Goal: Task Accomplishment & Management: Complete application form

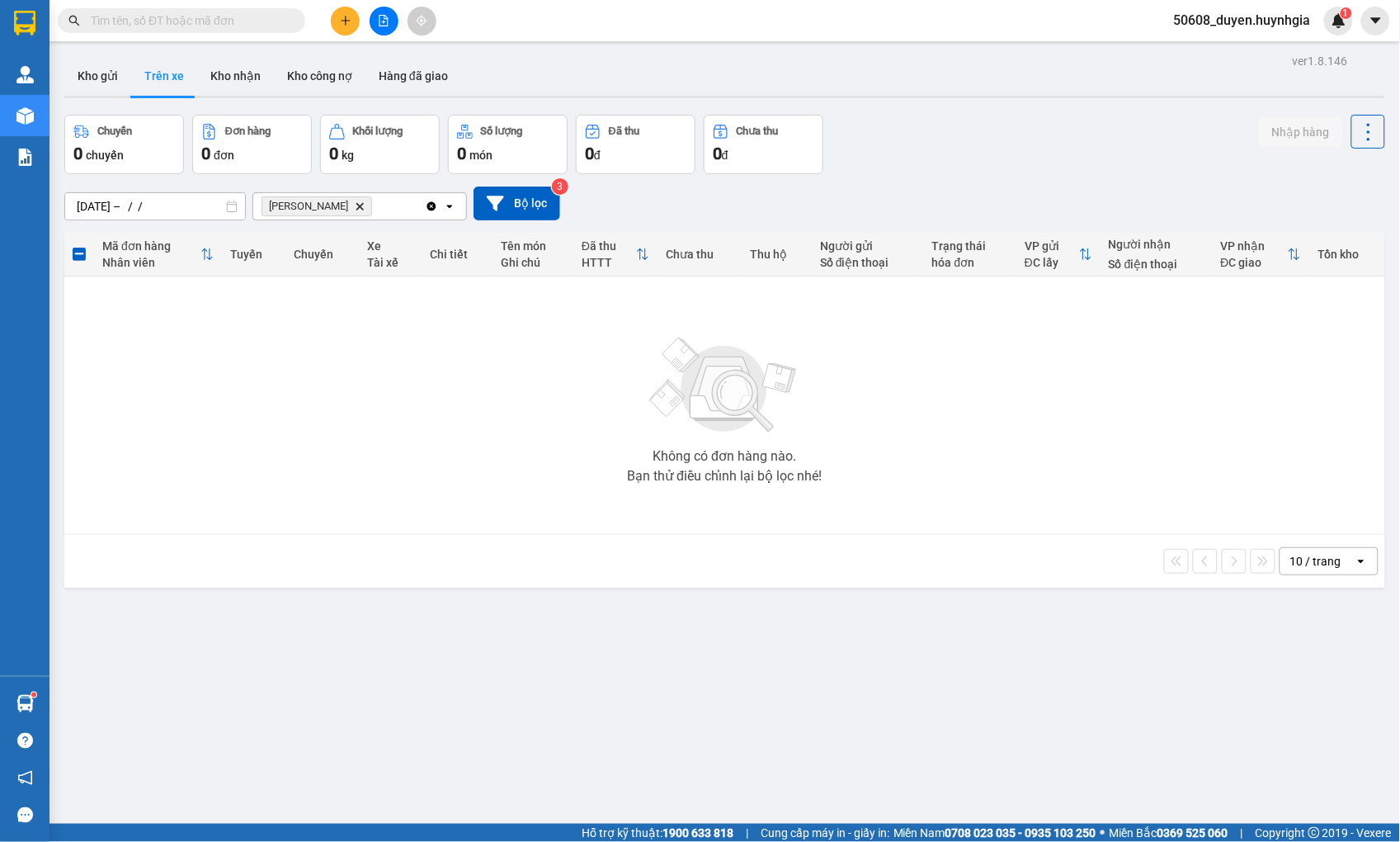
click at [291, 24] on span at bounding box center [294, 21] width 10 height 18
drag, startPoint x: 278, startPoint y: 8, endPoint x: 266, endPoint y: 18, distance: 15.6
click at [266, 18] on span at bounding box center [181, 20] width 248 height 24
click at [260, 27] on input "text" at bounding box center [188, 21] width 195 height 18
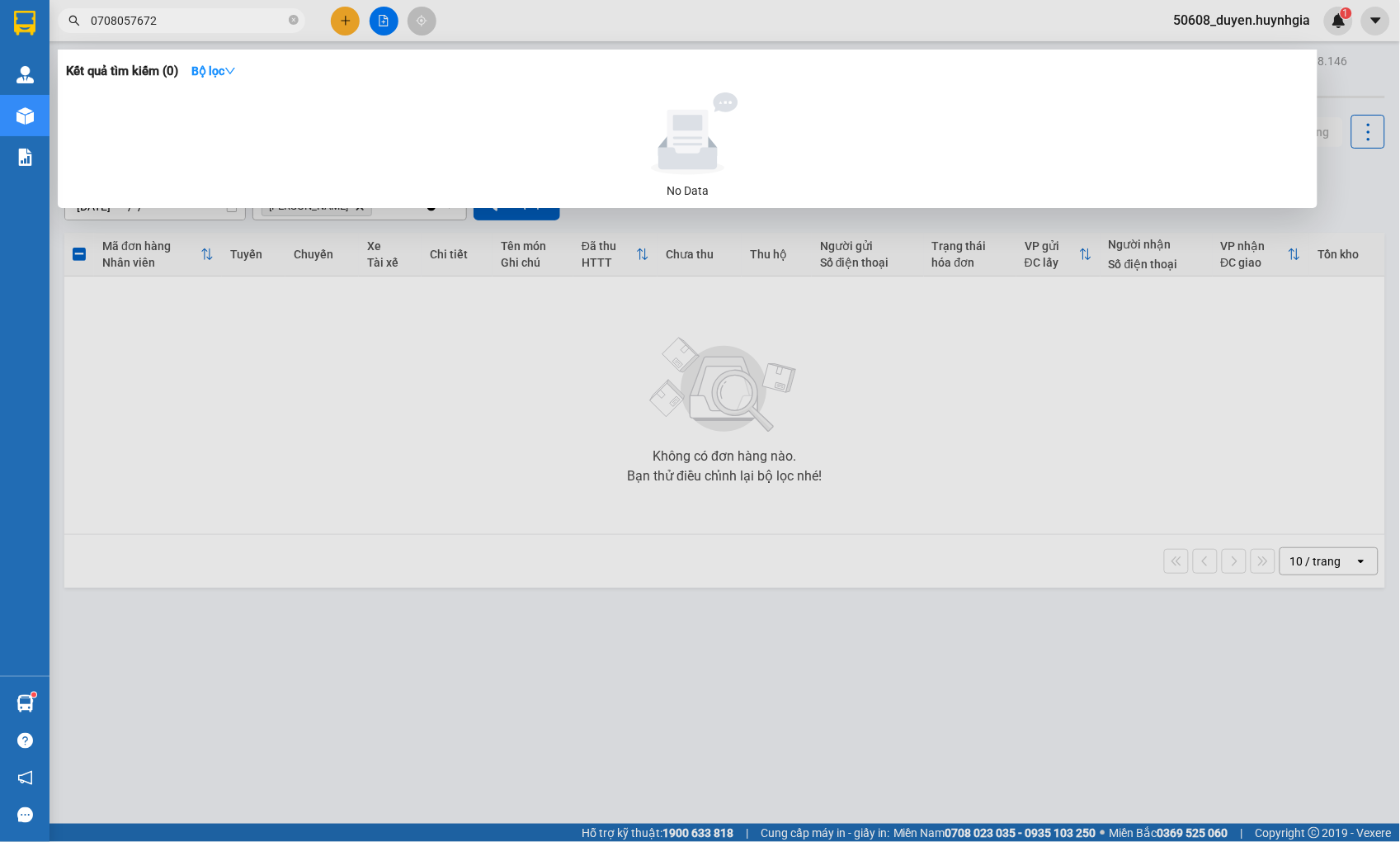
drag, startPoint x: 207, startPoint y: 14, endPoint x: 61, endPoint y: 34, distance: 147.4
click at [61, 34] on div "Kết quả tìm kiếm ( 0 ) Bộ lọc No Data 0708057672" at bounding box center [160, 21] width 322 height 29
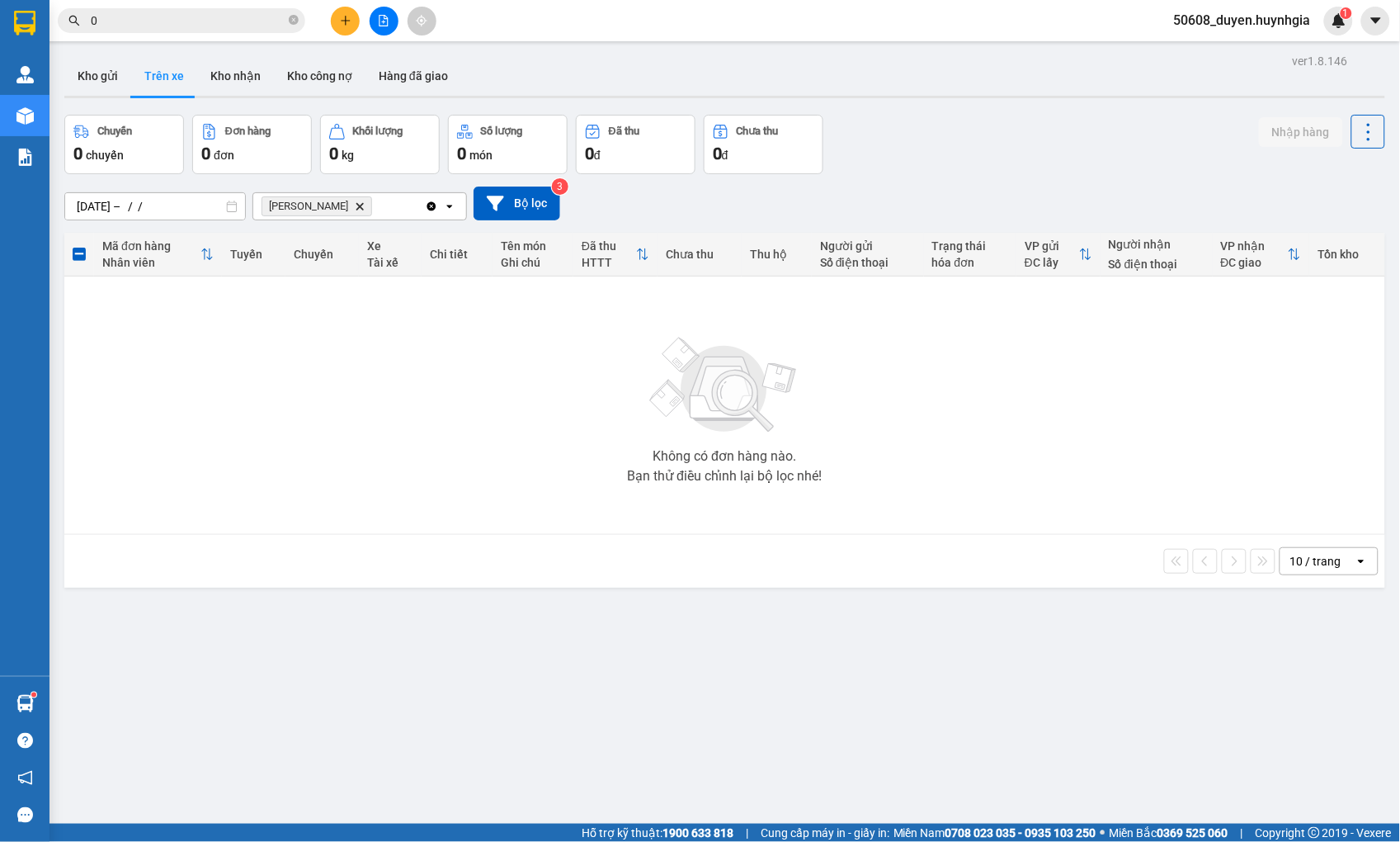
click at [479, 670] on div "ver 1.8.146 Kho gửi Trên xe Kho nhận Kho công nợ Hàng đã giao Chuyến 0 chuyến Đ…" at bounding box center [725, 471] width 1334 height 842
click at [251, 22] on input "0" at bounding box center [188, 21] width 195 height 18
click at [256, 9] on span "0" at bounding box center [181, 20] width 248 height 24
click at [248, 14] on input "0" at bounding box center [188, 21] width 195 height 18
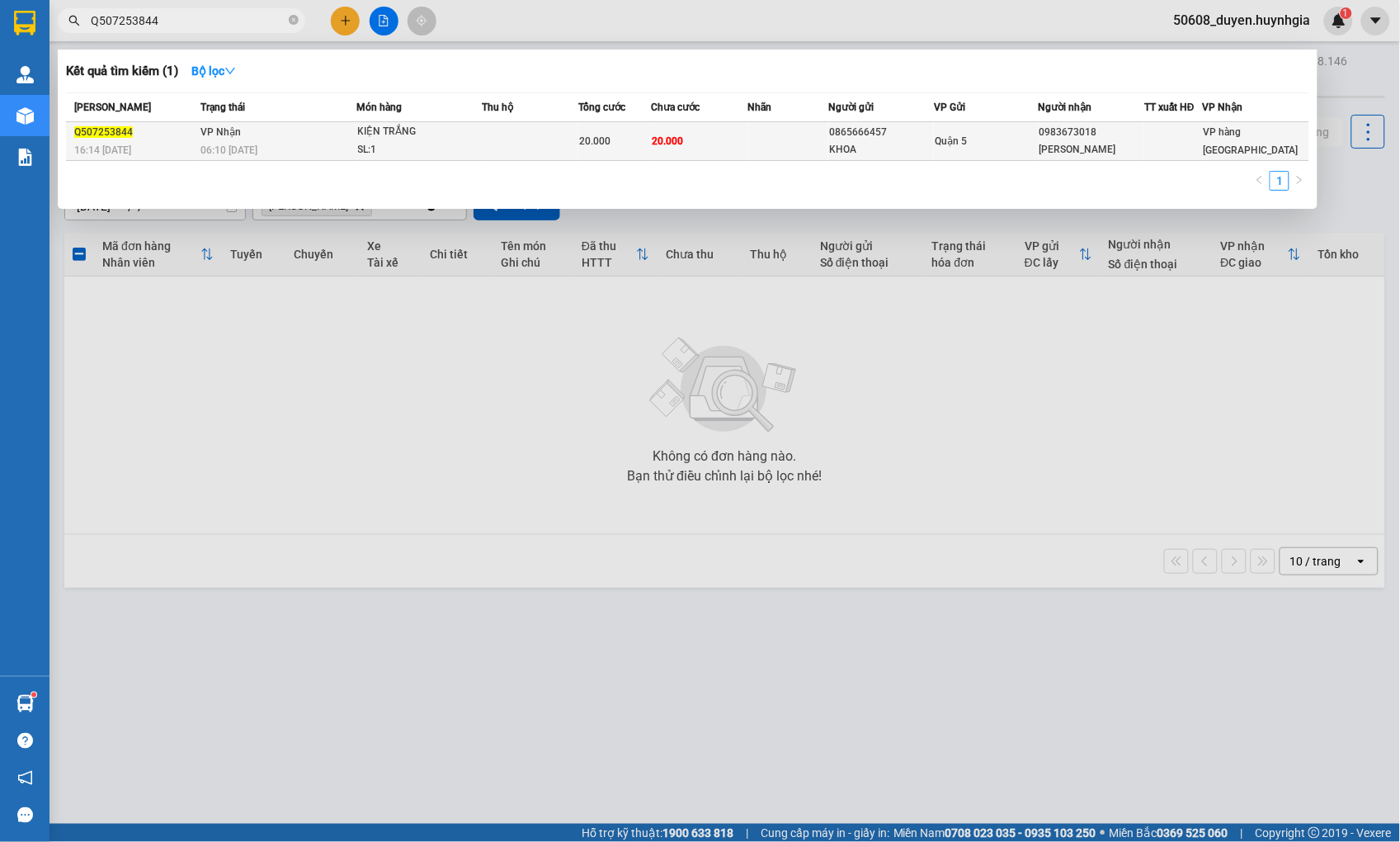
type input "Q507253844"
click at [730, 137] on td "20.000" at bounding box center [699, 141] width 97 height 39
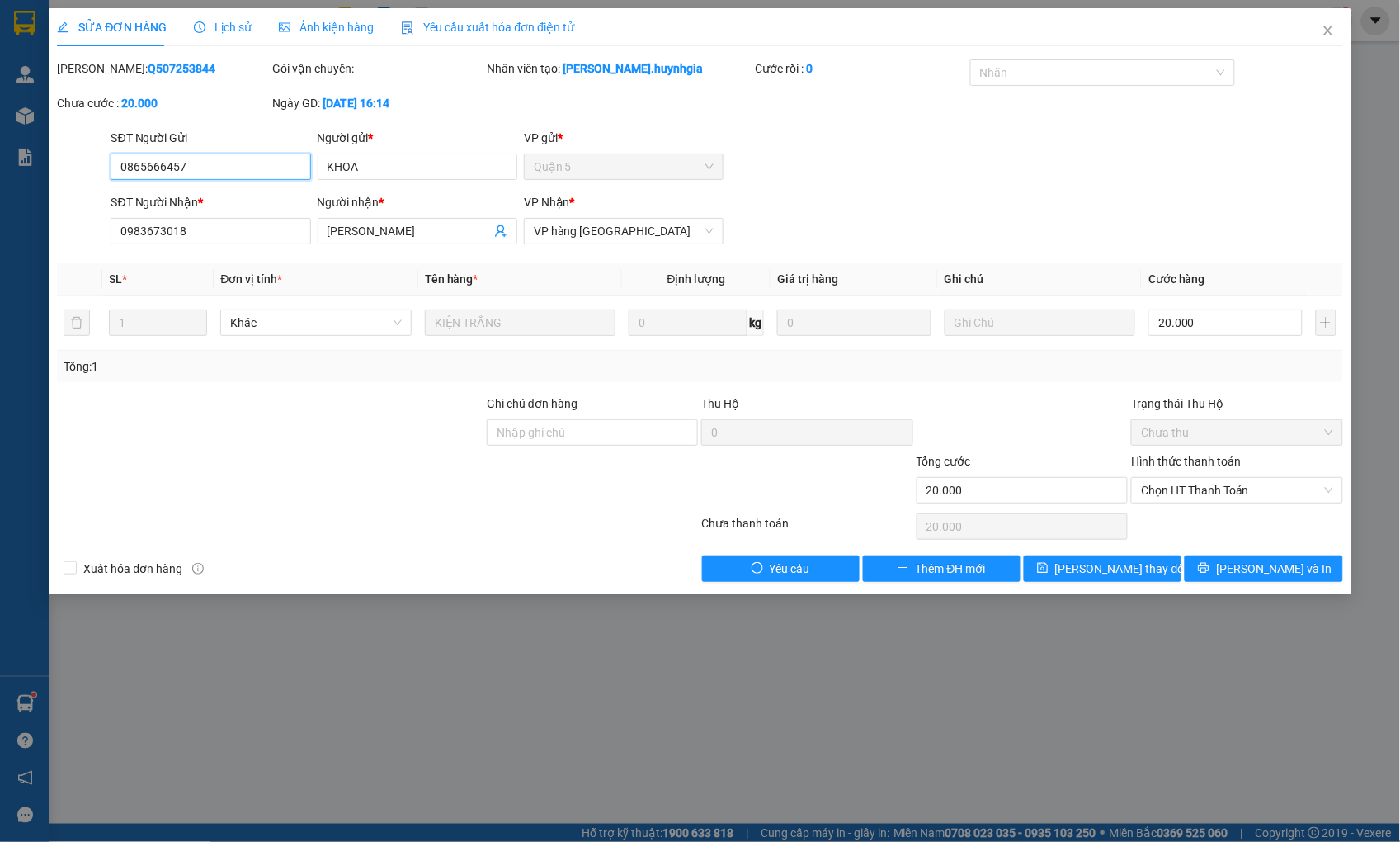
type input "0865666457"
type input "KHOA"
type input "0983673018"
type input "[PERSON_NAME]"
type input "20.000"
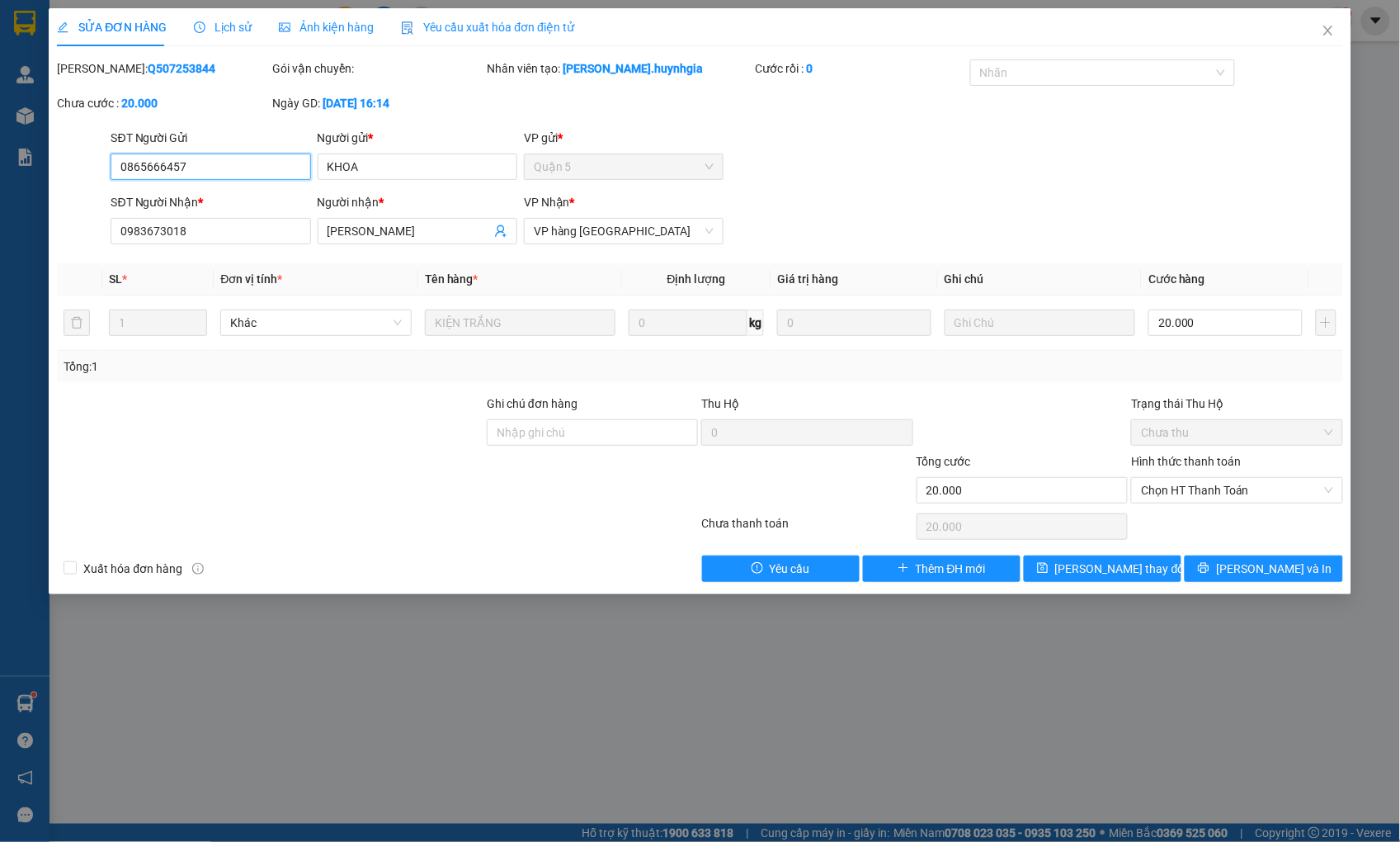
type input "20.000"
click at [567, 228] on span "VP hàng [GEOGRAPHIC_DATA]" at bounding box center [623, 230] width 180 height 24
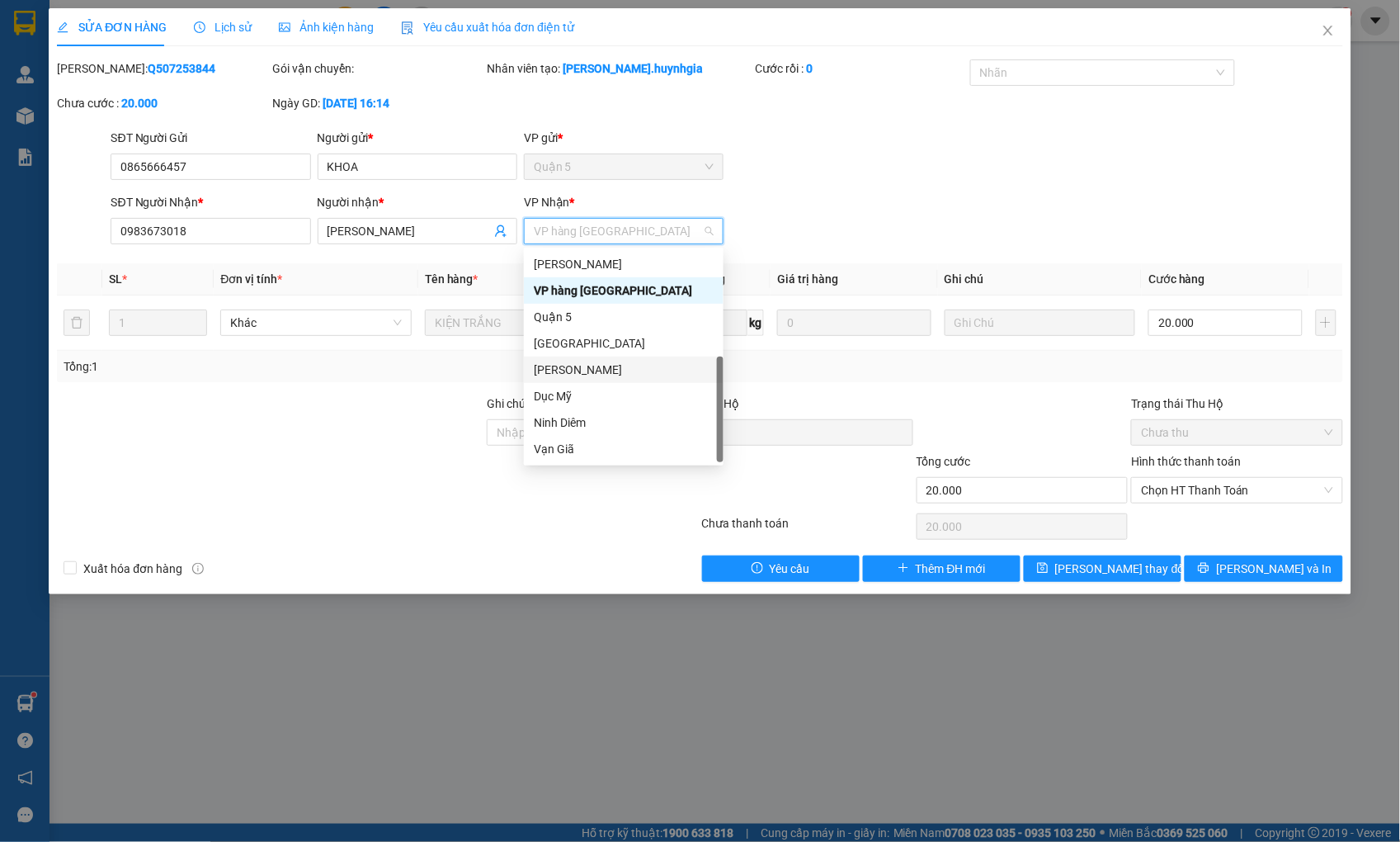
scroll to position [53, 0]
click at [572, 418] on div "[PERSON_NAME]" at bounding box center [623, 423] width 180 height 18
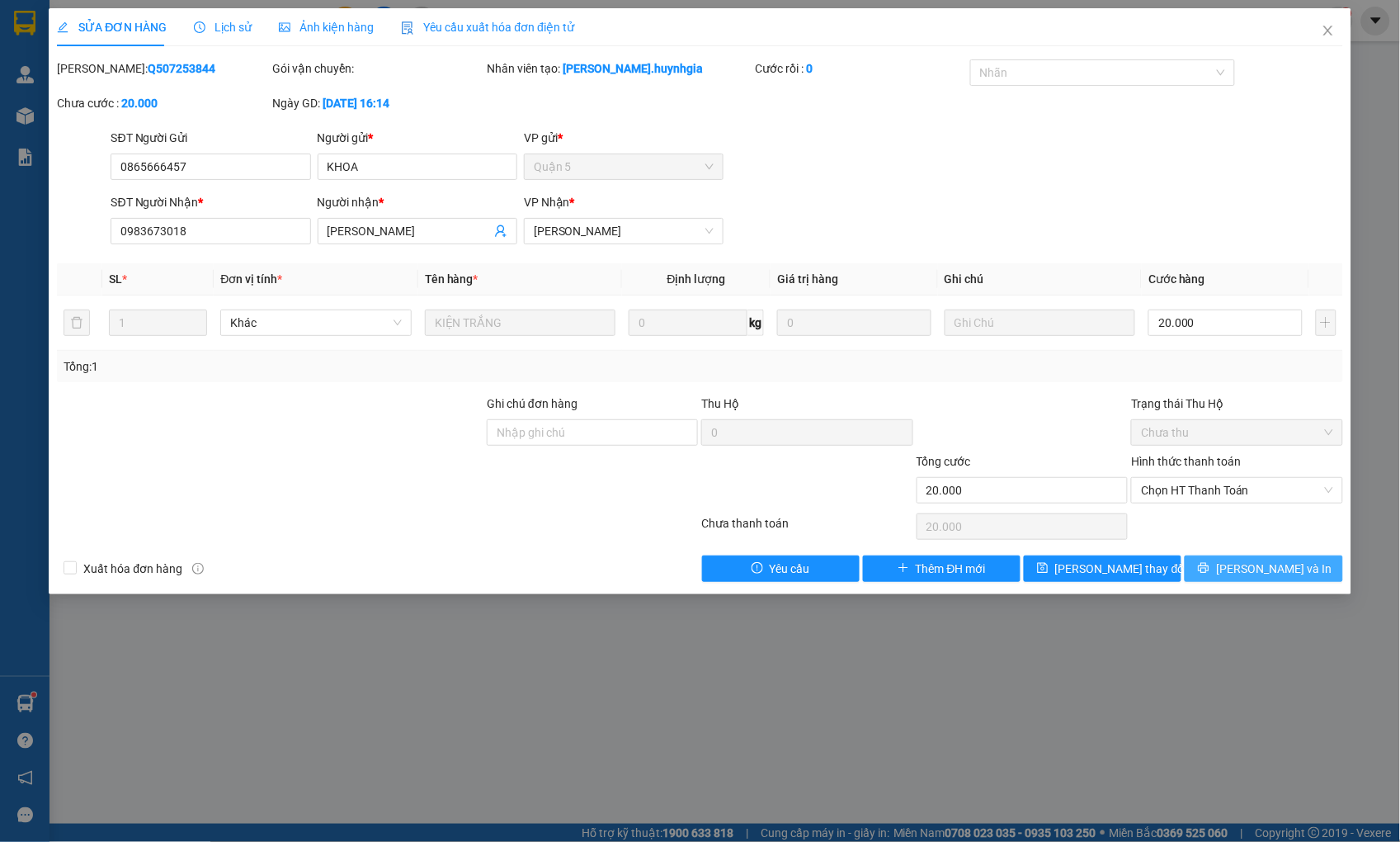
click at [1209, 566] on icon "printer" at bounding box center [1203, 568] width 11 height 11
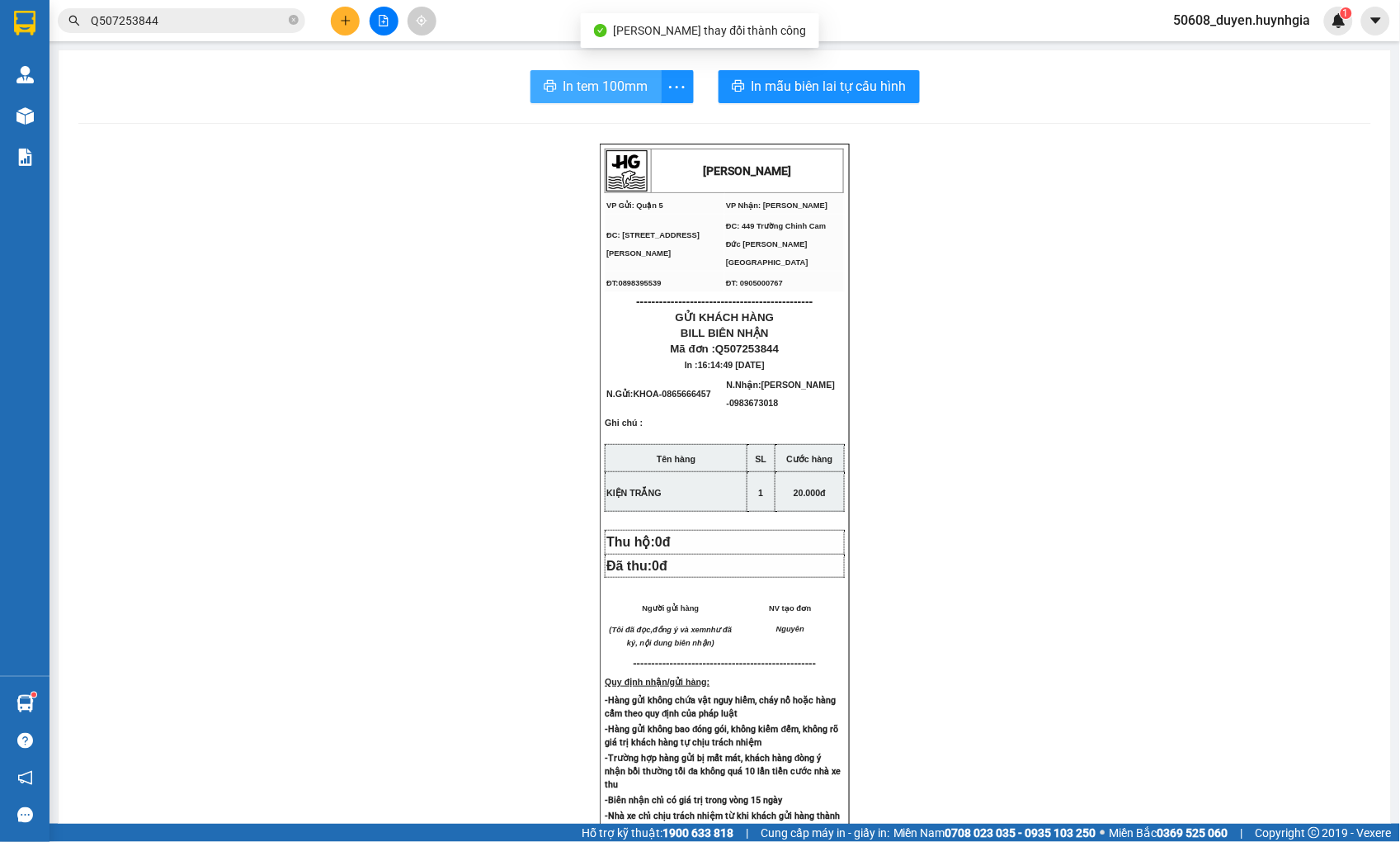
click at [612, 87] on span "In tem 100mm" at bounding box center [606, 86] width 85 height 21
click at [385, 234] on div "[PERSON_NAME] VP Gửi: Quận 5 VP Nhận: Cam Đức ĐC: 394 [PERSON_NAME], P4, Q5 Đ…" at bounding box center [724, 697] width 1293 height 1108
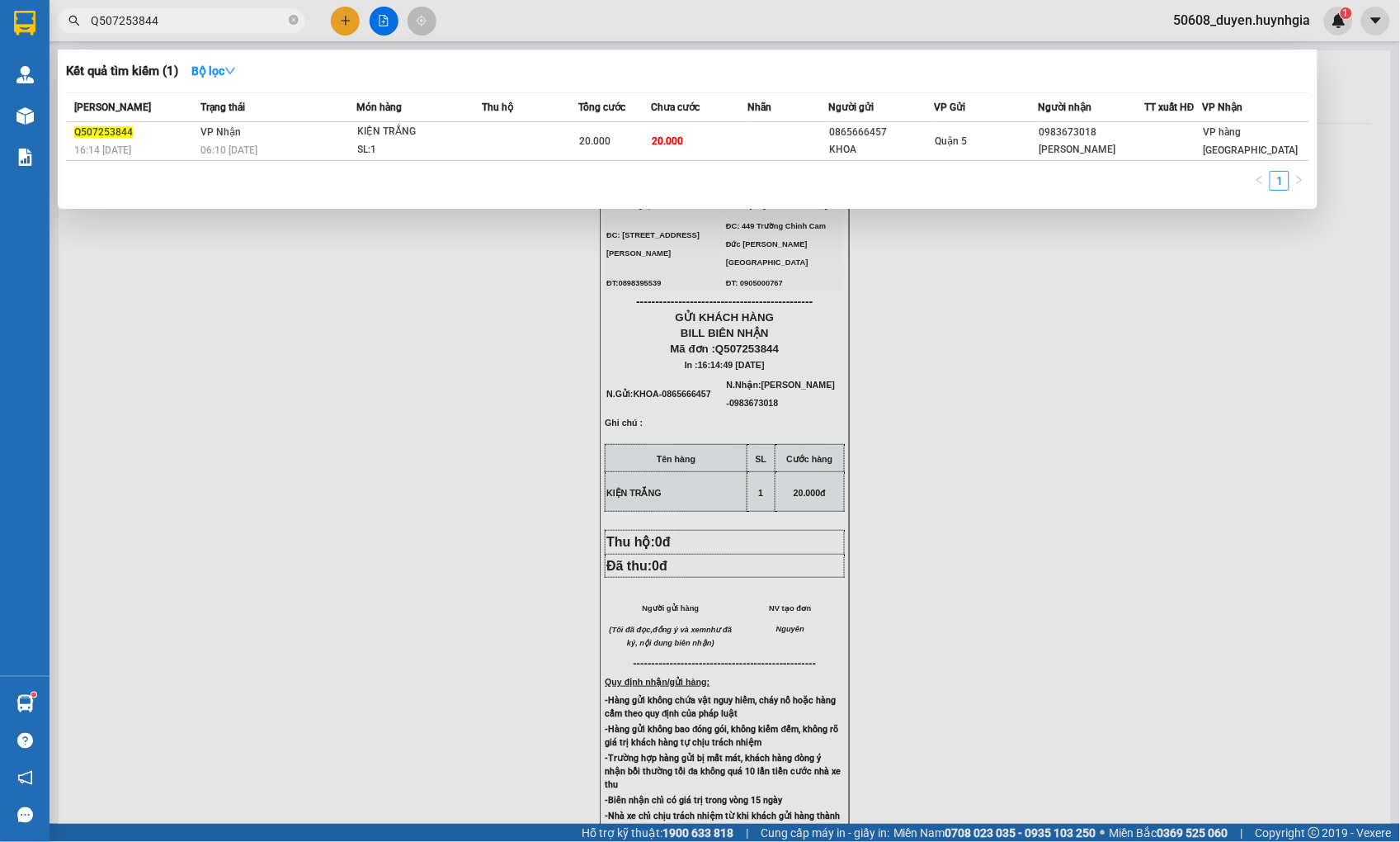
click at [209, 24] on input "Q507253844" at bounding box center [188, 21] width 195 height 18
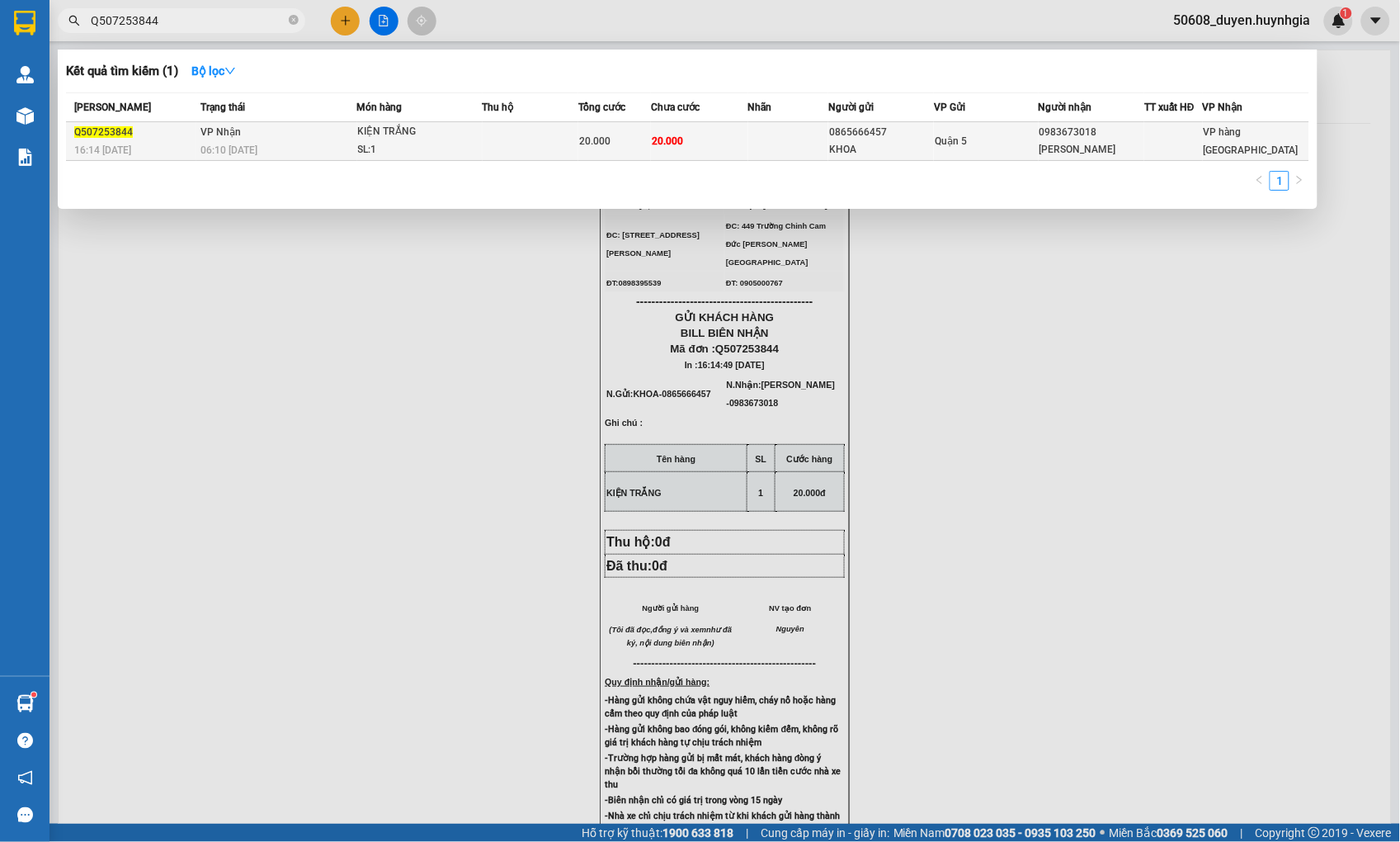
click at [210, 135] on span "VP Nhận" at bounding box center [221, 132] width 40 height 12
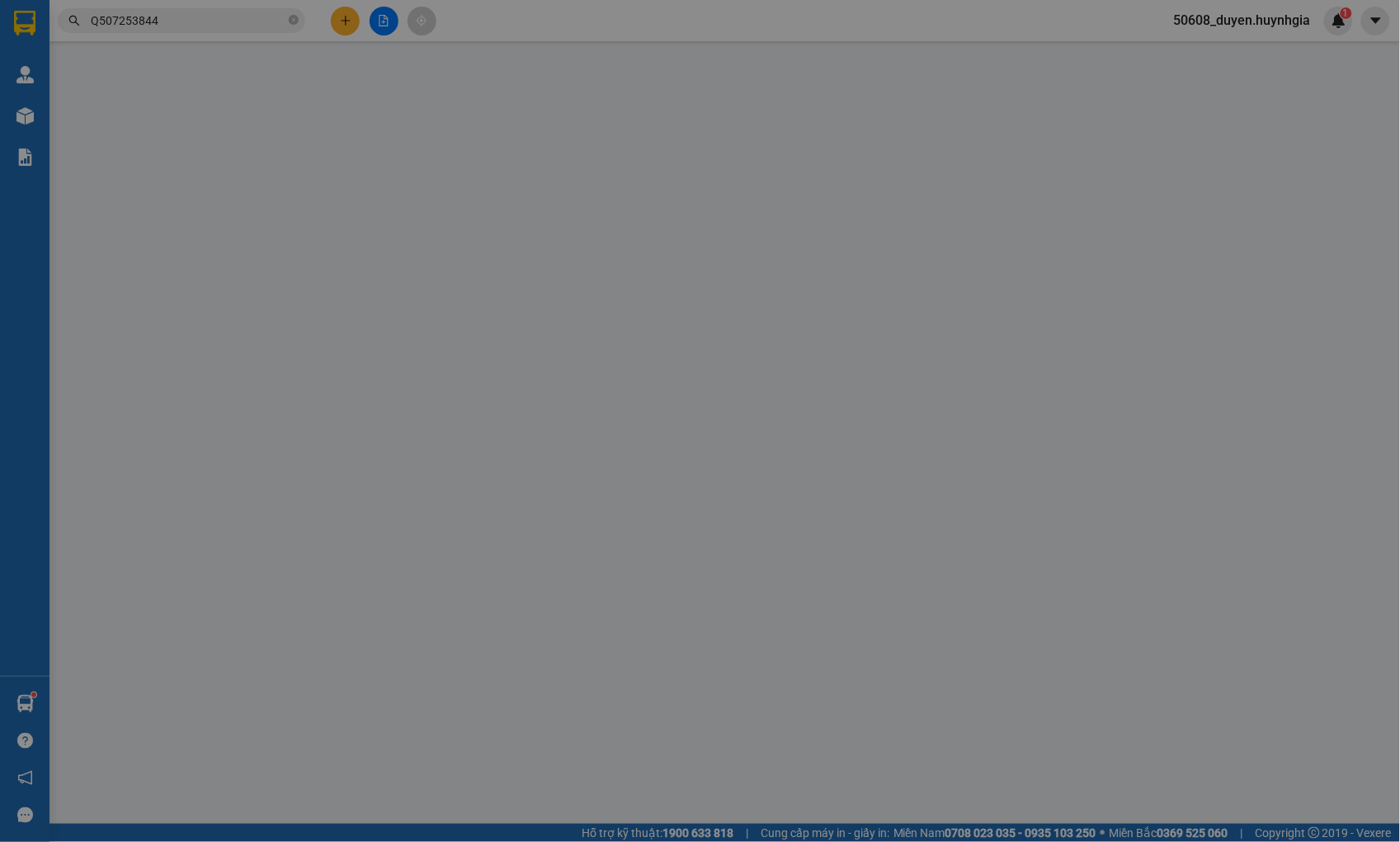
type input "0865666457"
type input "KHOA"
type input "0983673018"
type input "[PERSON_NAME]"
type input "20.000"
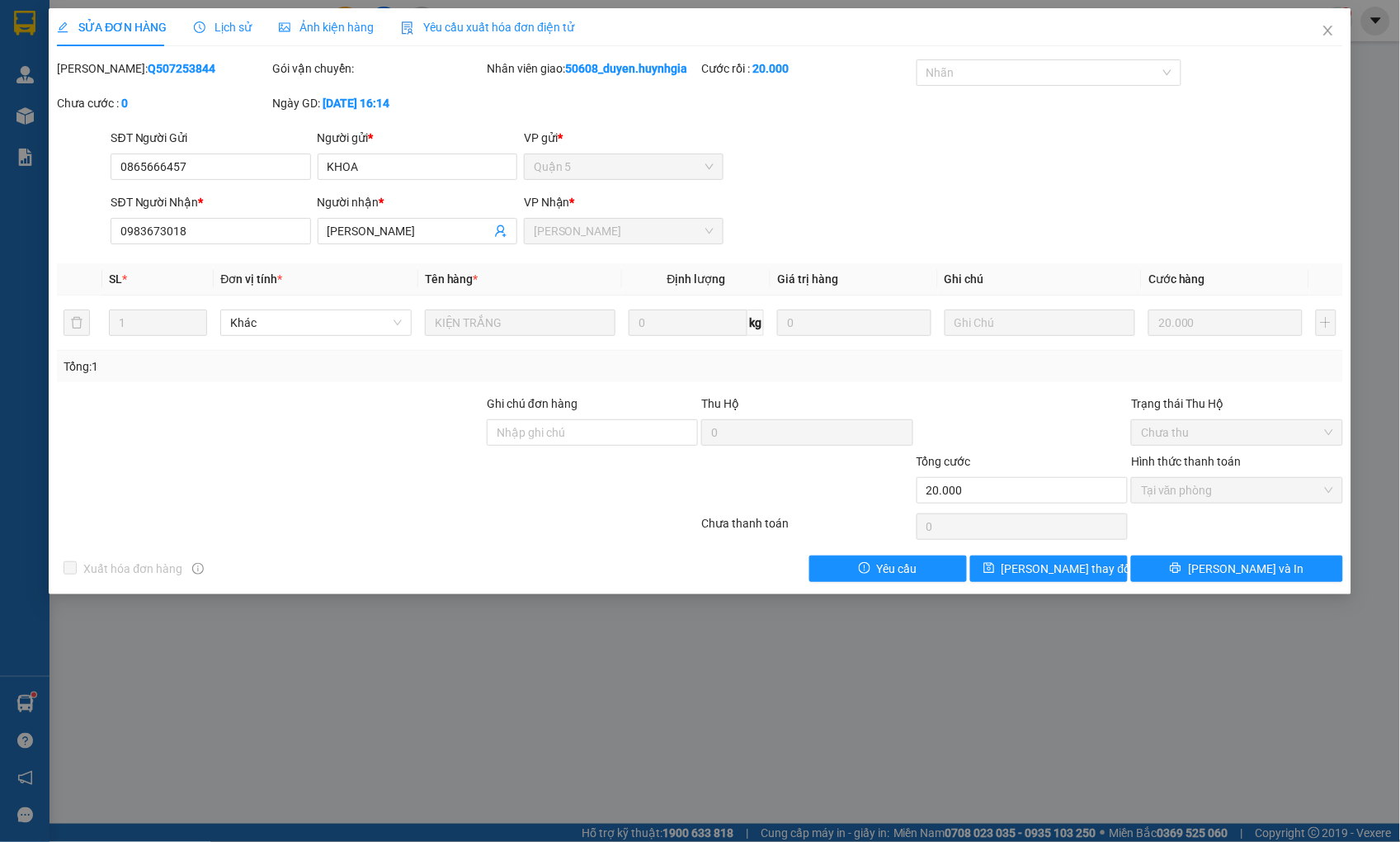
drag, startPoint x: 176, startPoint y: 70, endPoint x: 92, endPoint y: 75, distance: 84.1
click at [92, 75] on div "[PERSON_NAME]: Q507253844" at bounding box center [162, 69] width 211 height 18
copy div ": Q507253844"
drag, startPoint x: 1332, startPoint y: 26, endPoint x: 1258, endPoint y: 30, distance: 74.1
click at [1331, 26] on icon "close" at bounding box center [1329, 30] width 13 height 13
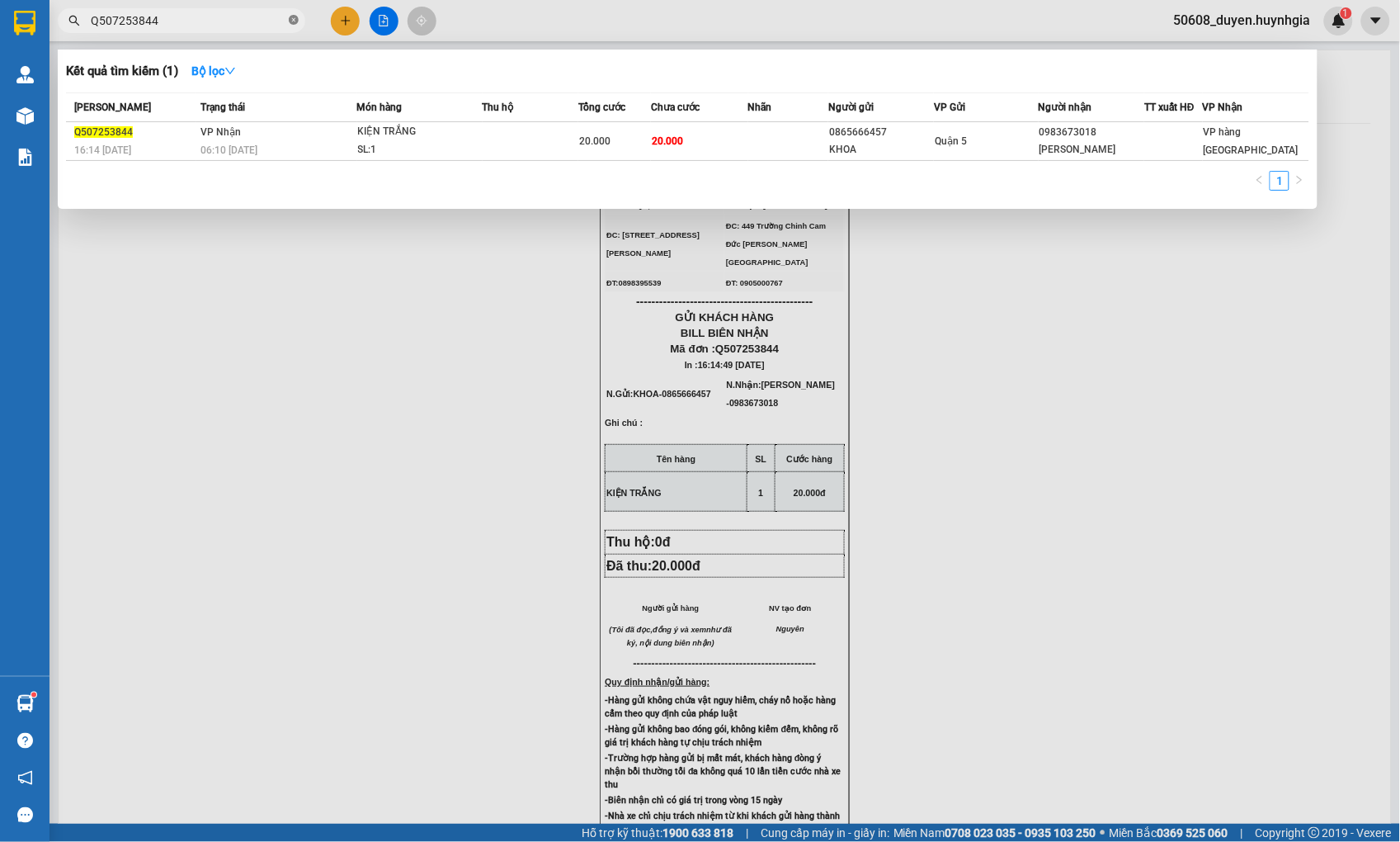
click at [295, 23] on icon "close-circle" at bounding box center [294, 20] width 10 height 10
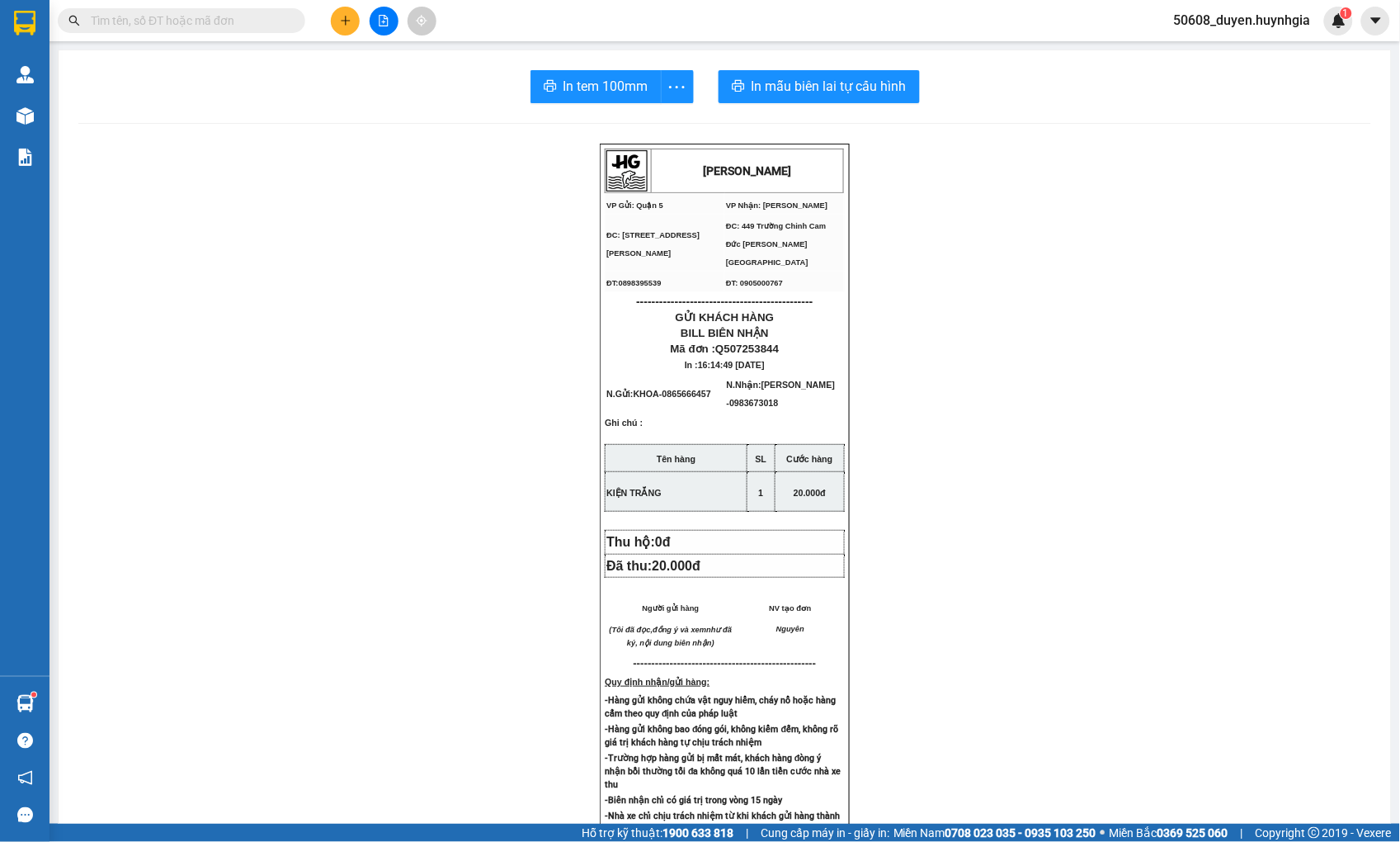
click at [235, 21] on input "text" at bounding box center [188, 21] width 195 height 18
paste input ": Q507253844"
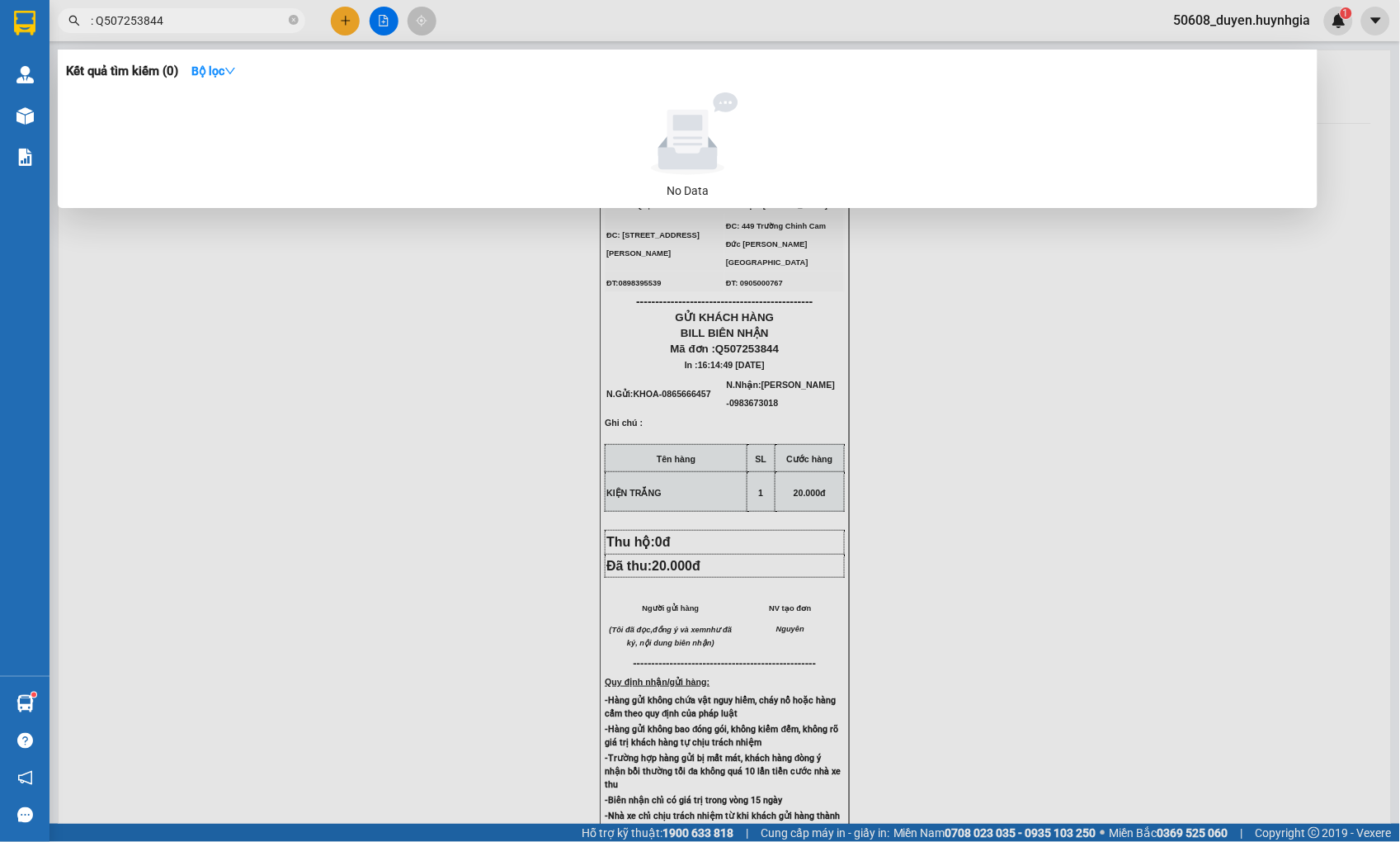
click at [97, 14] on input ": Q507253844" at bounding box center [188, 21] width 195 height 18
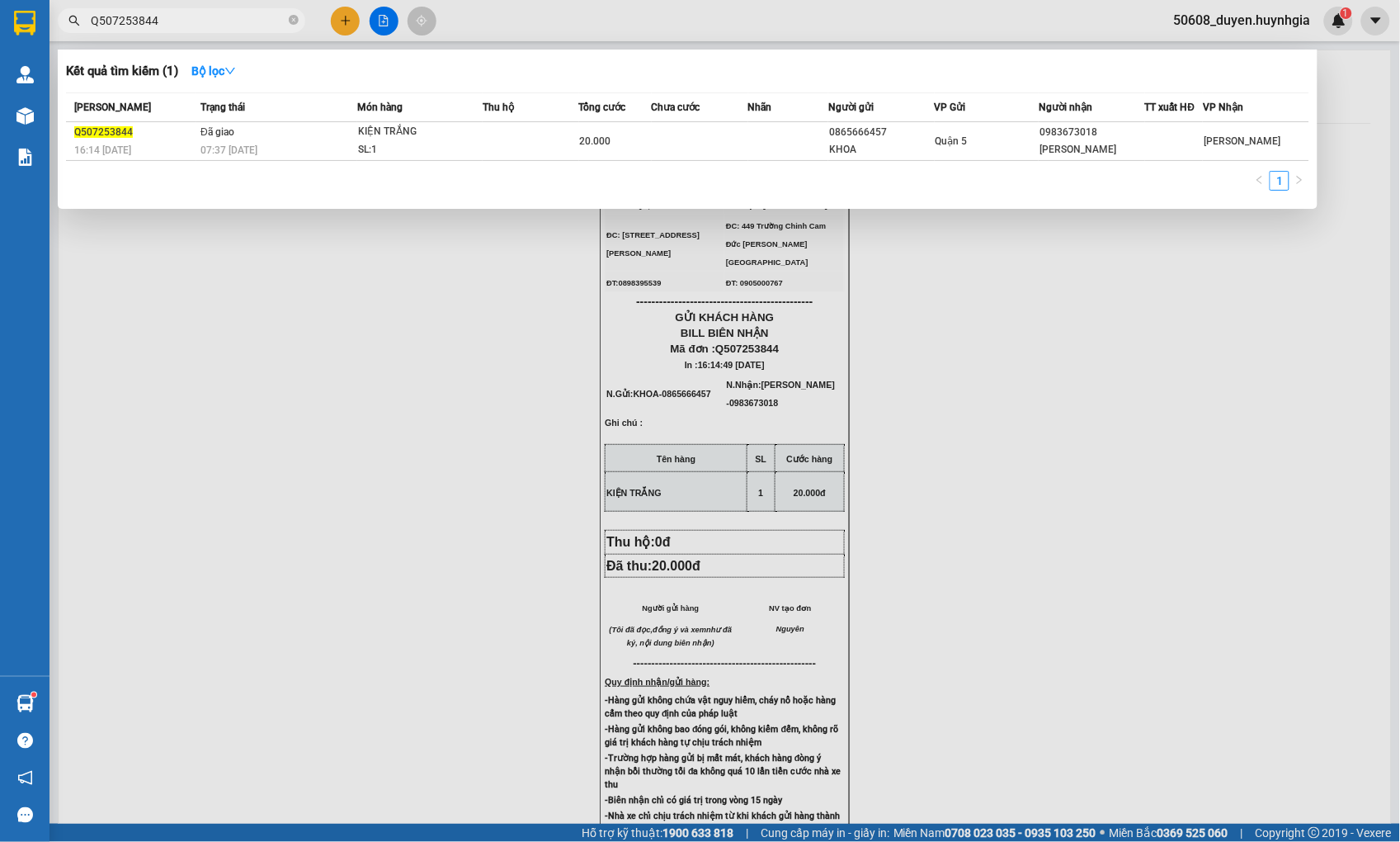
type input "Q507253844"
click at [373, 24] on div at bounding box center [700, 421] width 1400 height 842
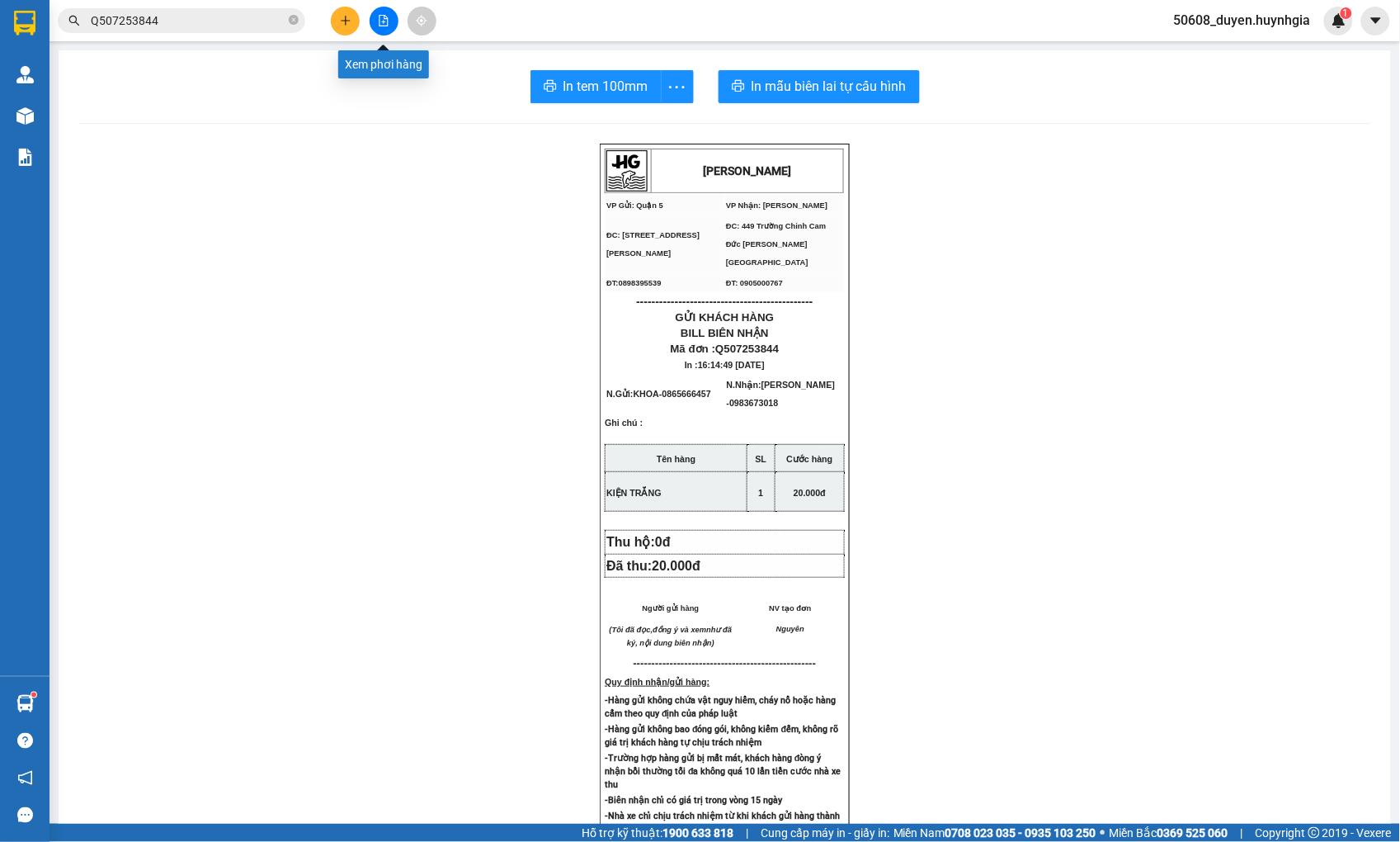
click at [373, 24] on button at bounding box center [384, 21] width 29 height 29
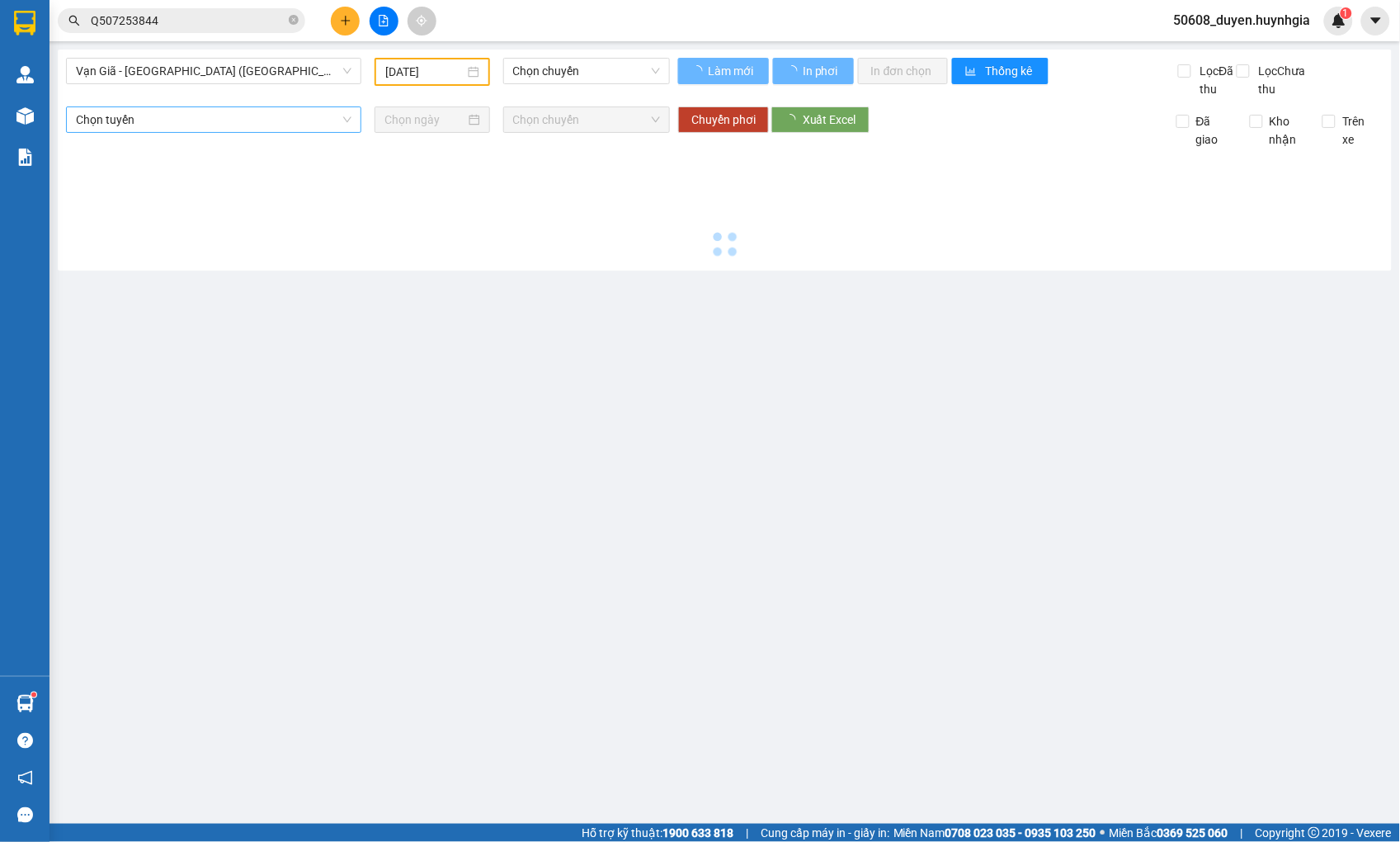
type input "[DATE]"
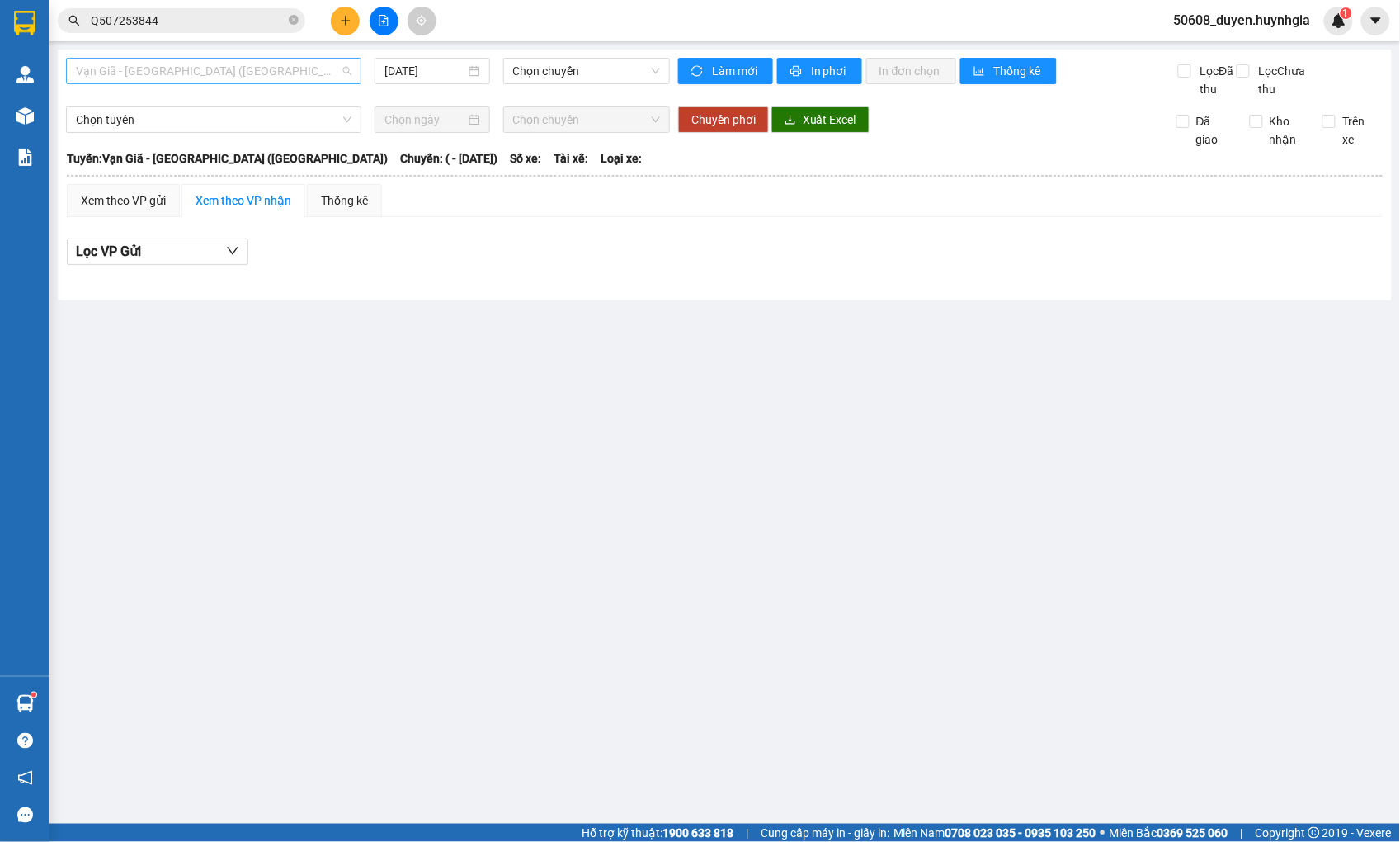
click at [284, 66] on span "Vạn Giã - [GEOGRAPHIC_DATA] ([GEOGRAPHIC_DATA])" at bounding box center [213, 71] width 275 height 24
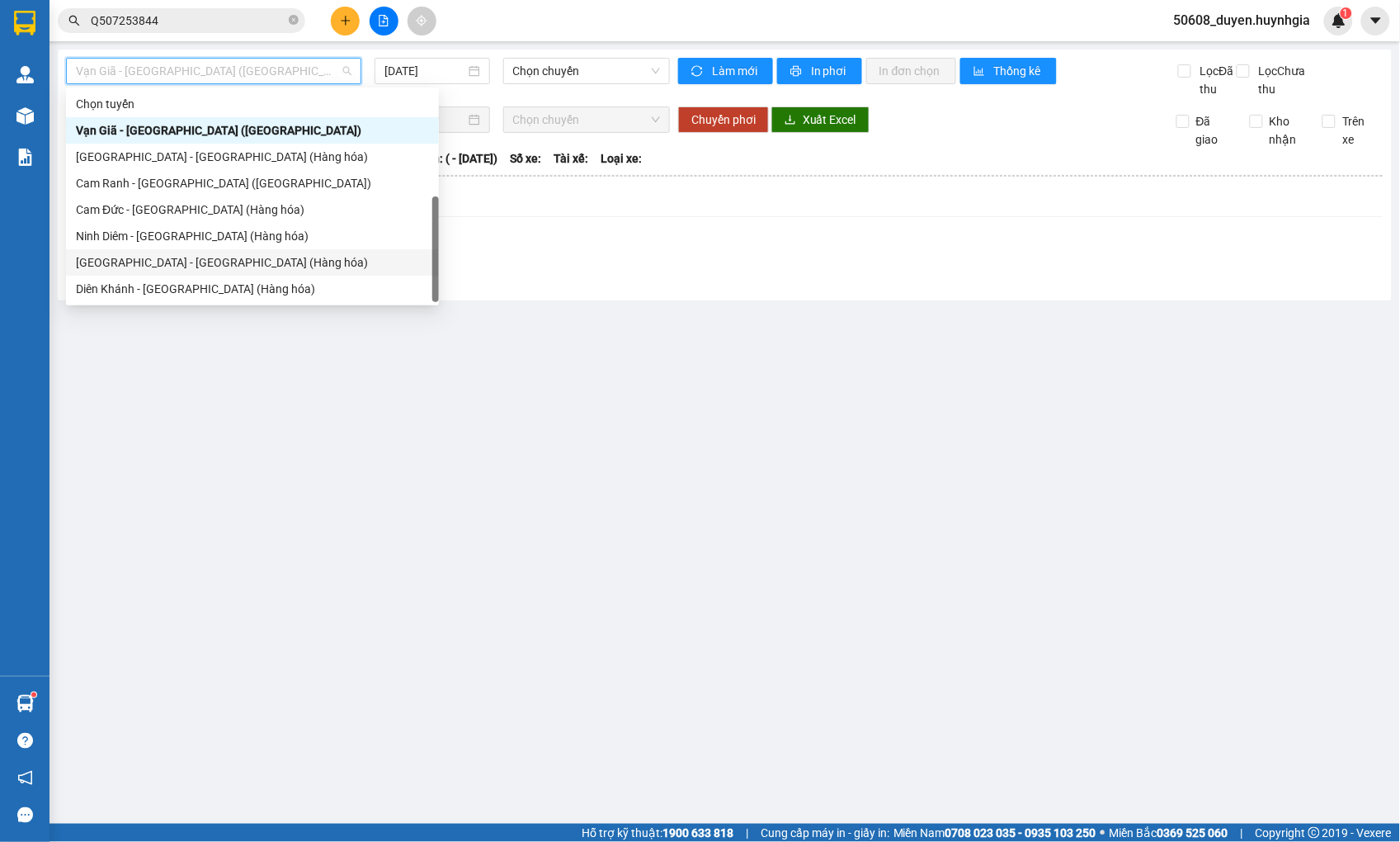
scroll to position [53, 0]
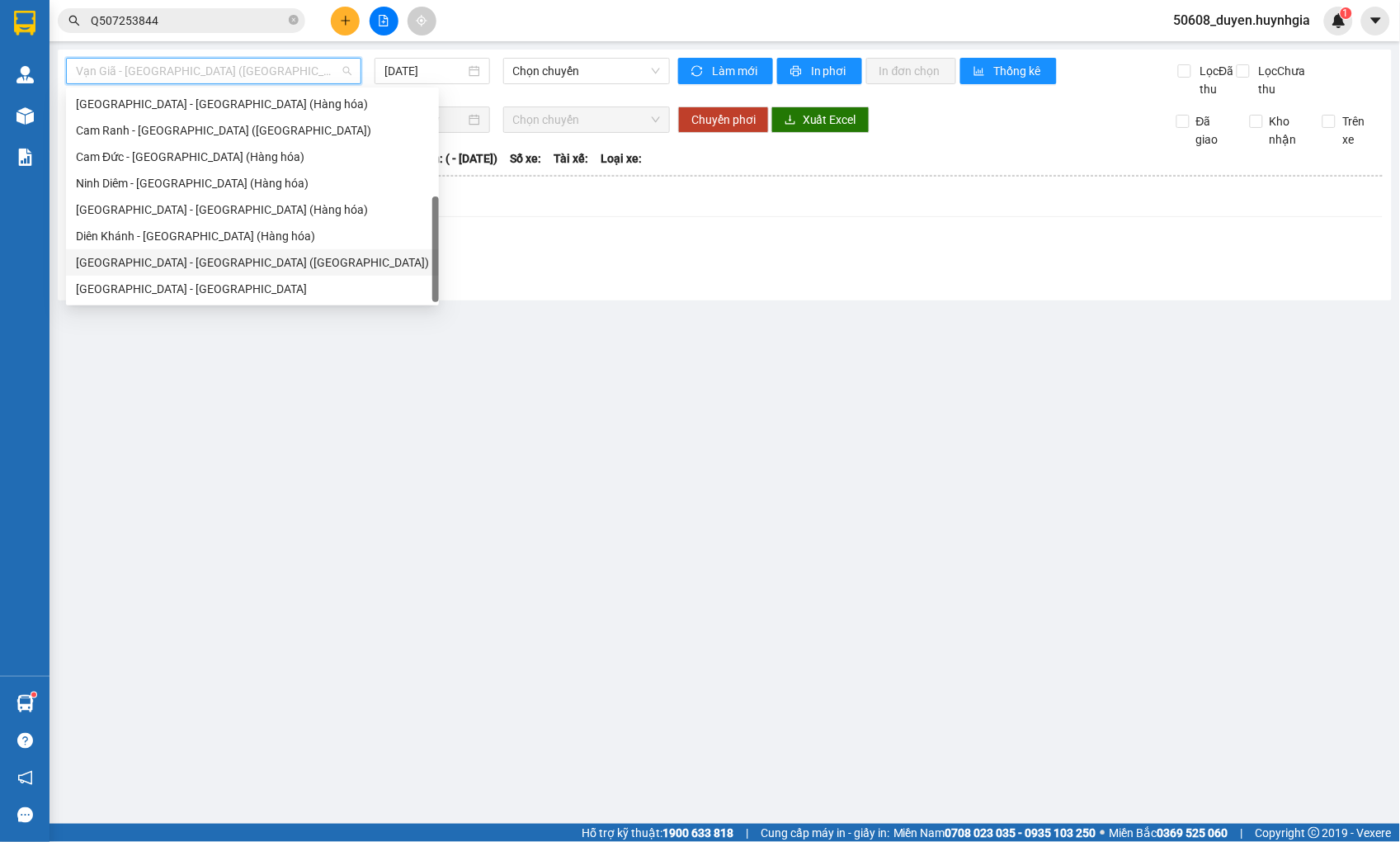
click at [186, 261] on div "[GEOGRAPHIC_DATA] - [GEOGRAPHIC_DATA] ([GEOGRAPHIC_DATA])" at bounding box center [252, 263] width 353 height 18
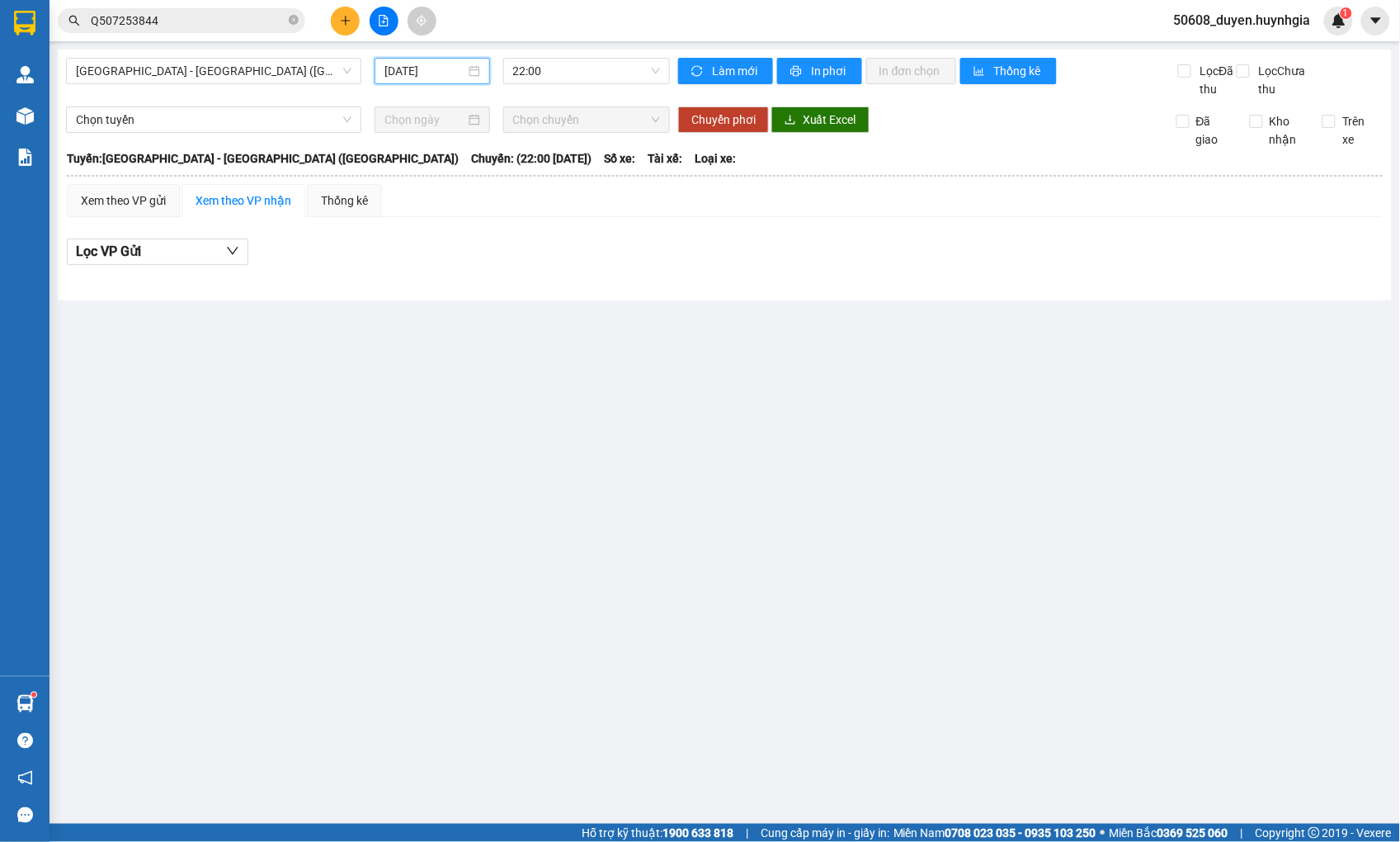
click at [433, 69] on input "[DATE]" at bounding box center [425, 71] width 81 height 18
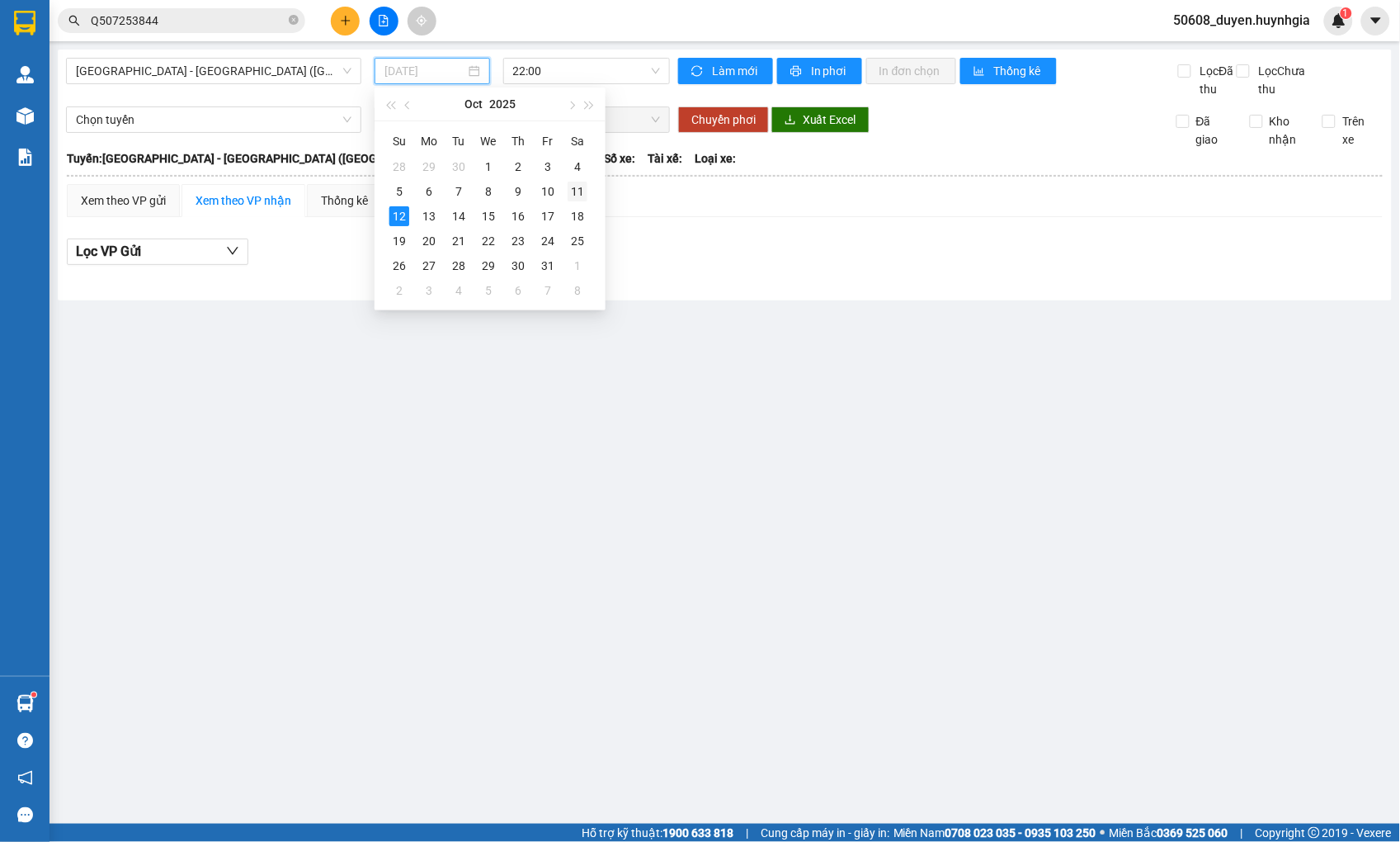
click at [580, 198] on div "11" at bounding box center [578, 192] width 20 height 20
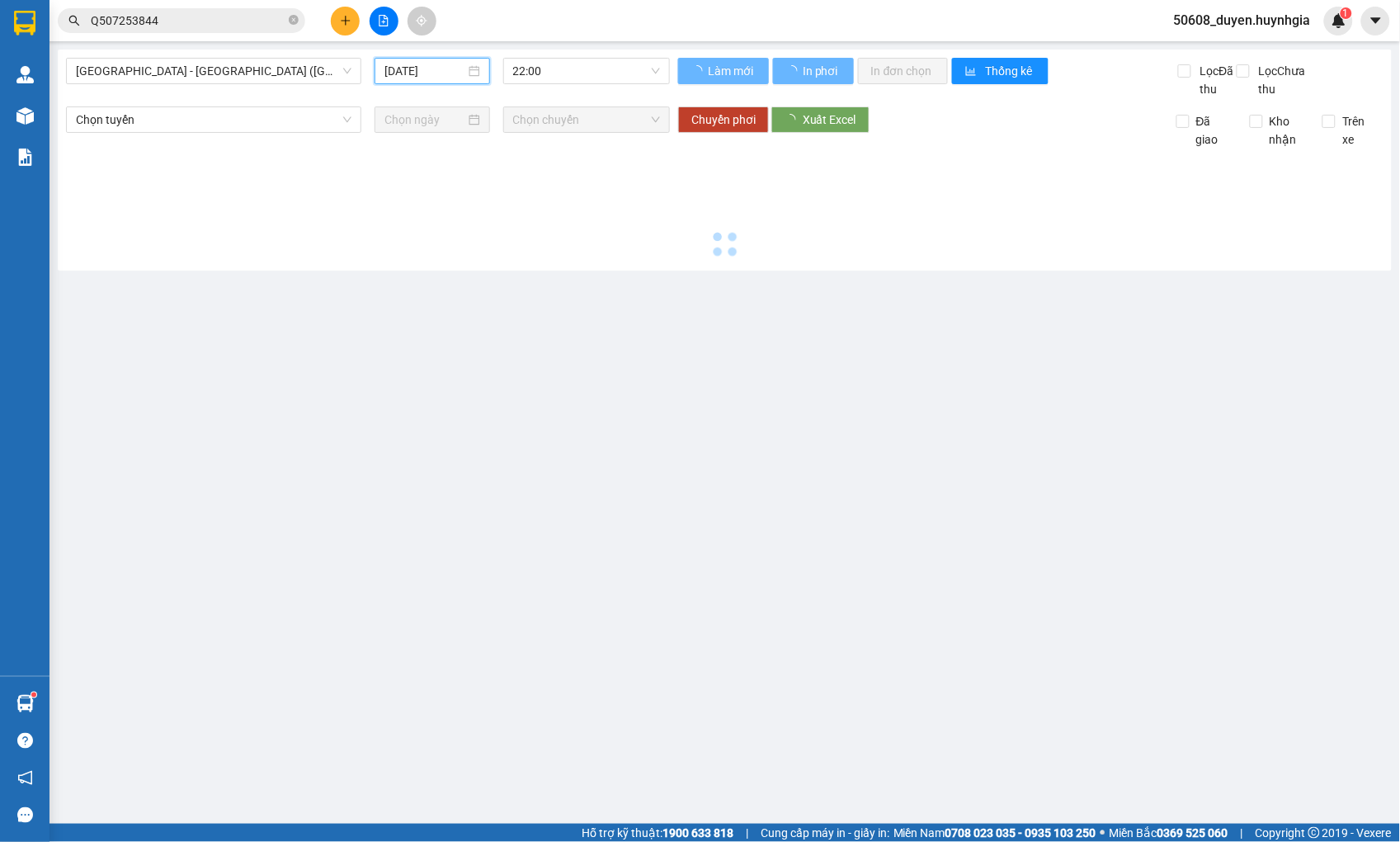
type input "[DATE]"
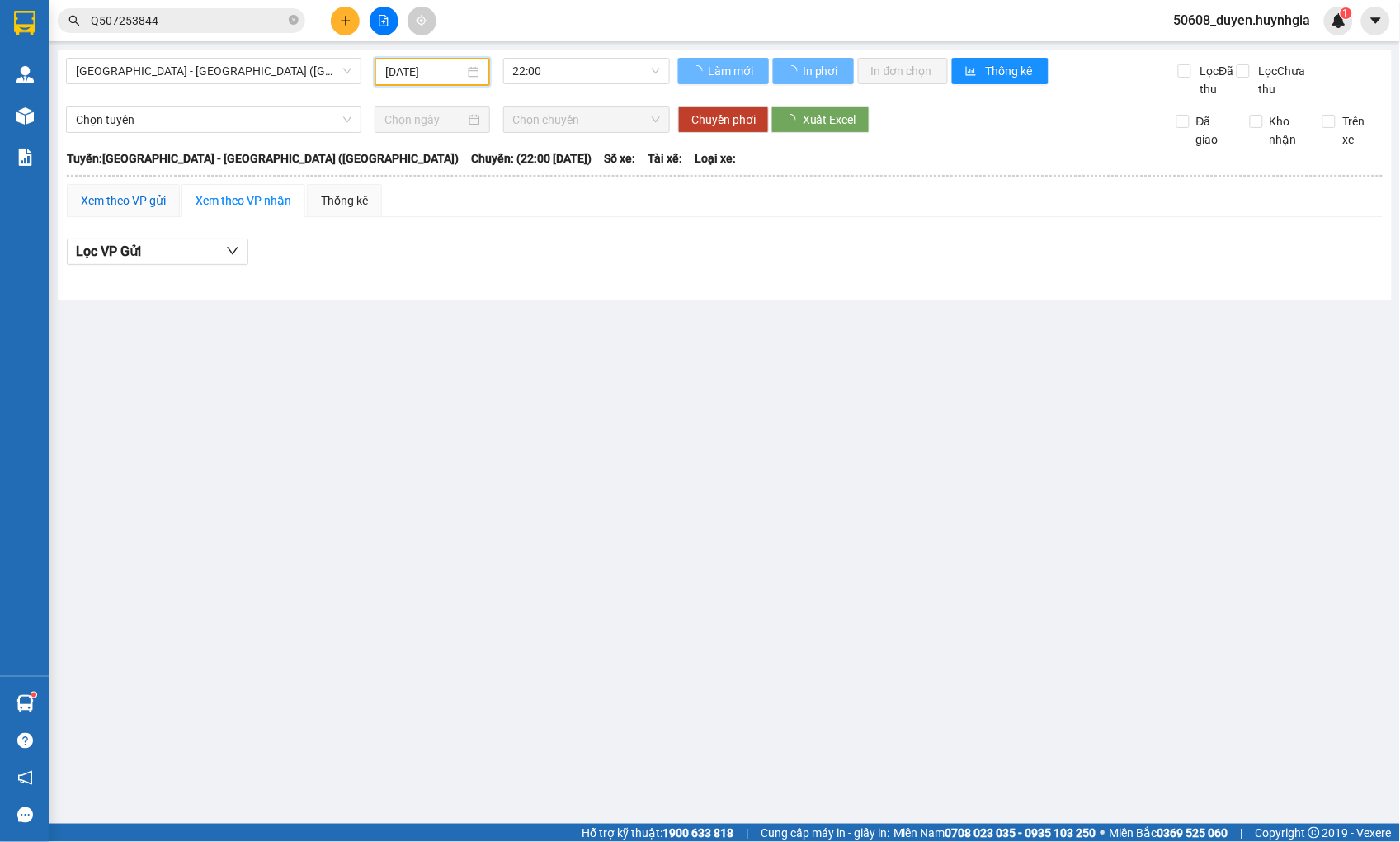
click at [150, 209] on div "Xem theo VP gửi" at bounding box center [123, 201] width 85 height 18
click at [155, 209] on div "Xem theo VP gửi" at bounding box center [123, 201] width 85 height 18
click at [149, 209] on div "Xem theo VP gửi" at bounding box center [123, 201] width 85 height 18
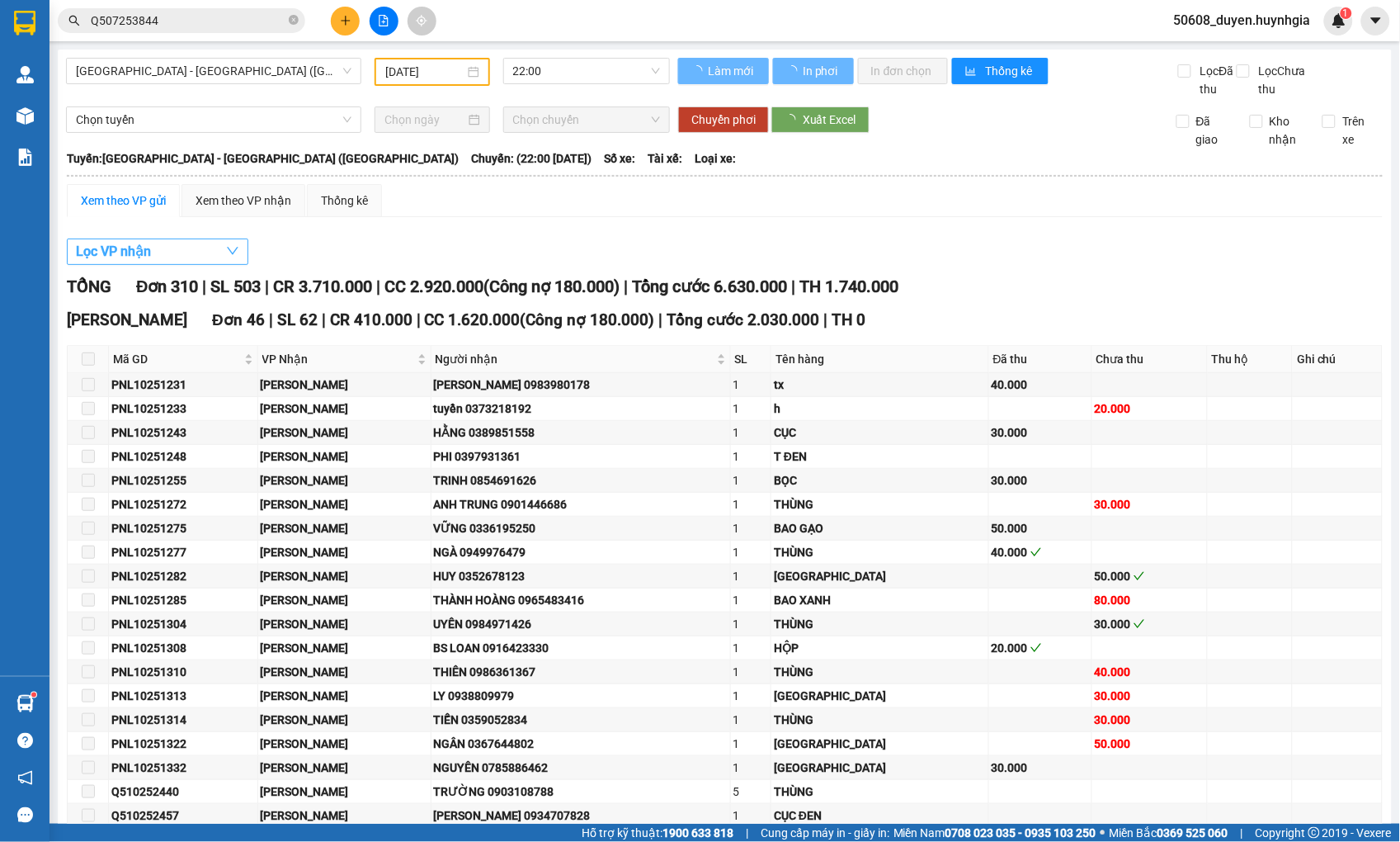
click at [157, 264] on button "Lọc VP nhận" at bounding box center [158, 251] width 181 height 26
click at [154, 274] on div "[PERSON_NAME] Lão VP hàng [GEOGRAPHIC_DATA] Quận 5 [GEOGRAPHIC_DATA] Diên Khánh…" at bounding box center [104, 150] width 208 height 301
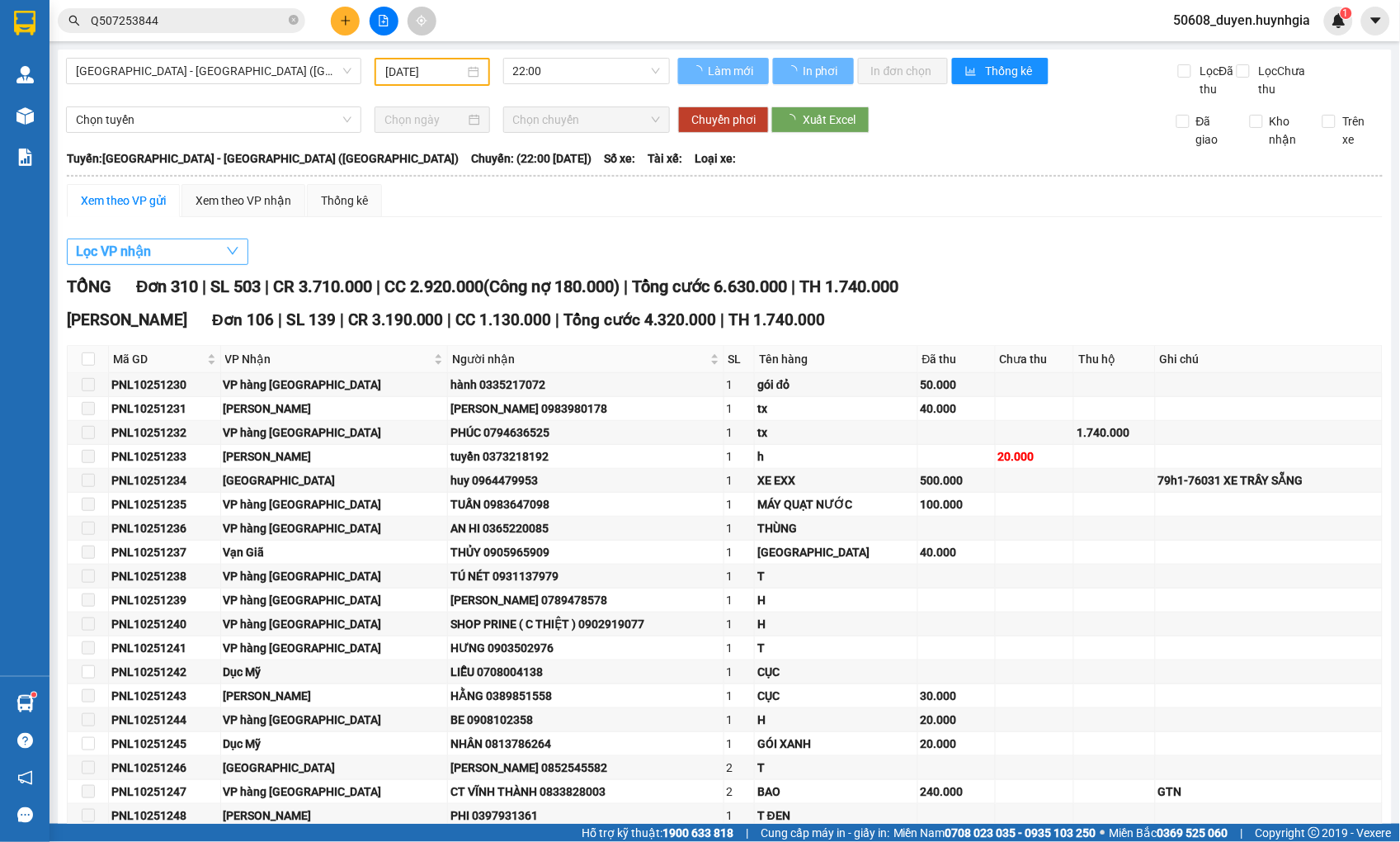
click at [151, 261] on span "Lọc VP nhận" at bounding box center [113, 251] width 75 height 21
click at [132, 261] on span "Lọc VP nhận" at bounding box center [113, 251] width 75 height 21
click at [133, 261] on span "Lọc VP nhận" at bounding box center [113, 251] width 75 height 21
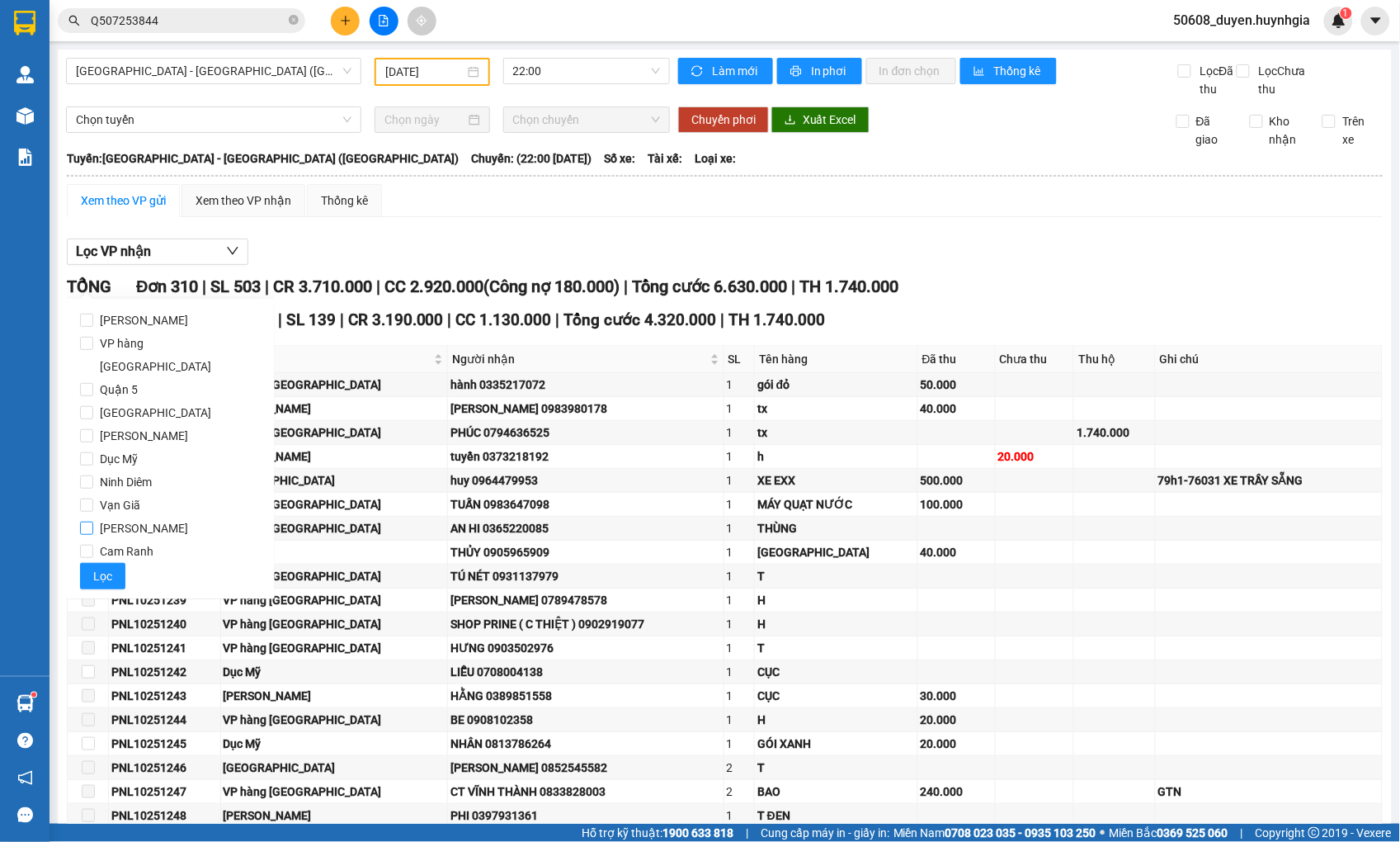
click at [109, 517] on span "[PERSON_NAME]" at bounding box center [144, 529] width 102 height 24
click at [85, 522] on input "[PERSON_NAME]" at bounding box center [87, 529] width 13 height 13
checkbox input "true"
click at [94, 567] on span "Lọc" at bounding box center [102, 576] width 19 height 18
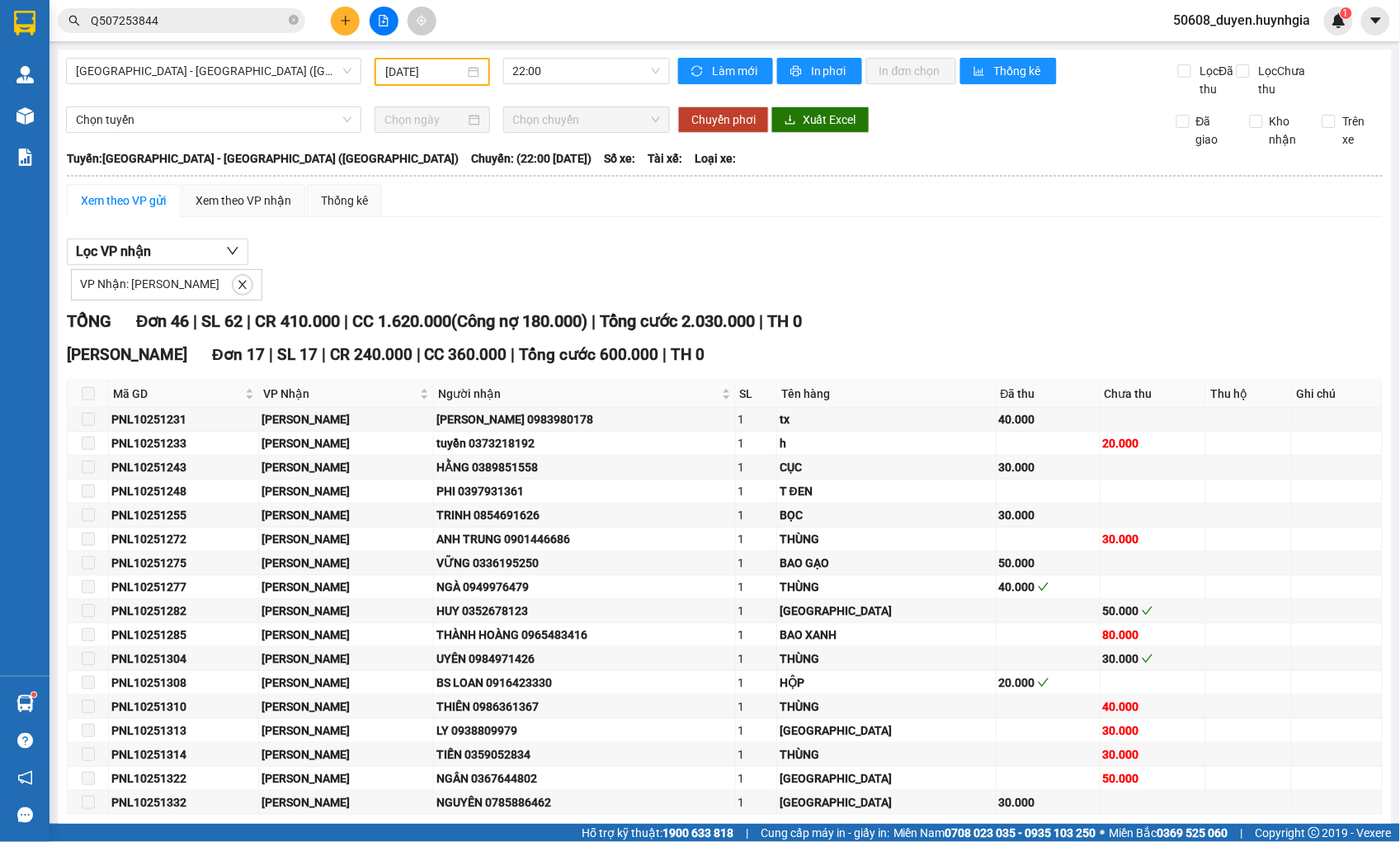
click at [225, 27] on input "Q507253844" at bounding box center [188, 21] width 195 height 18
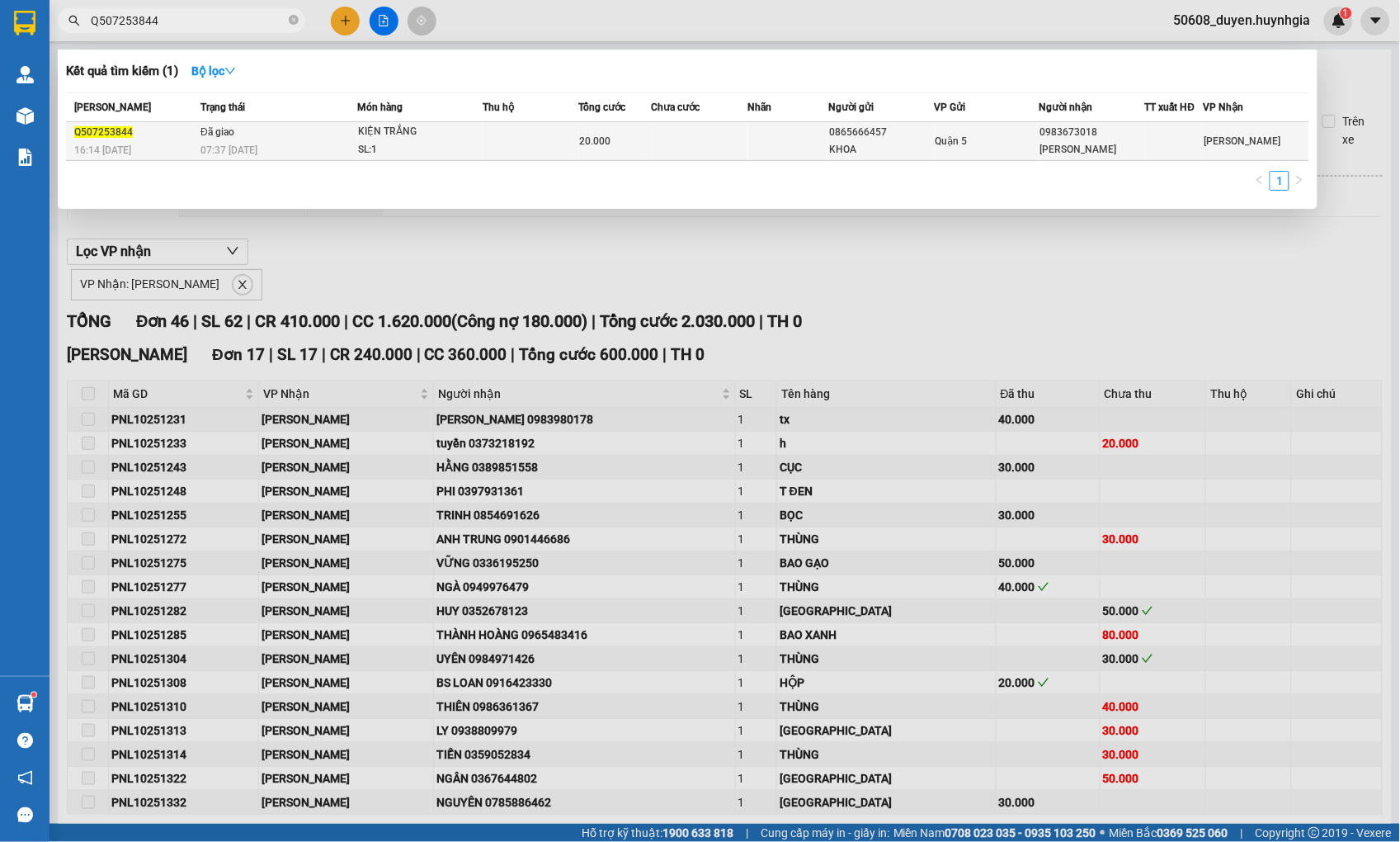
click at [397, 143] on div "SL: 1" at bounding box center [419, 150] width 123 height 18
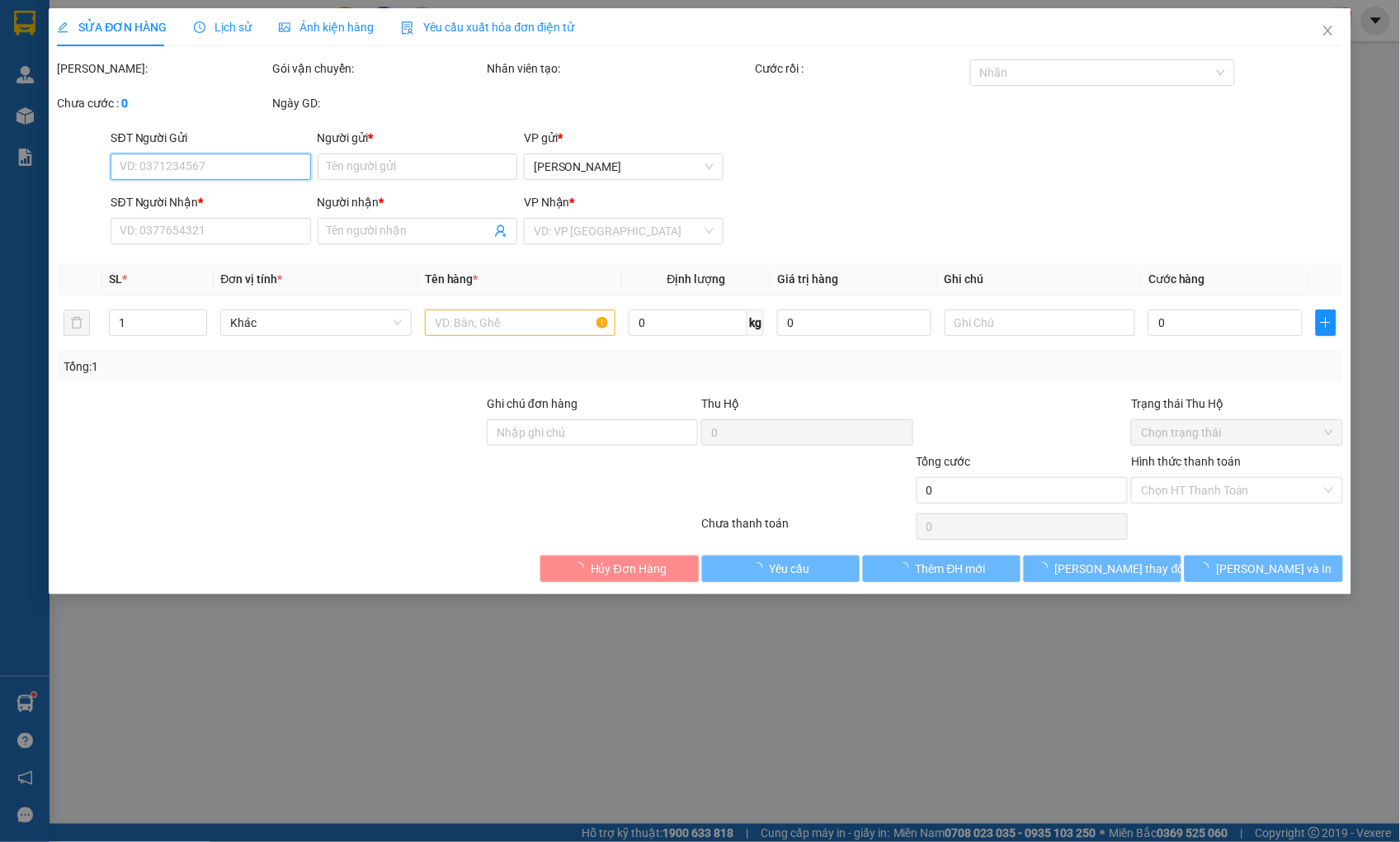
type input "0865666457"
type input "KHOA"
type input "0983673018"
type input "[PERSON_NAME]"
type input "20.000"
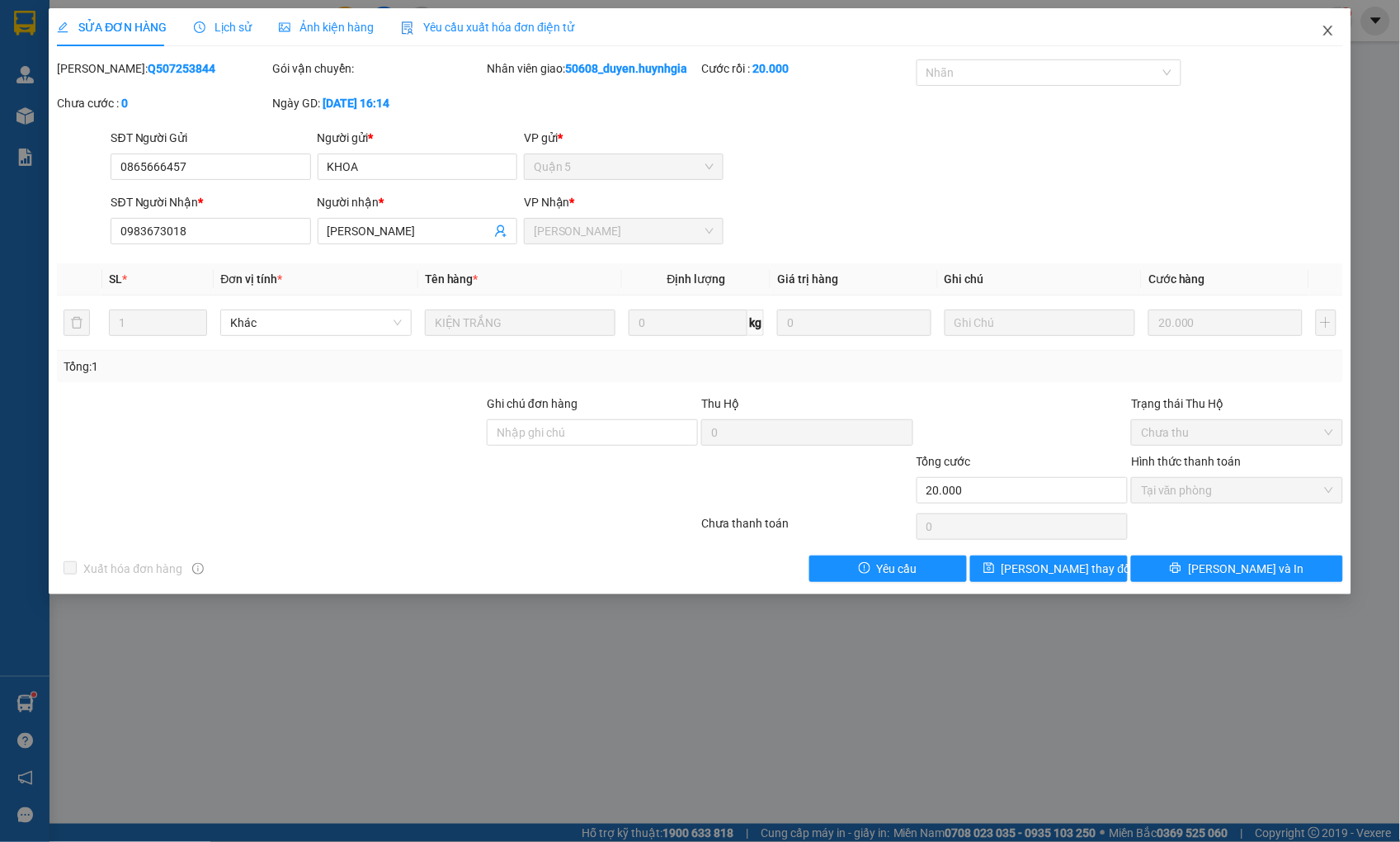
click at [1328, 22] on span "Close" at bounding box center [1328, 31] width 46 height 46
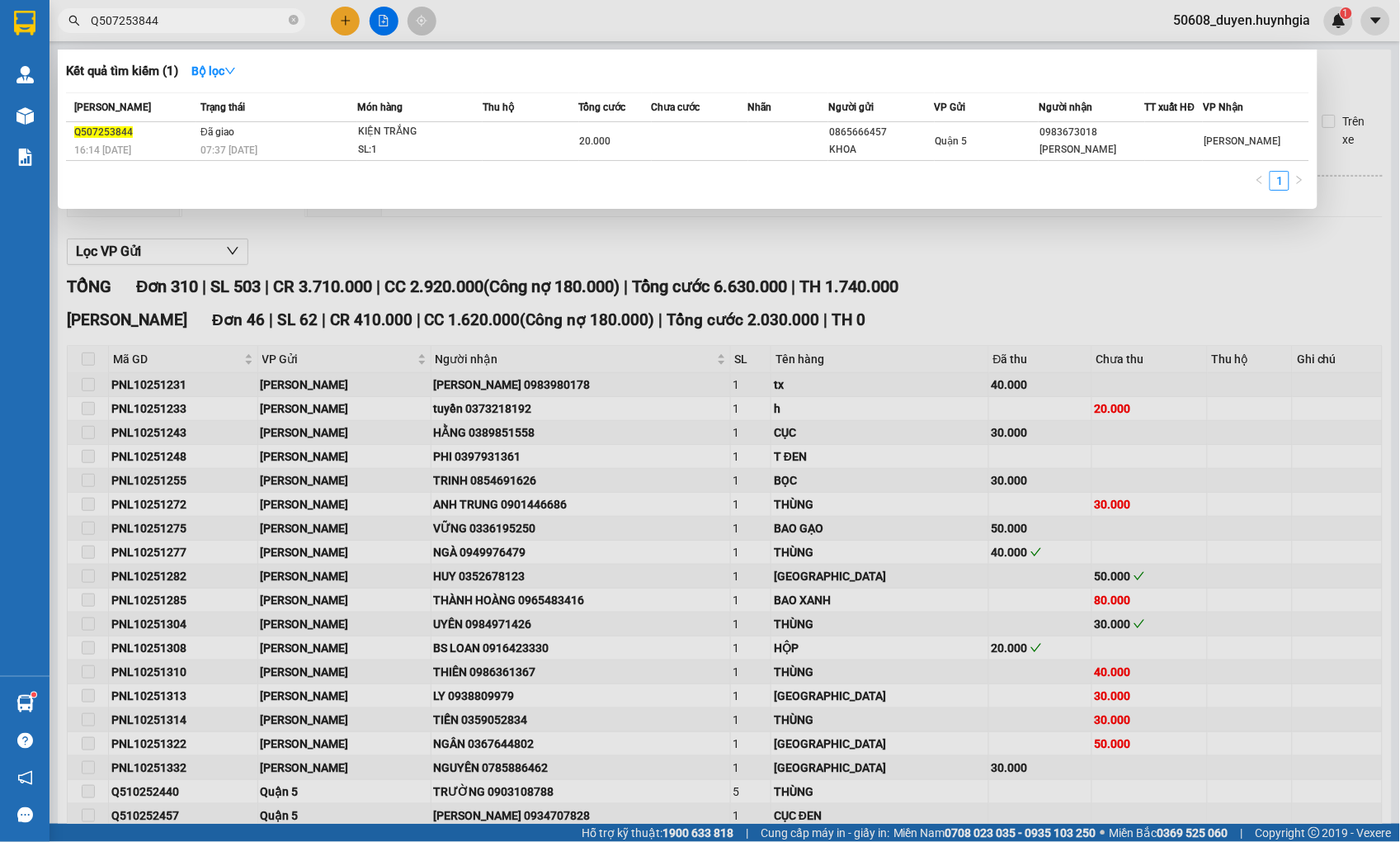
click at [179, 13] on input "Q507253844" at bounding box center [188, 21] width 195 height 18
drag, startPoint x: 179, startPoint y: 13, endPoint x: 150, endPoint y: 15, distance: 29.1
click at [150, 15] on input "Q507253844" at bounding box center [188, 21] width 195 height 18
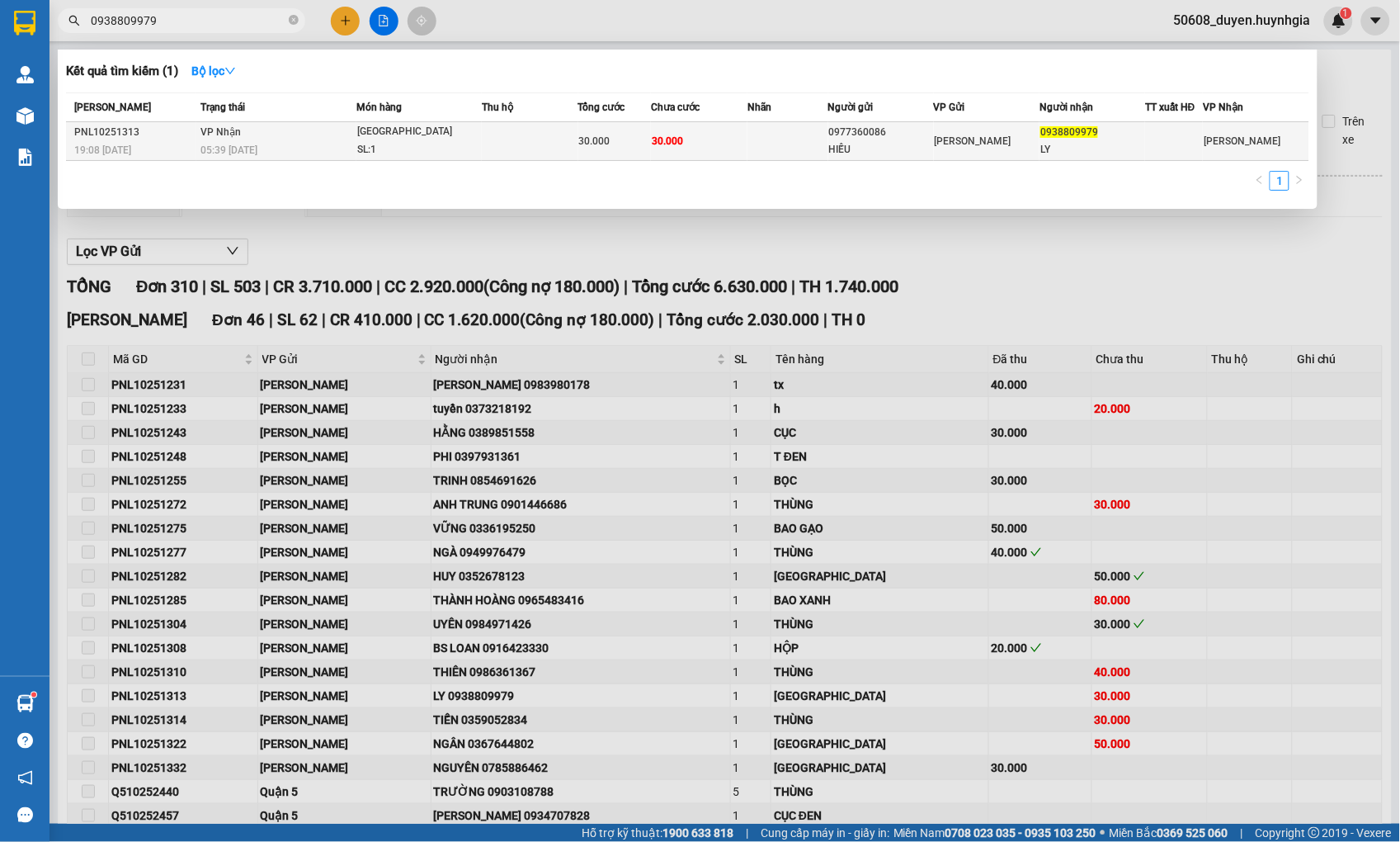
type input "0938809979"
click at [630, 135] on div "30.000" at bounding box center [615, 141] width 71 height 18
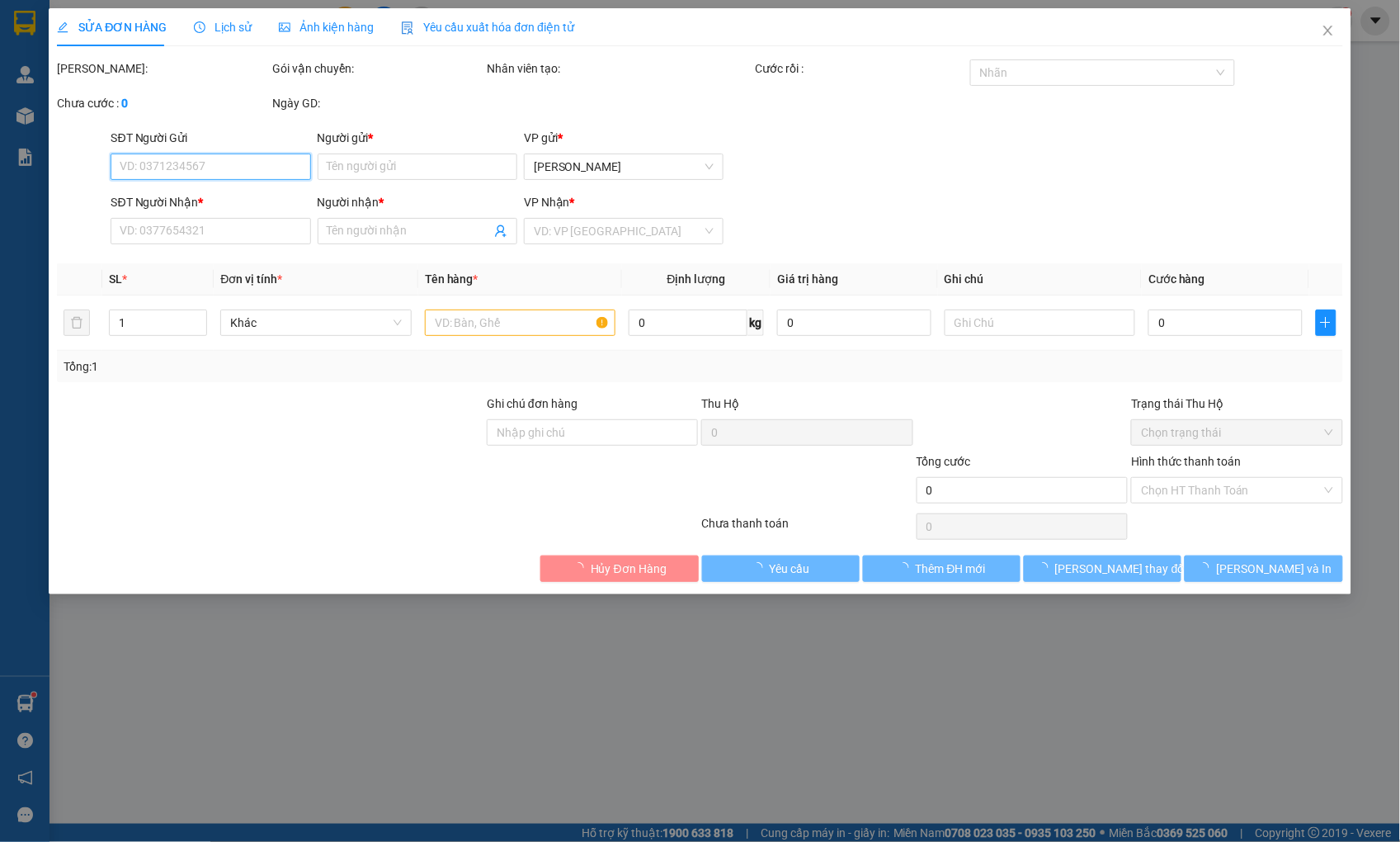
type input "0977360086"
type input "HIẾU"
type input "0938809979"
type input "LY"
type input "30.000"
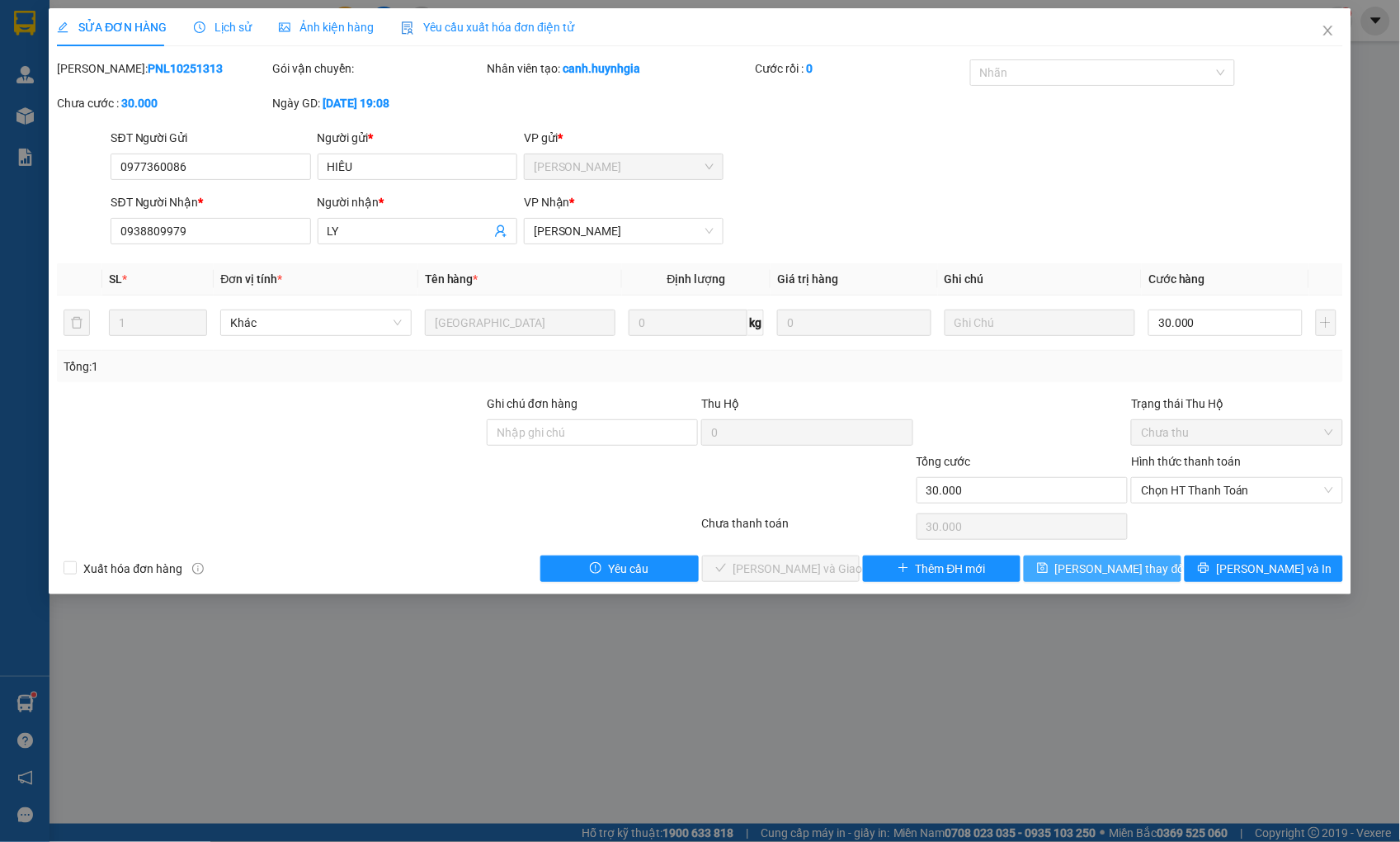
click at [1048, 576] on span "save" at bounding box center [1043, 569] width 12 height 13
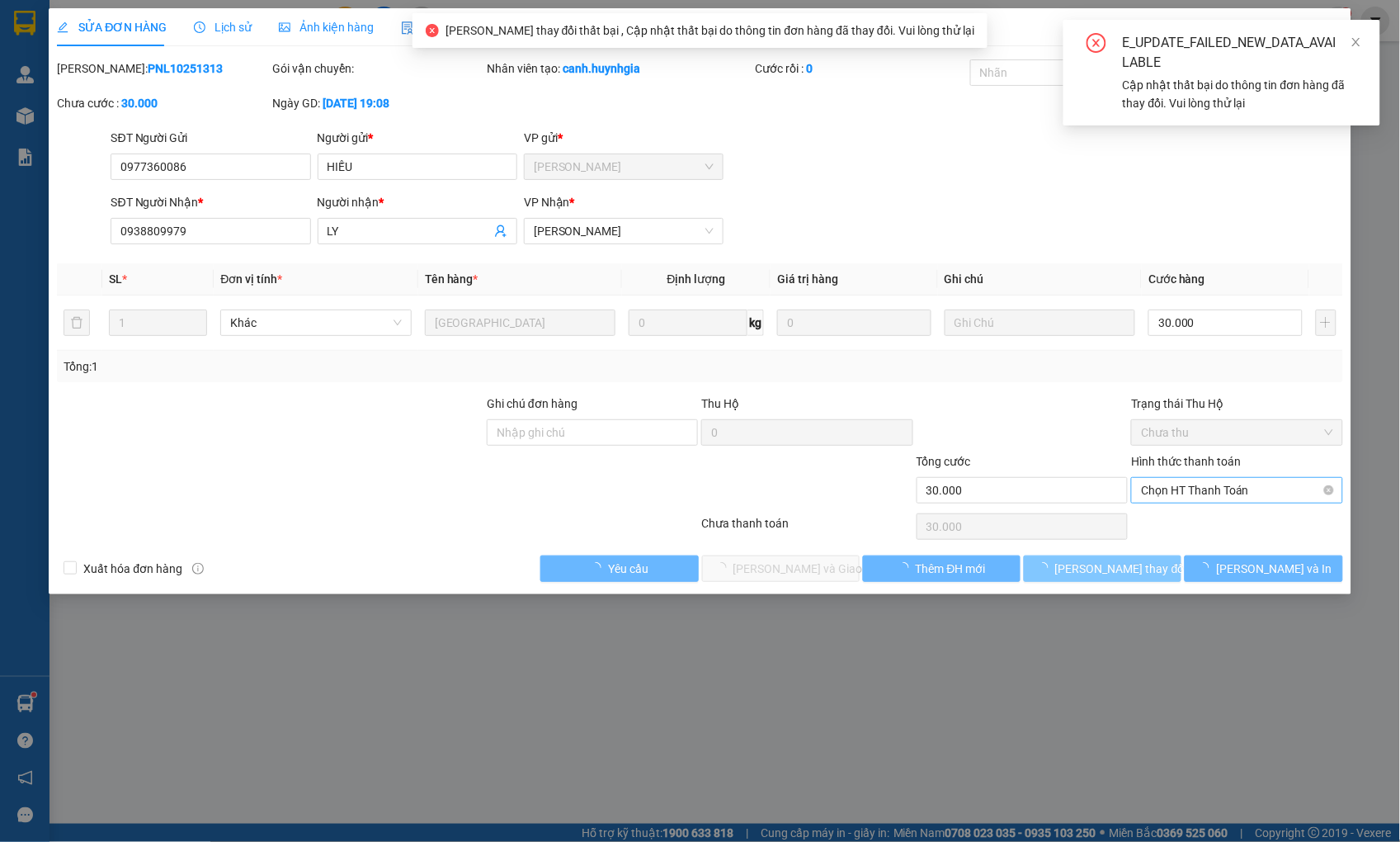
type input "0"
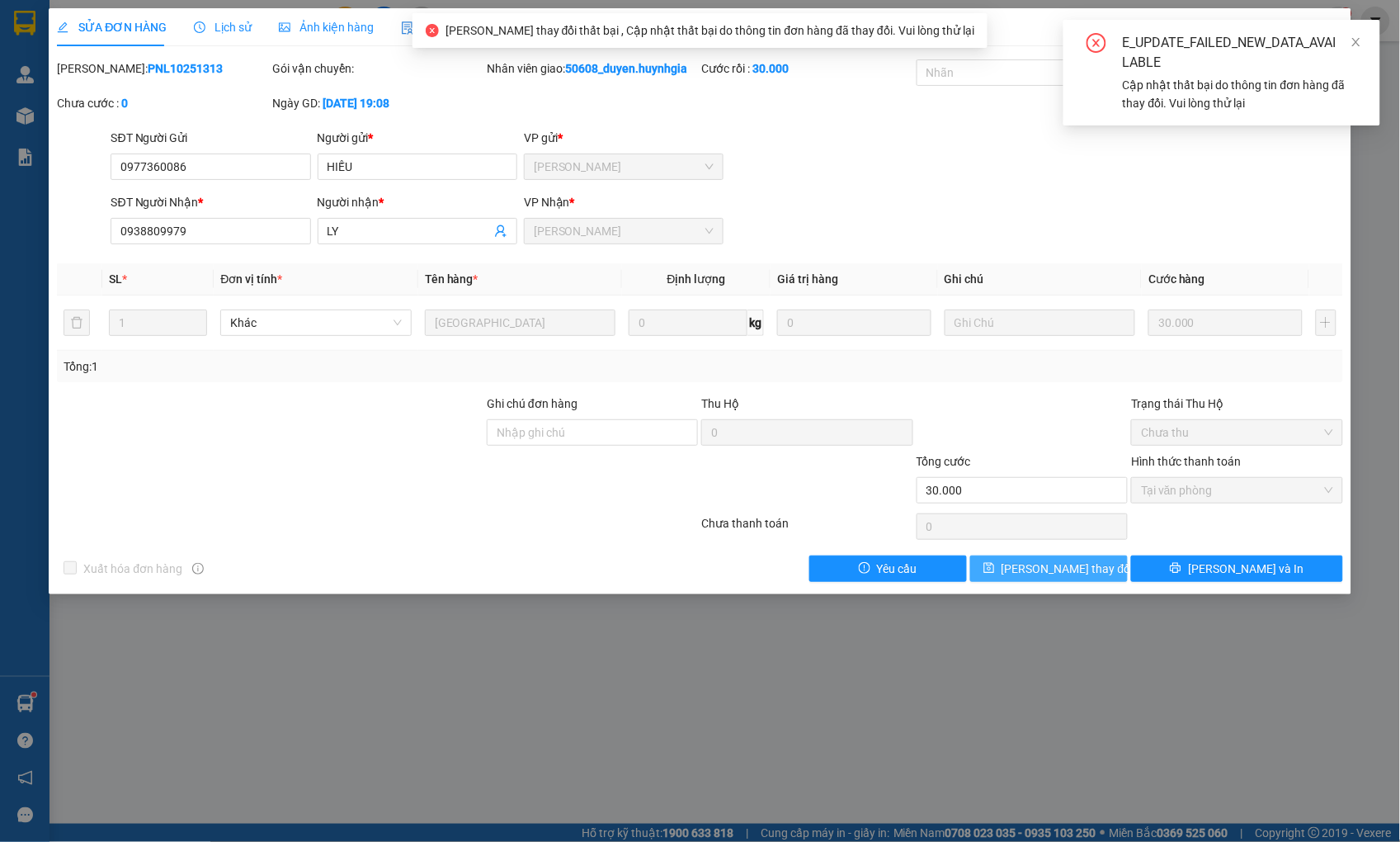
click at [1090, 566] on span "[PERSON_NAME] thay đổi" at bounding box center [1067, 569] width 132 height 18
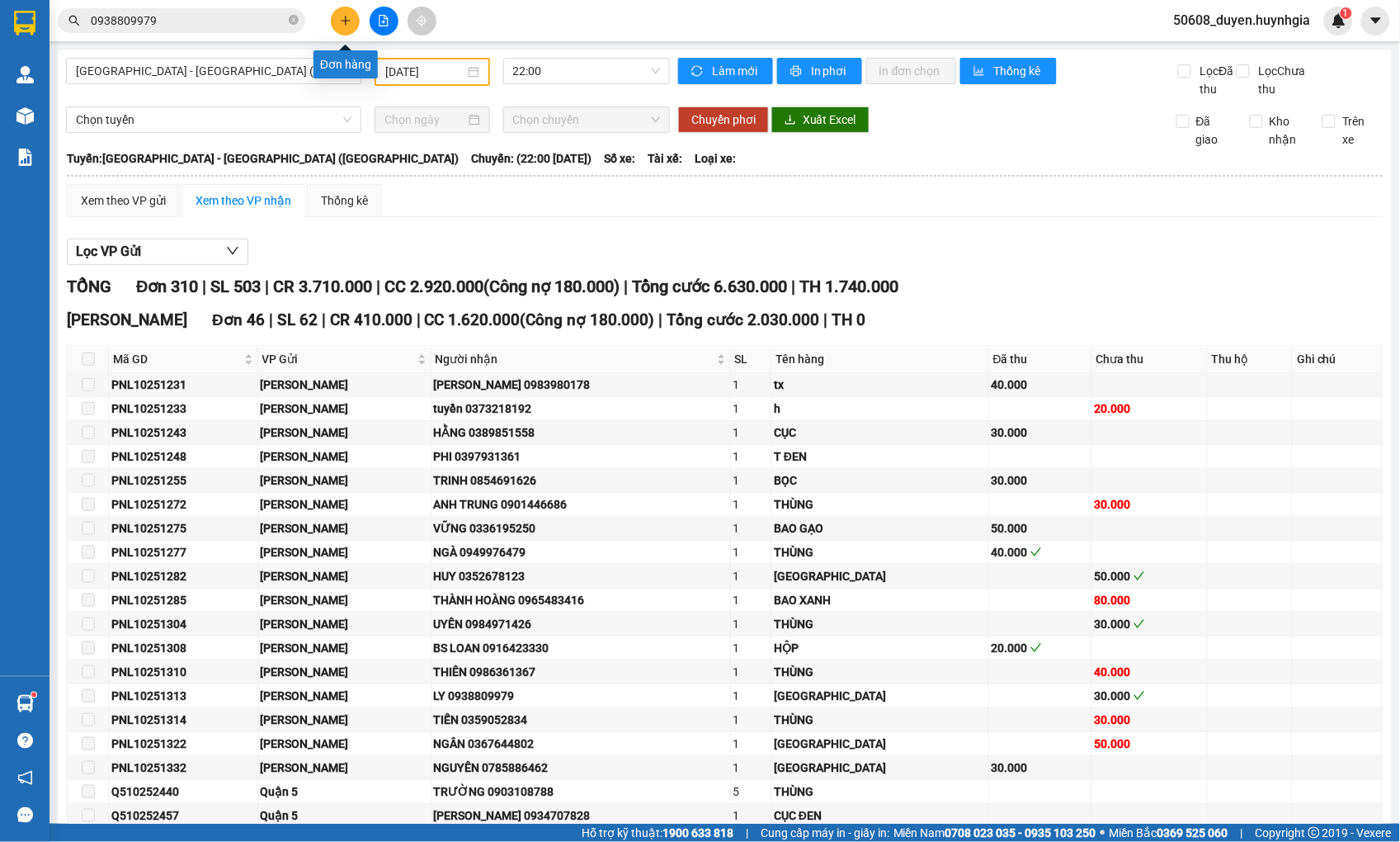
click at [341, 11] on button at bounding box center [345, 21] width 29 height 29
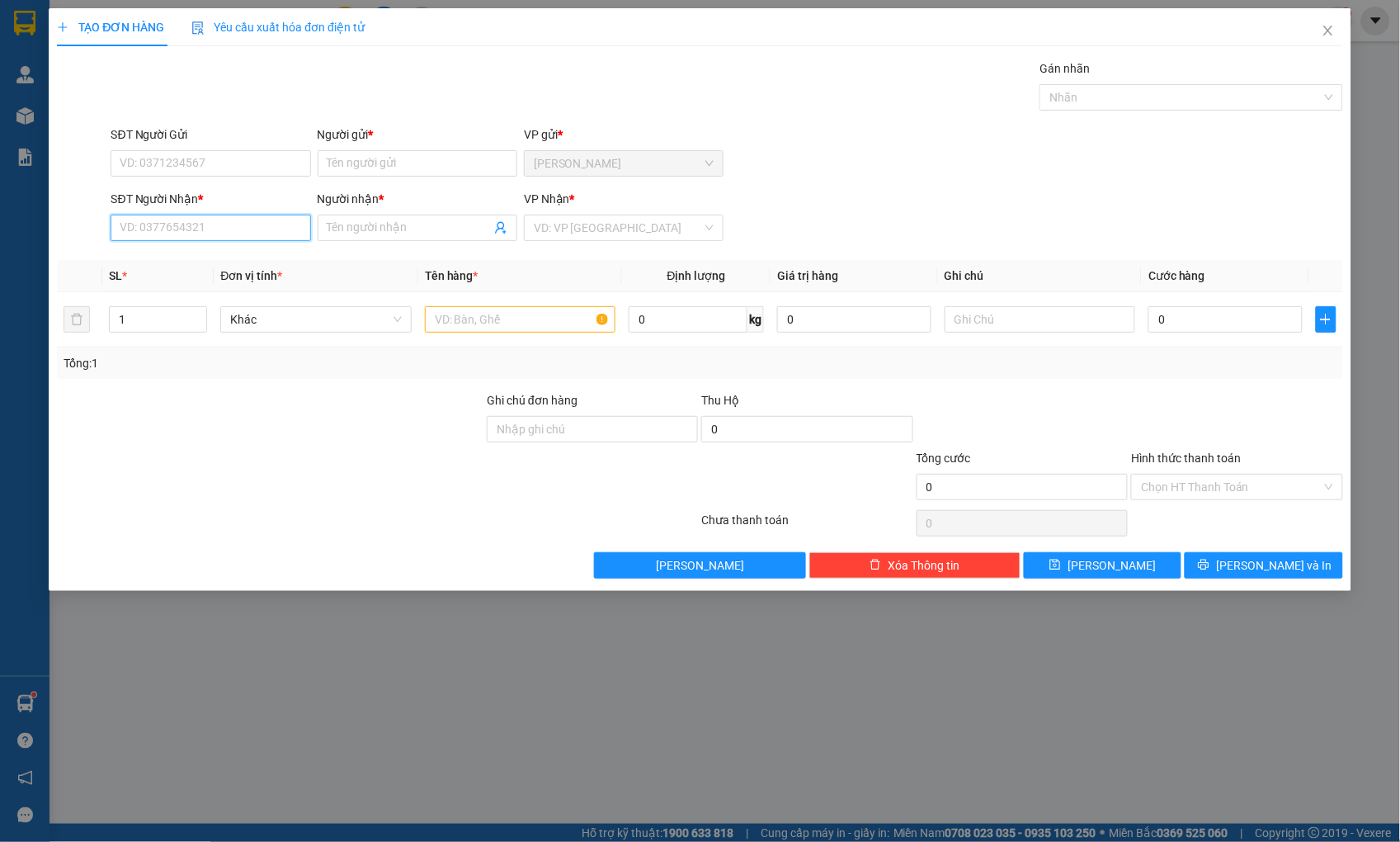
click at [177, 229] on input "SĐT Người Nhận *" at bounding box center [211, 227] width 200 height 26
type input "0908109287"
click at [376, 224] on input "Người nhận *" at bounding box center [409, 228] width 163 height 18
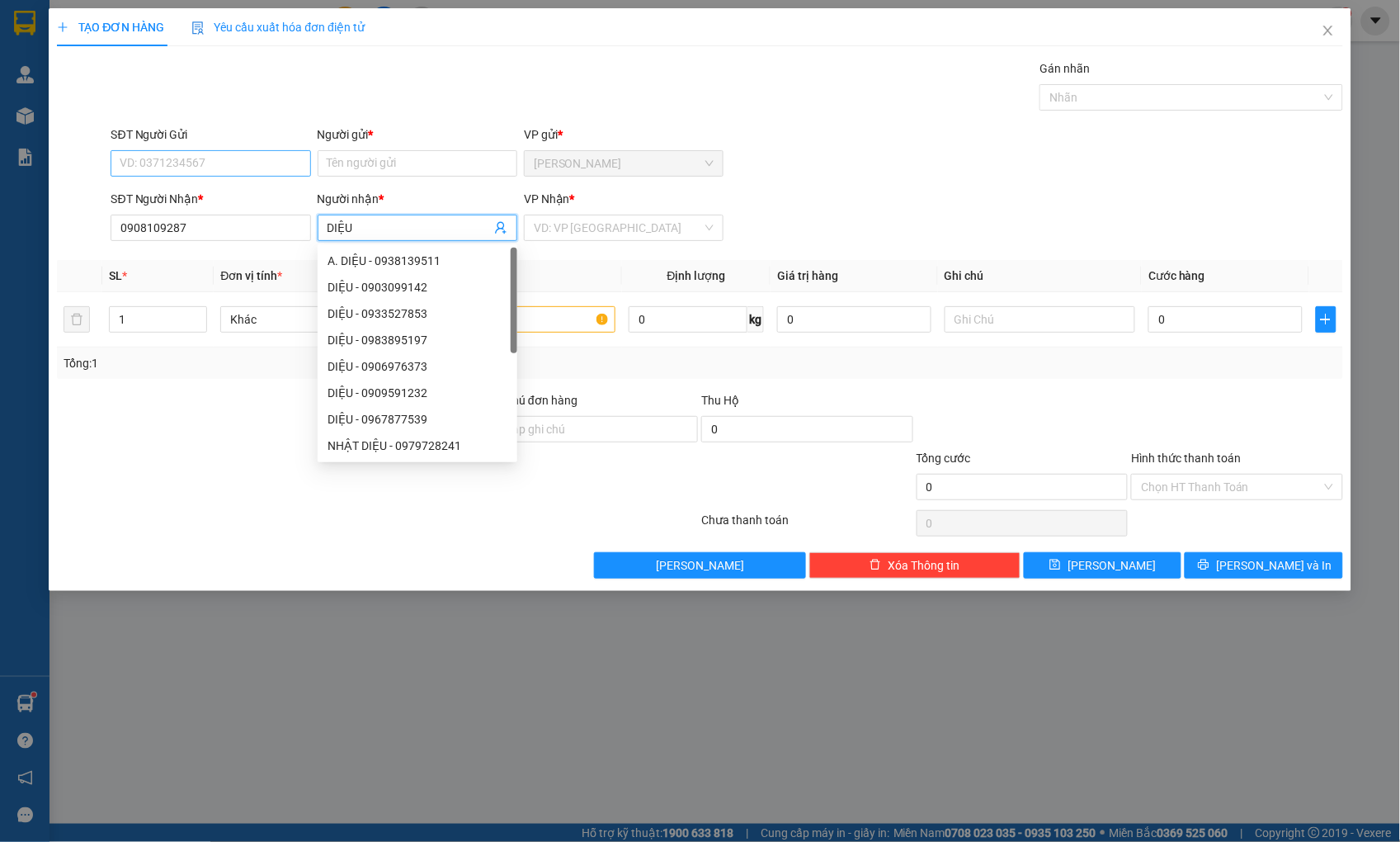
type input "DIỆU"
click at [242, 170] on input "SĐT Người Gửi" at bounding box center [211, 163] width 200 height 26
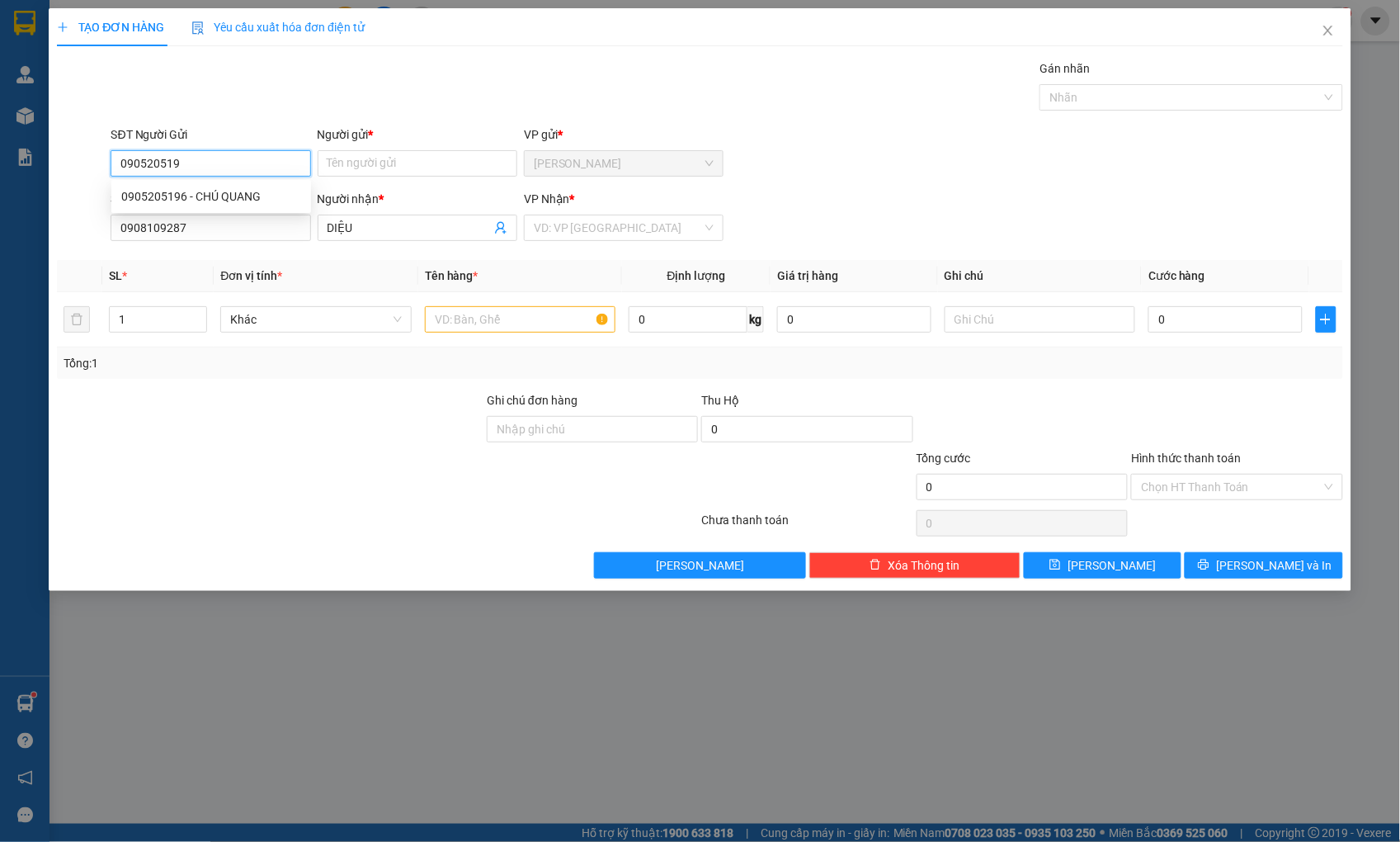
type input "0905205196"
click at [235, 192] on div "0905205196 - CHÚ QUANG" at bounding box center [211, 197] width 180 height 18
type input "CHÚ QUANG"
type input "0905205196"
click at [491, 329] on input "text" at bounding box center [520, 318] width 191 height 26
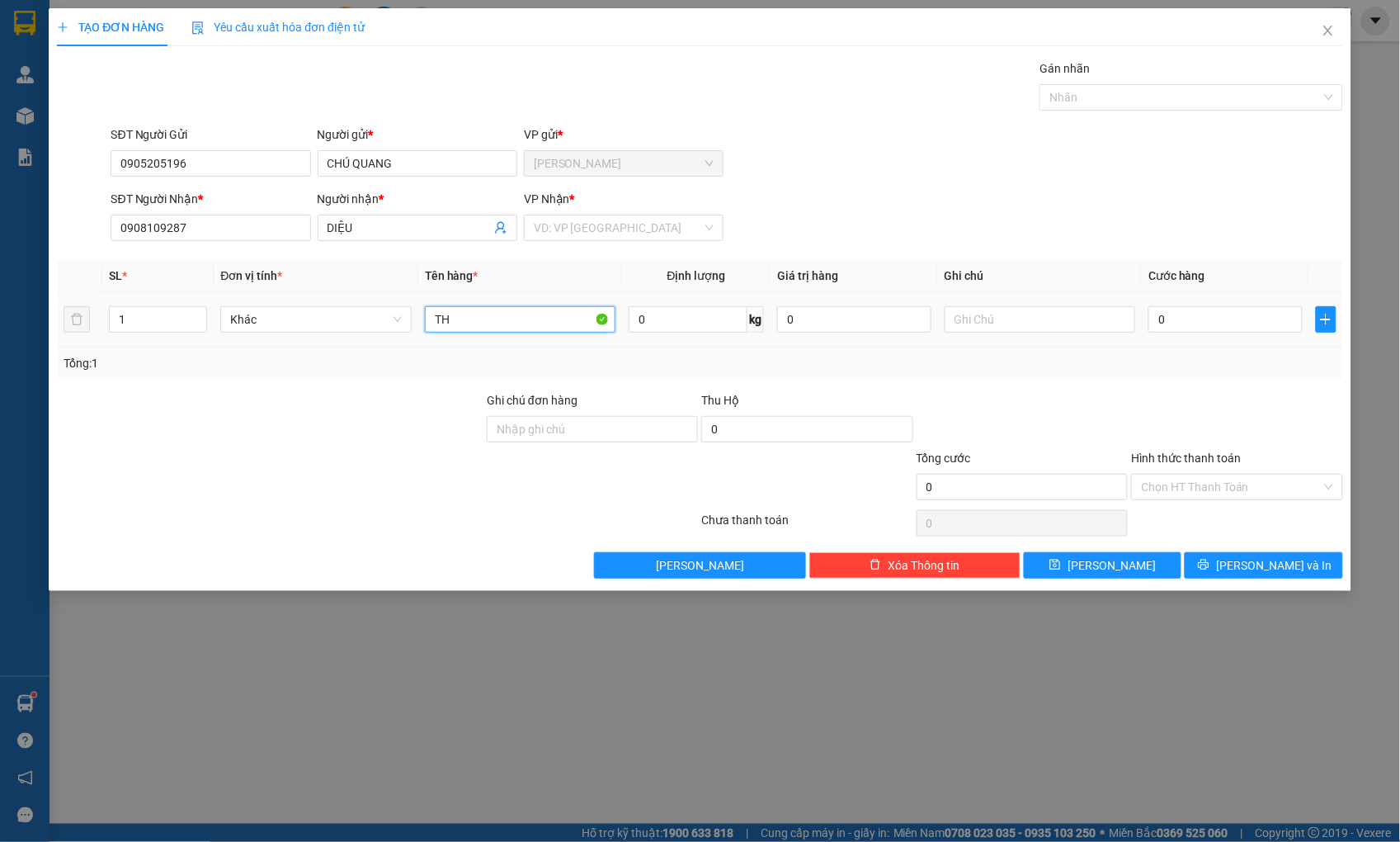
type input "T"
type input "1 THÙNG +1 THÙNG XỐP"
click at [1235, 309] on input "0" at bounding box center [1224, 318] width 154 height 26
type input "1"
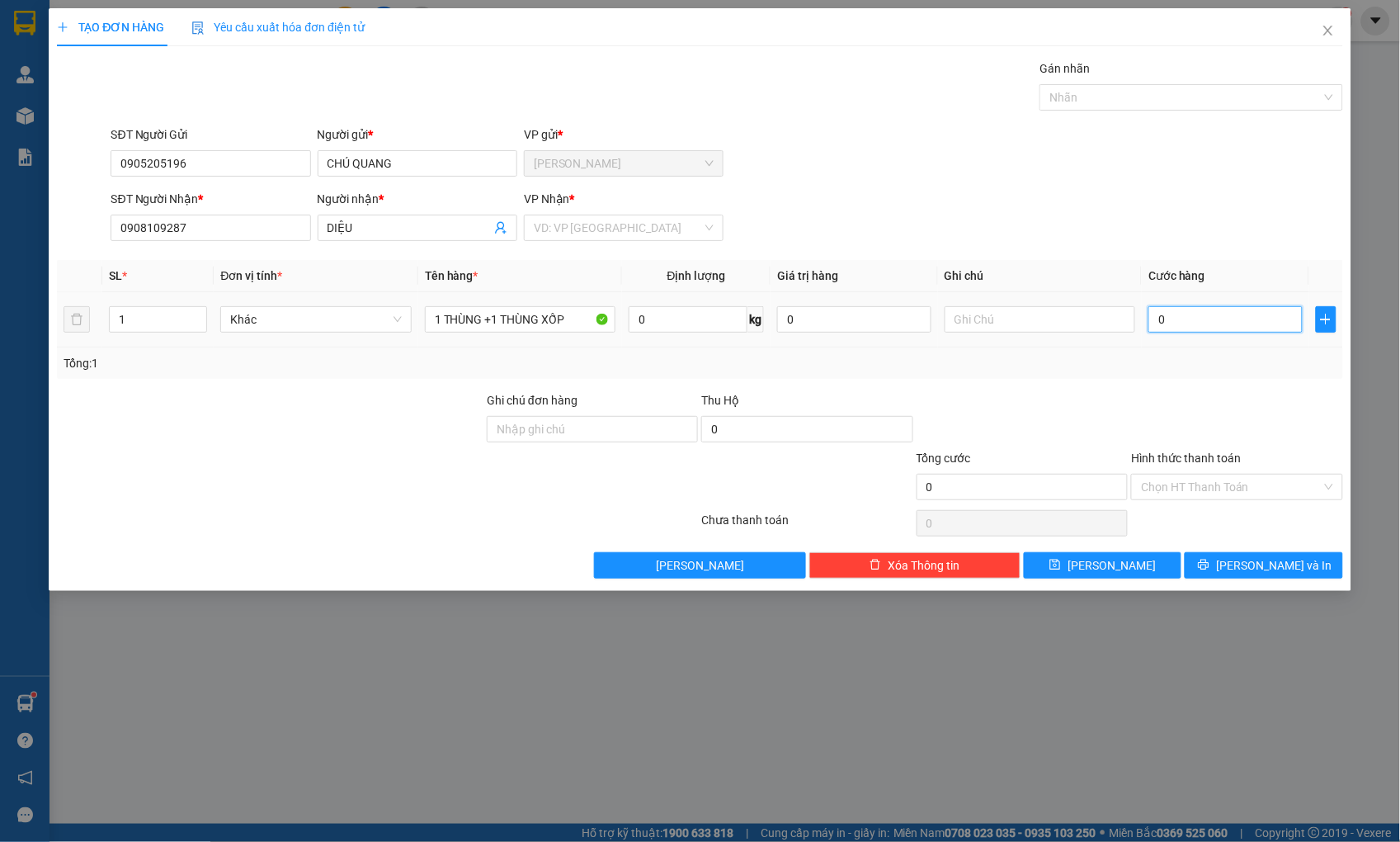
type input "1"
type input "10"
type input "100"
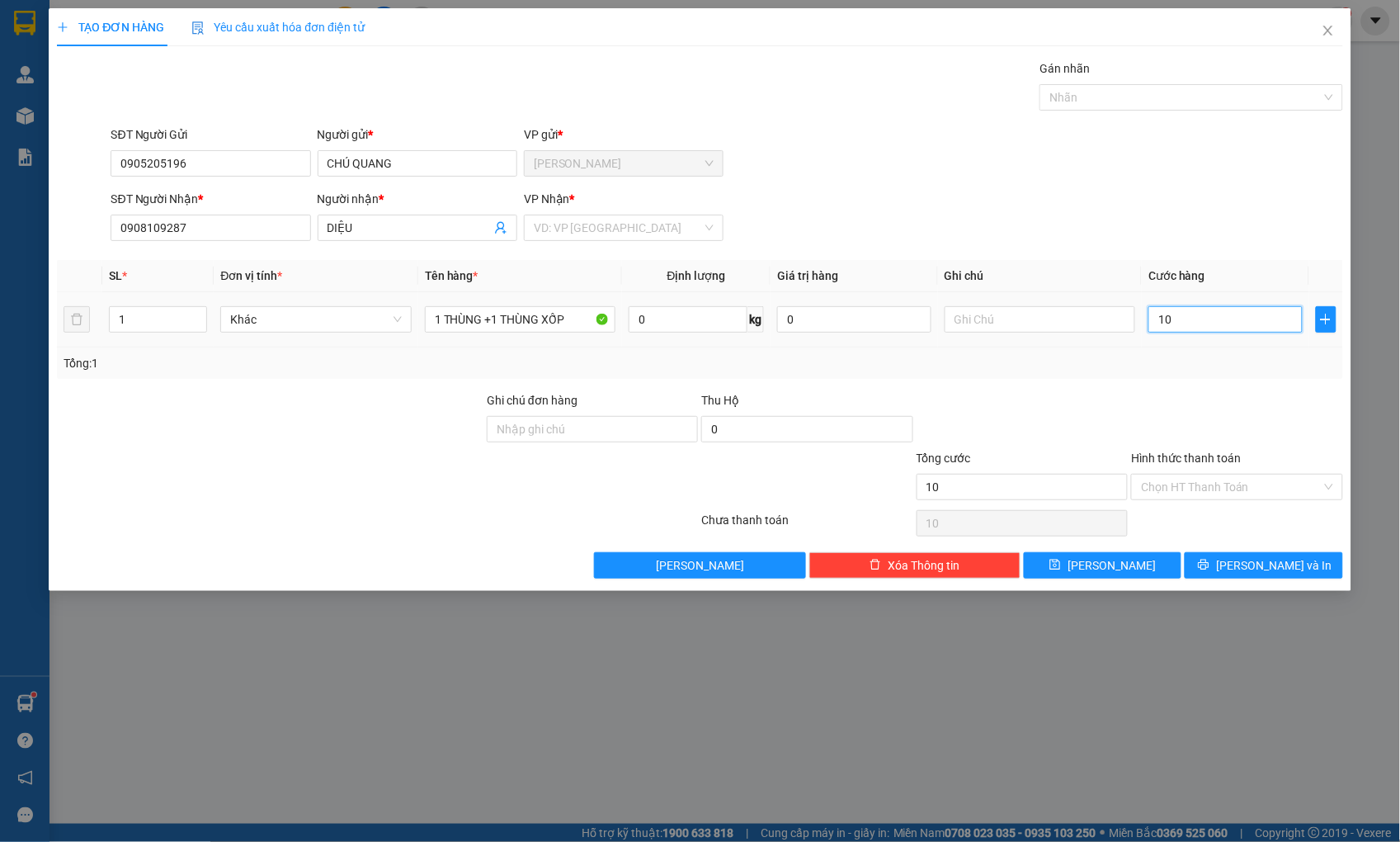
type input "100"
type input "100.000"
click at [1146, 492] on input "Hình thức thanh toán" at bounding box center [1230, 487] width 180 height 24
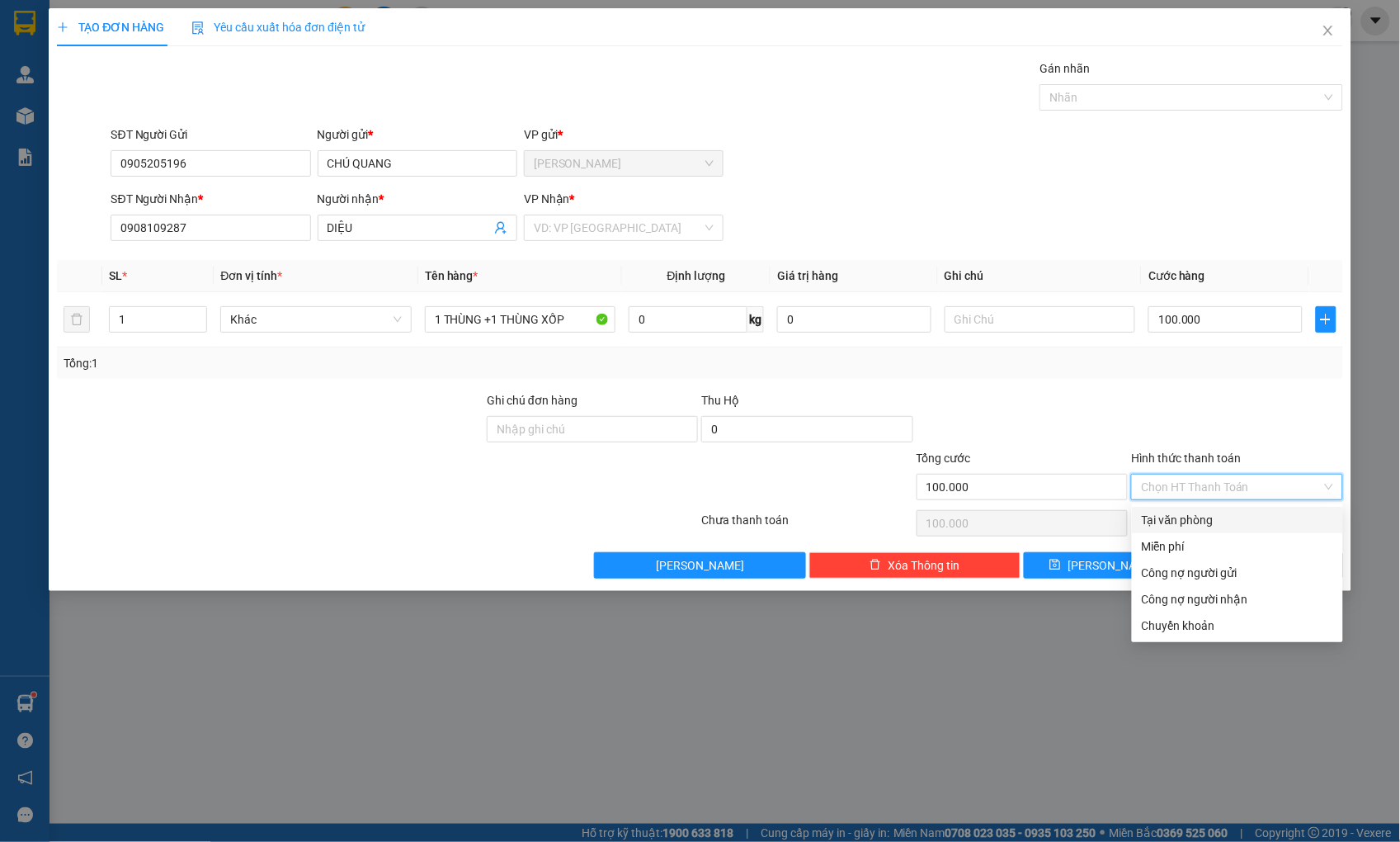
click at [1186, 523] on div "Tại văn phòng" at bounding box center [1237, 520] width 191 height 18
type input "0"
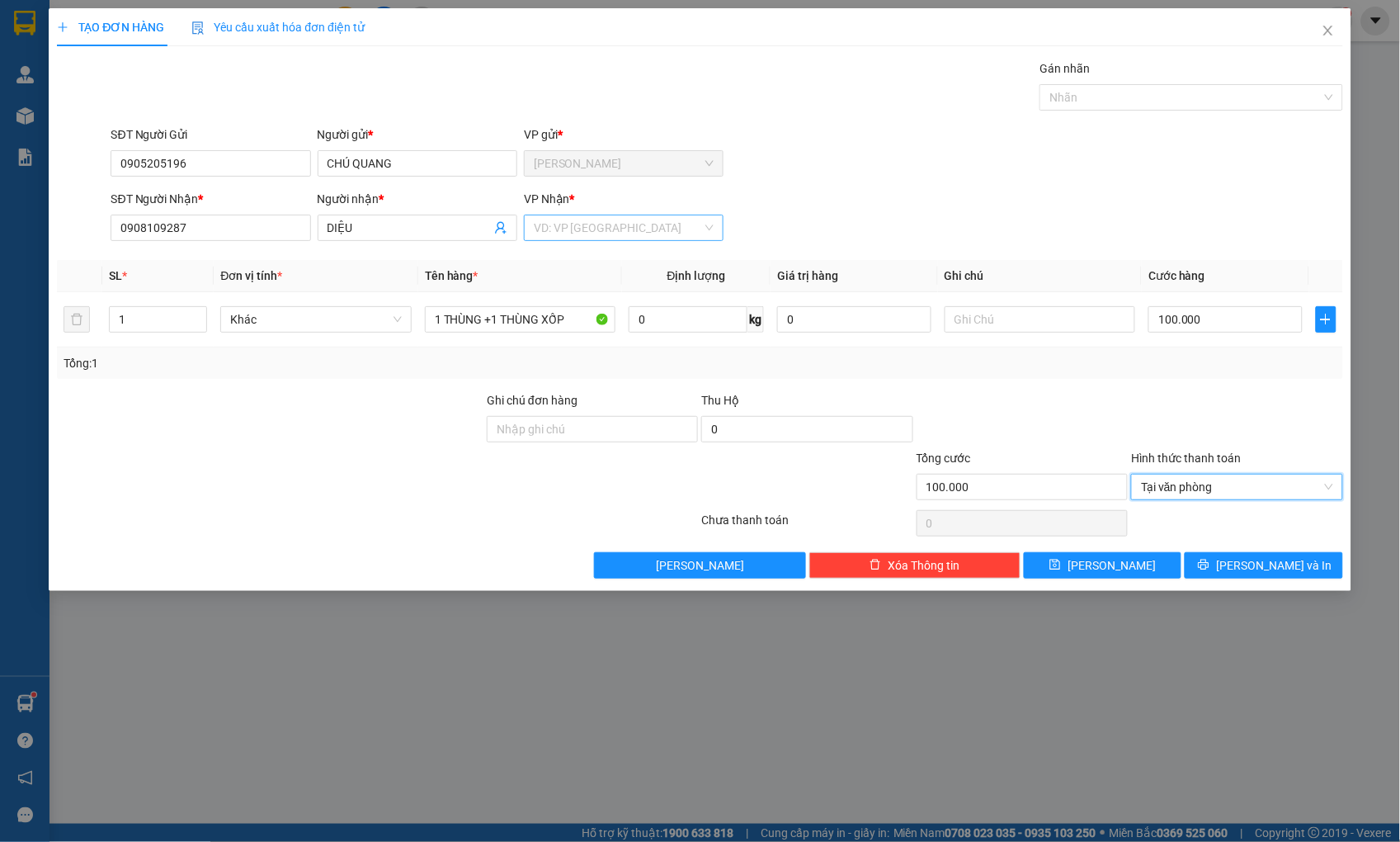
click at [615, 224] on input "search" at bounding box center [617, 227] width 168 height 24
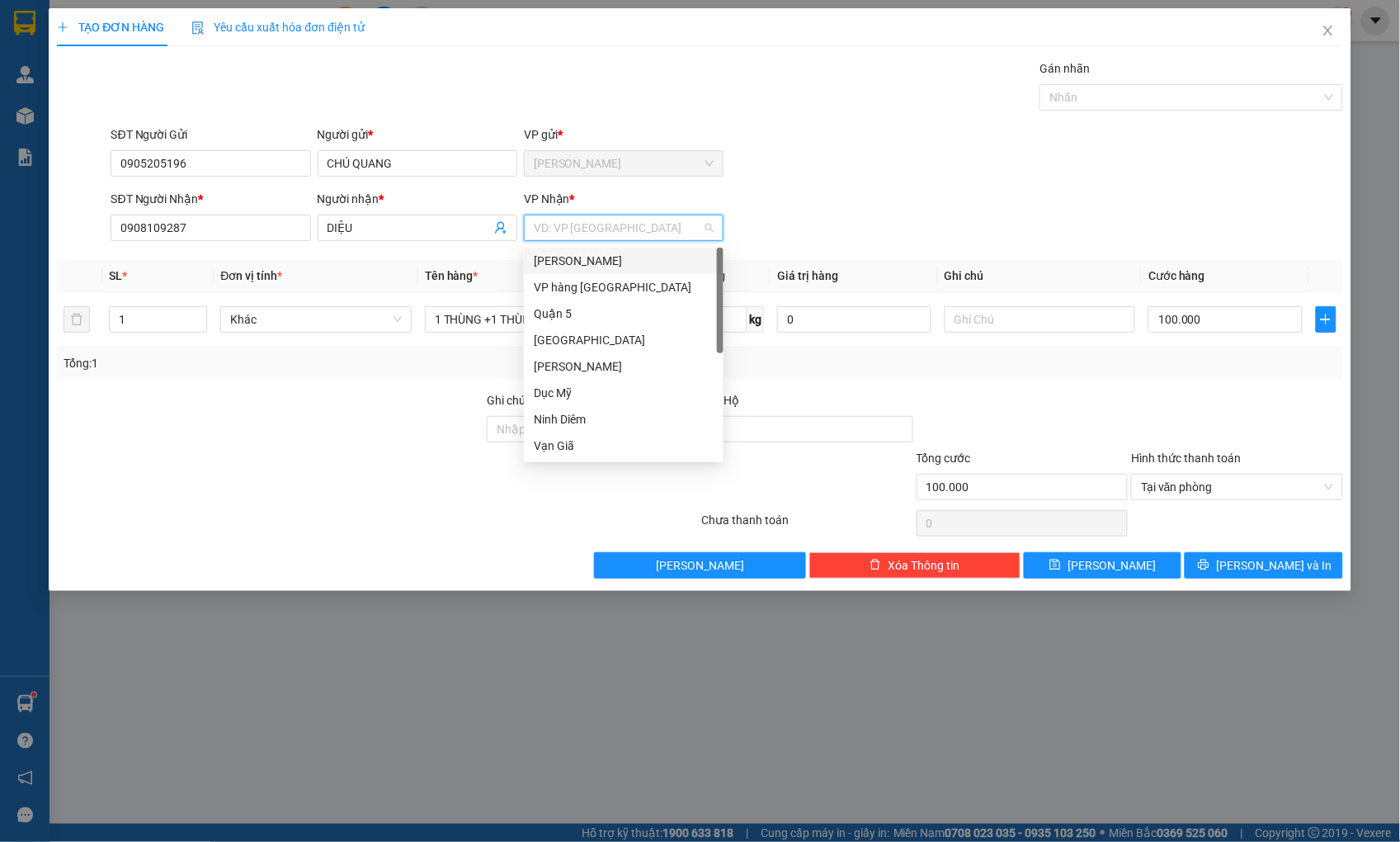
click at [612, 256] on div "[PERSON_NAME]" at bounding box center [623, 261] width 180 height 18
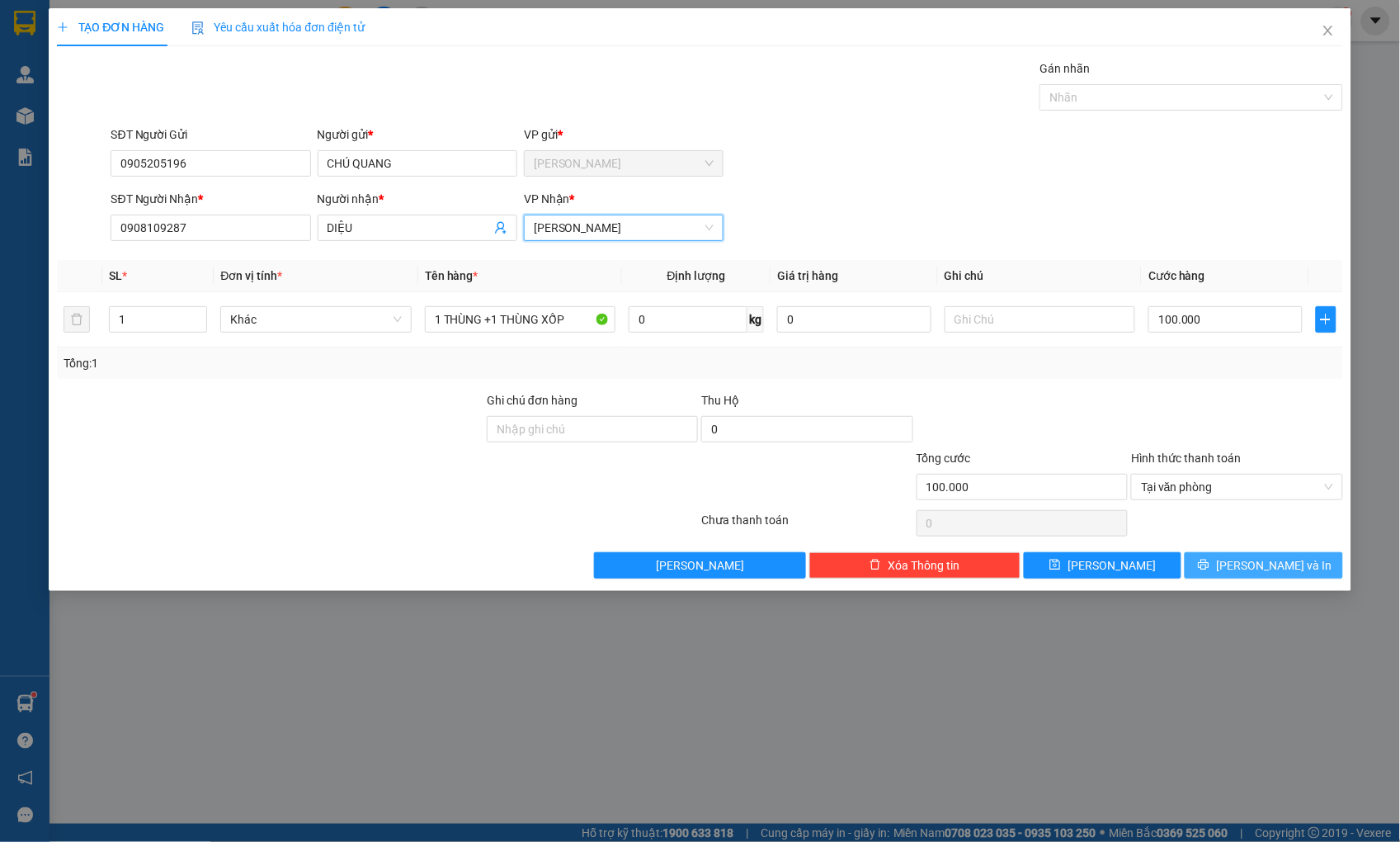
click at [1209, 560] on icon "printer" at bounding box center [1203, 565] width 12 height 12
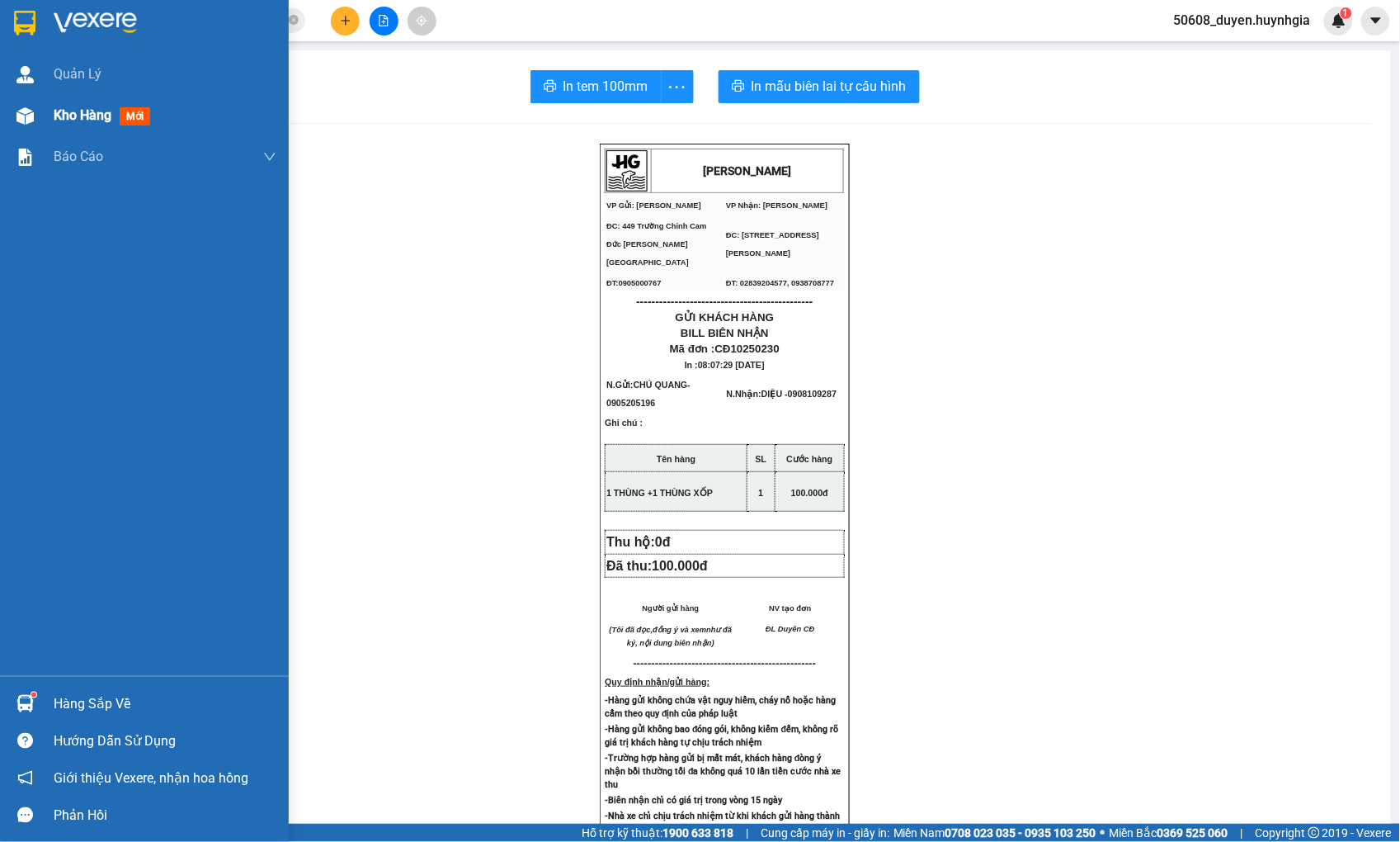
drag, startPoint x: 48, startPoint y: 111, endPoint x: 128, endPoint y: 113, distance: 80.0
click at [50, 111] on div "Kho hàng mới" at bounding box center [144, 115] width 289 height 41
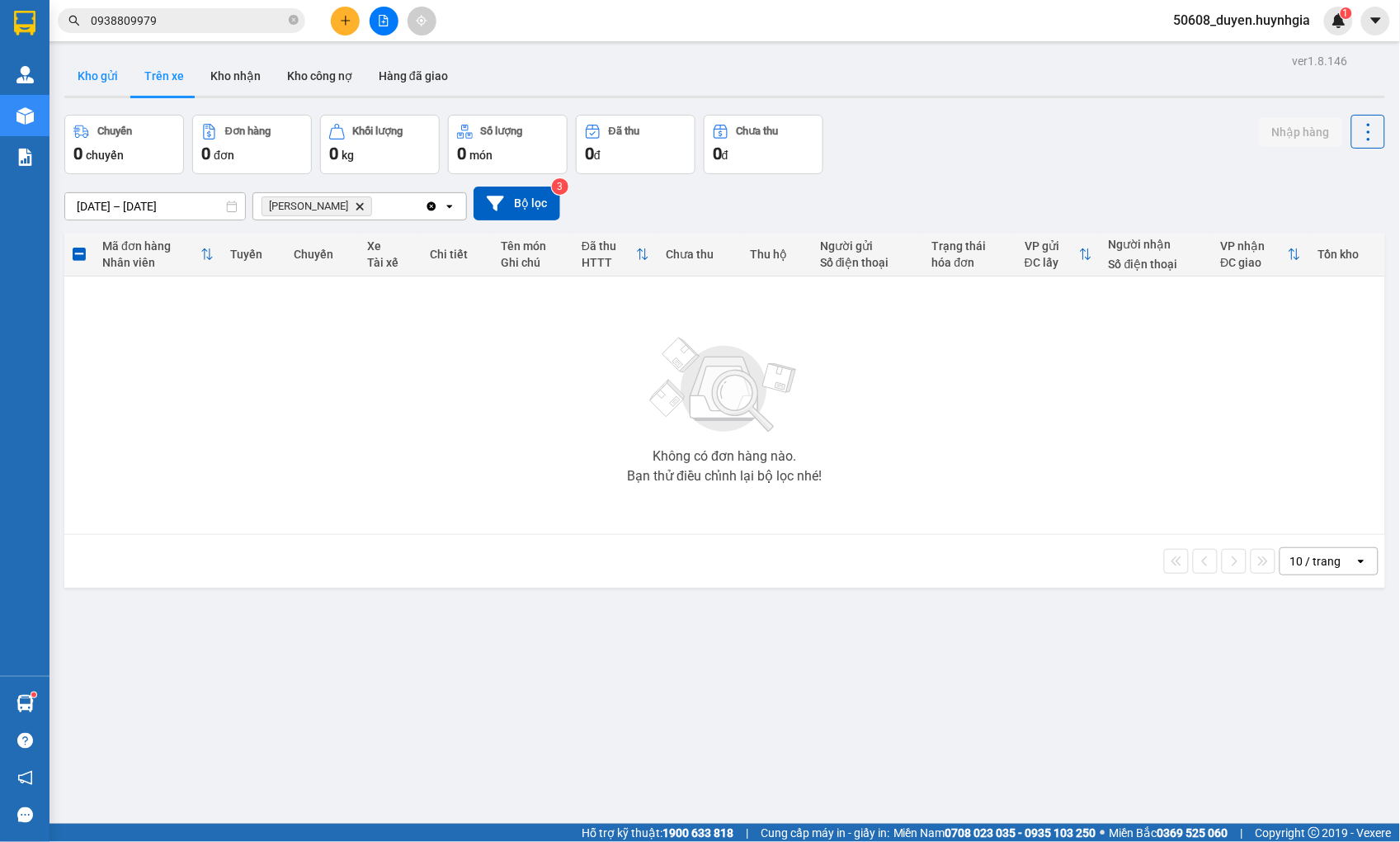
click at [92, 72] on button "Kho gửi" at bounding box center [98, 76] width 67 height 39
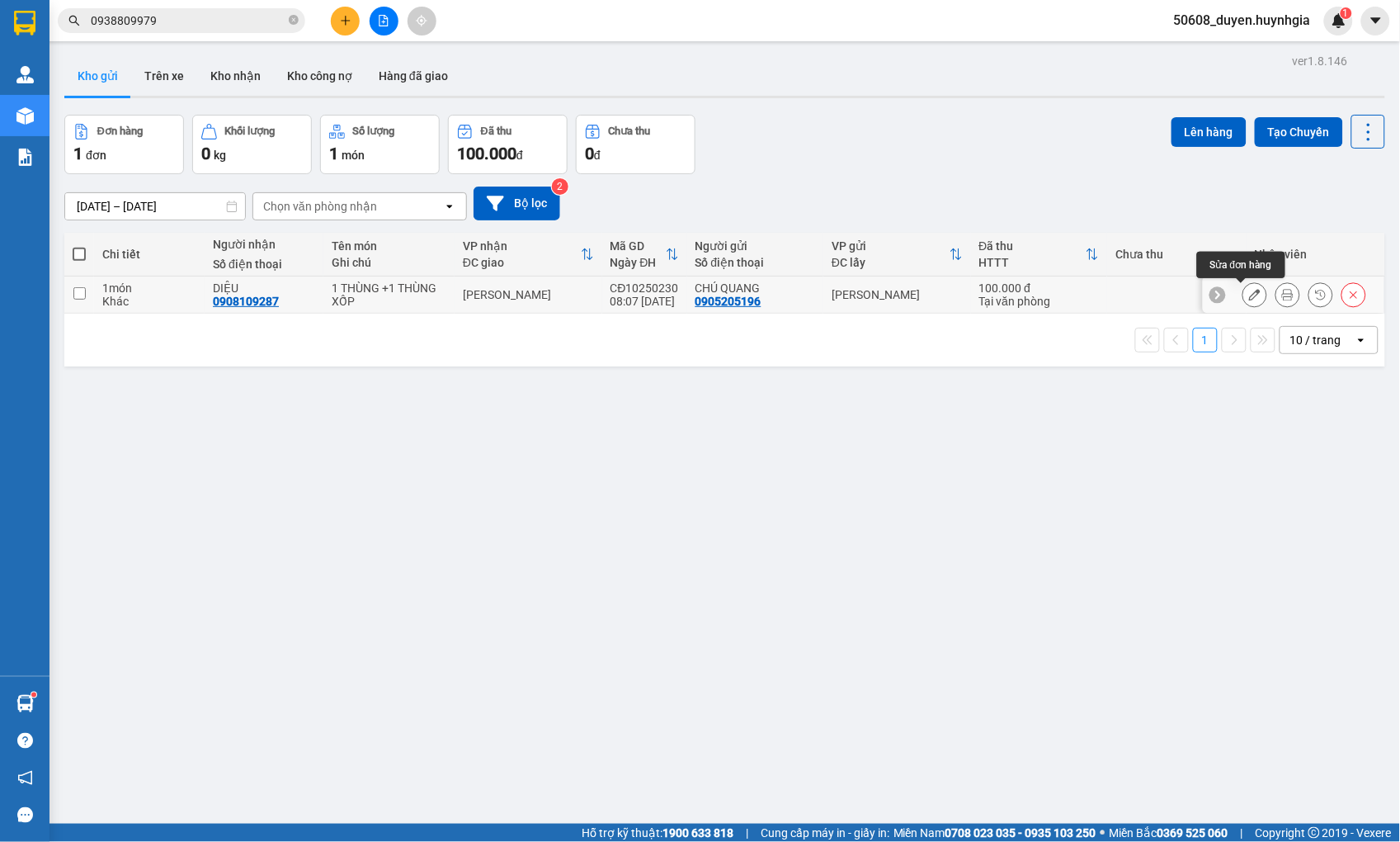
click at [1243, 293] on button at bounding box center [1255, 295] width 24 height 29
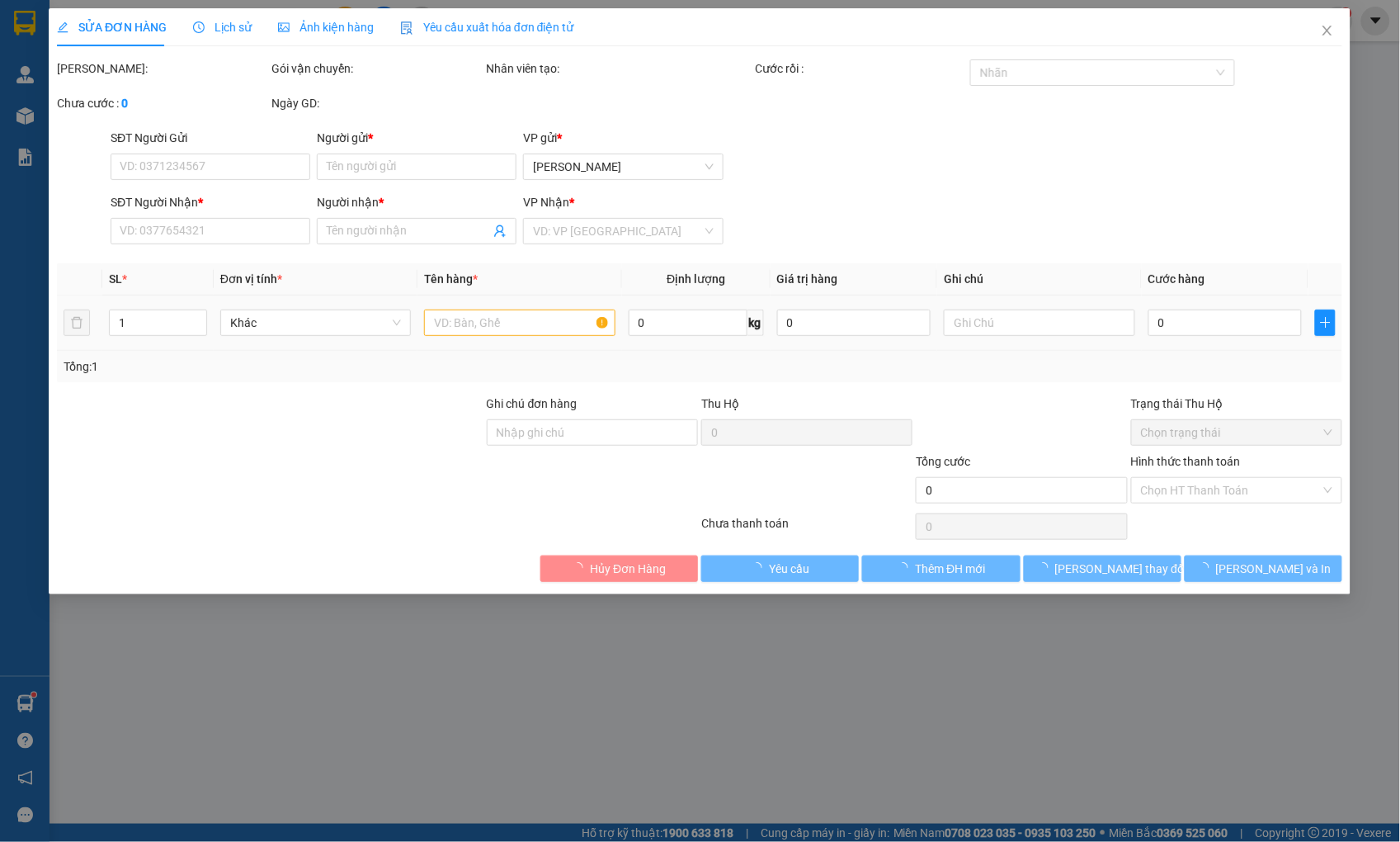
type input "0905205196"
type input "CHÚ QUANG"
type input "0908109287"
type input "DIỆU"
type input "100.000"
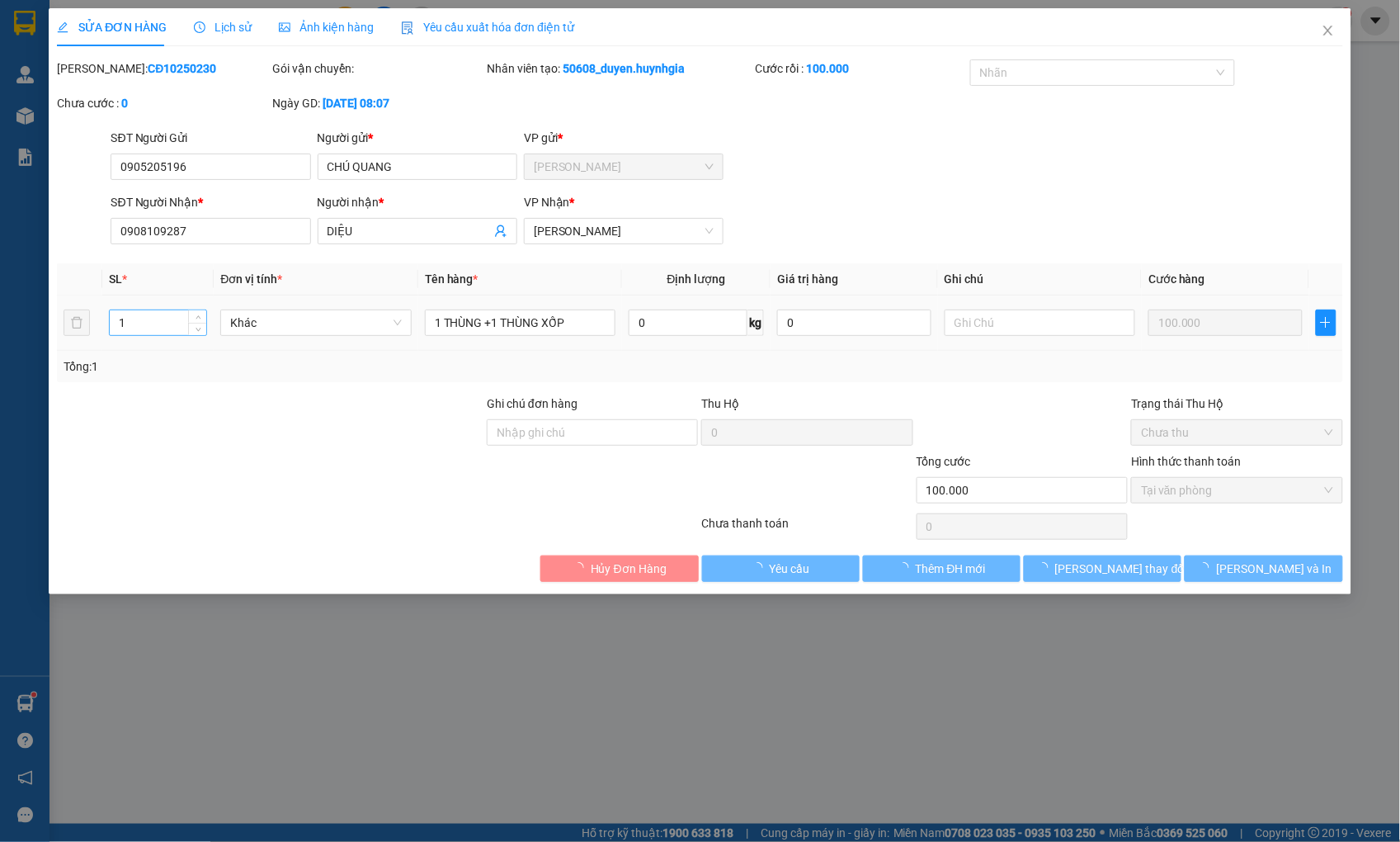
click at [147, 324] on input "1" at bounding box center [158, 322] width 97 height 24
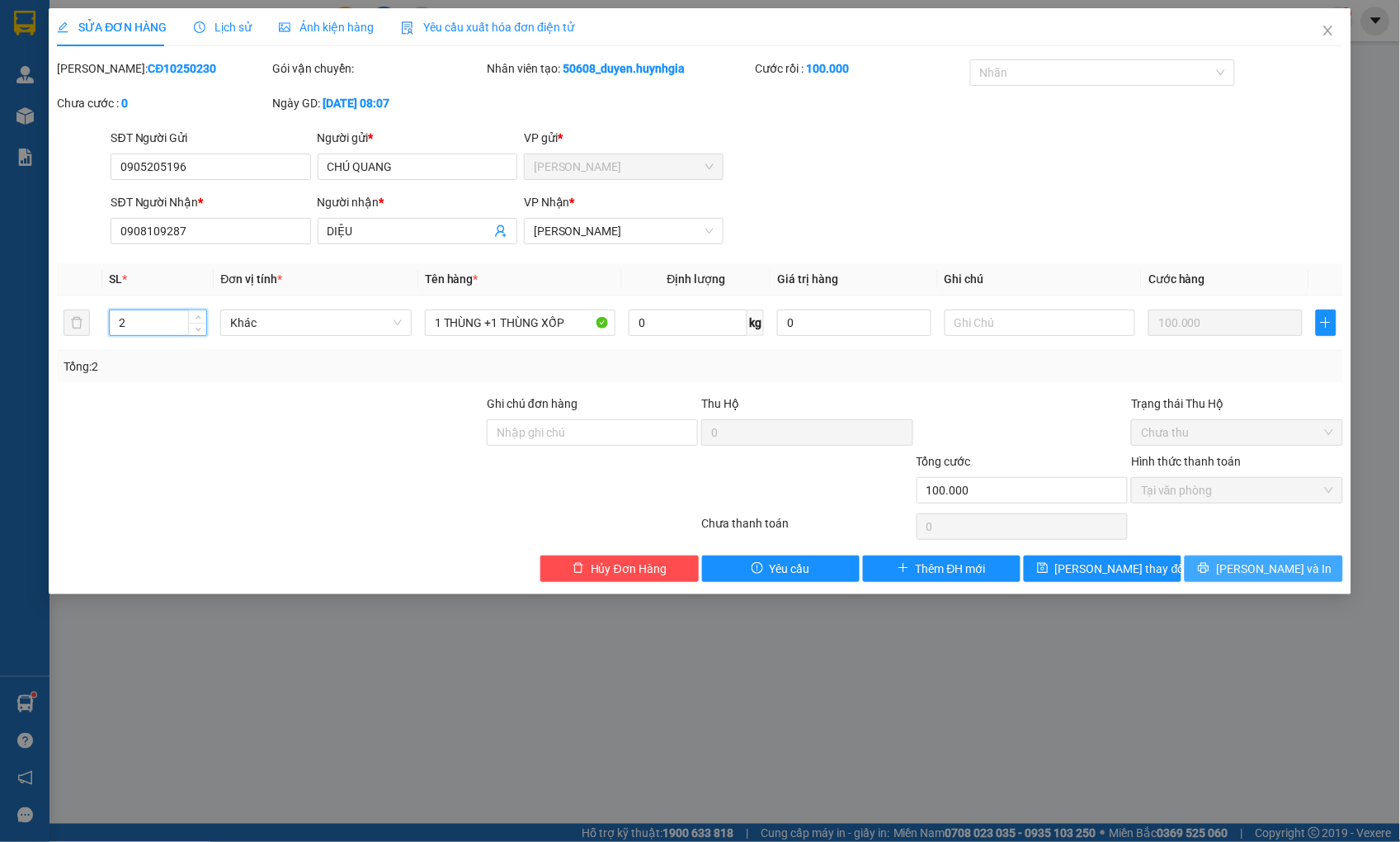
type input "2"
click at [1265, 568] on span "[PERSON_NAME] và In" at bounding box center [1274, 569] width 116 height 18
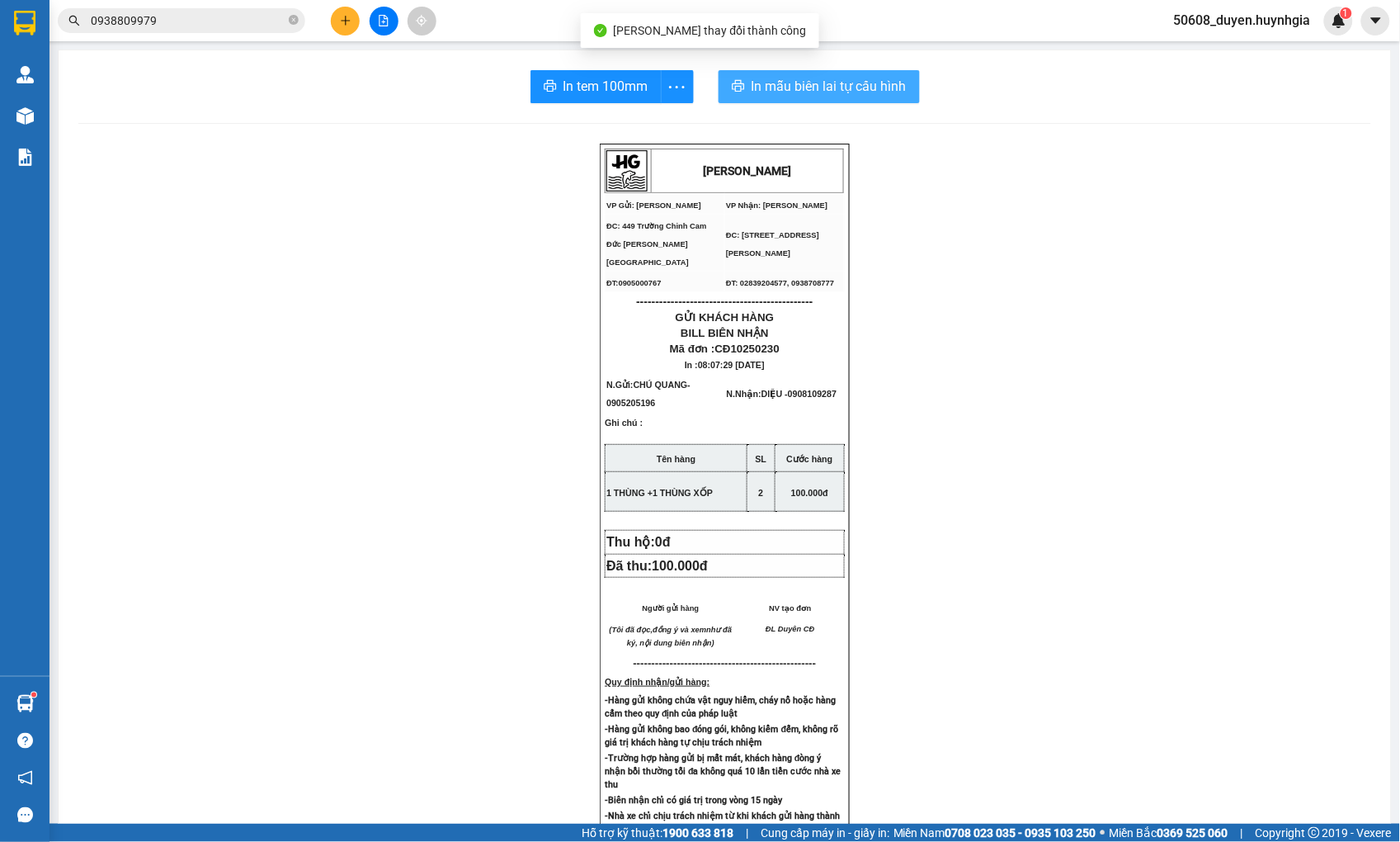
click at [784, 88] on span "In mẫu biên lai tự cấu hình" at bounding box center [829, 86] width 155 height 21
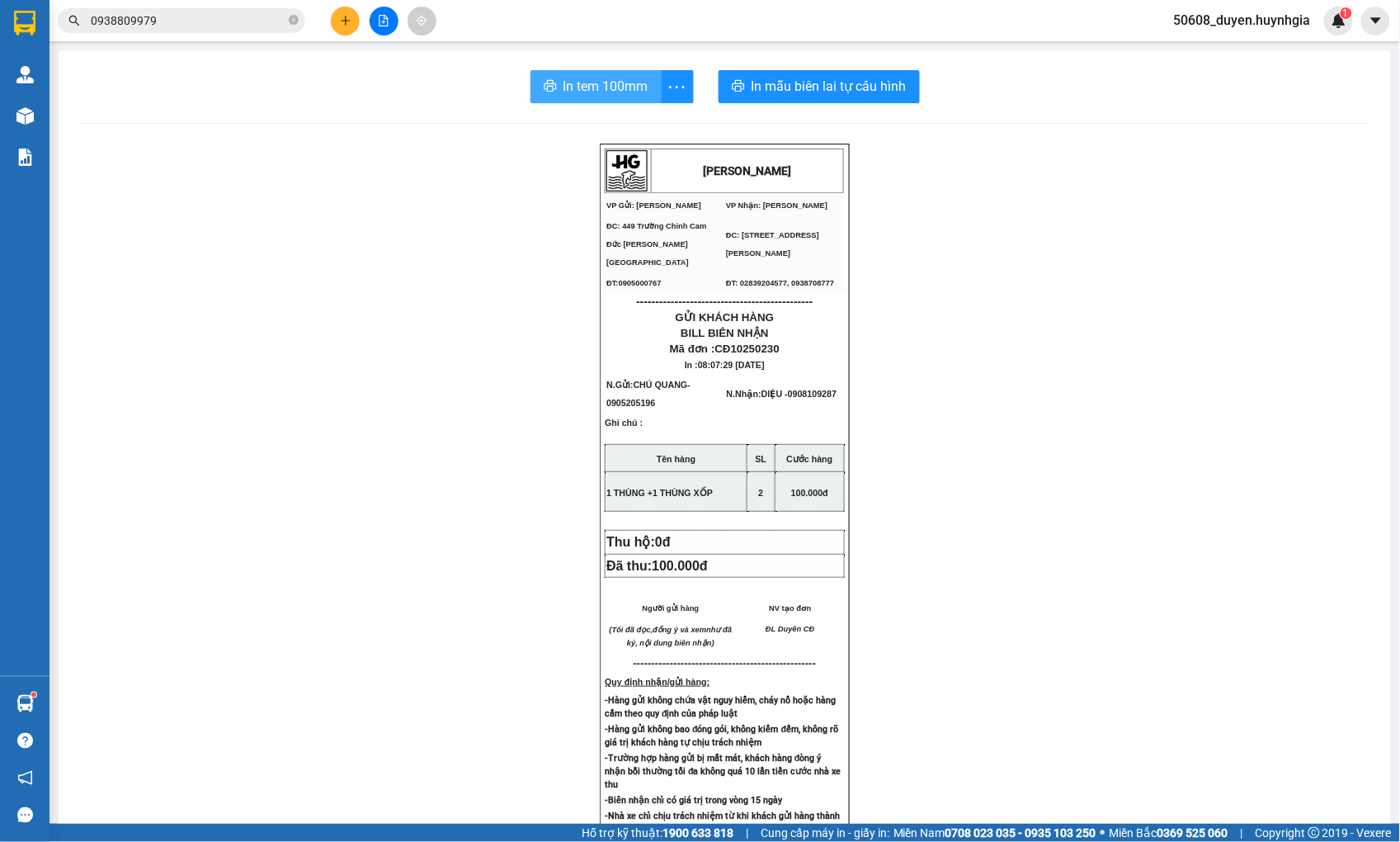
click at [579, 87] on span "In tem 100mm" at bounding box center [606, 86] width 85 height 21
